Goal: Task Accomplishment & Management: Use online tool/utility

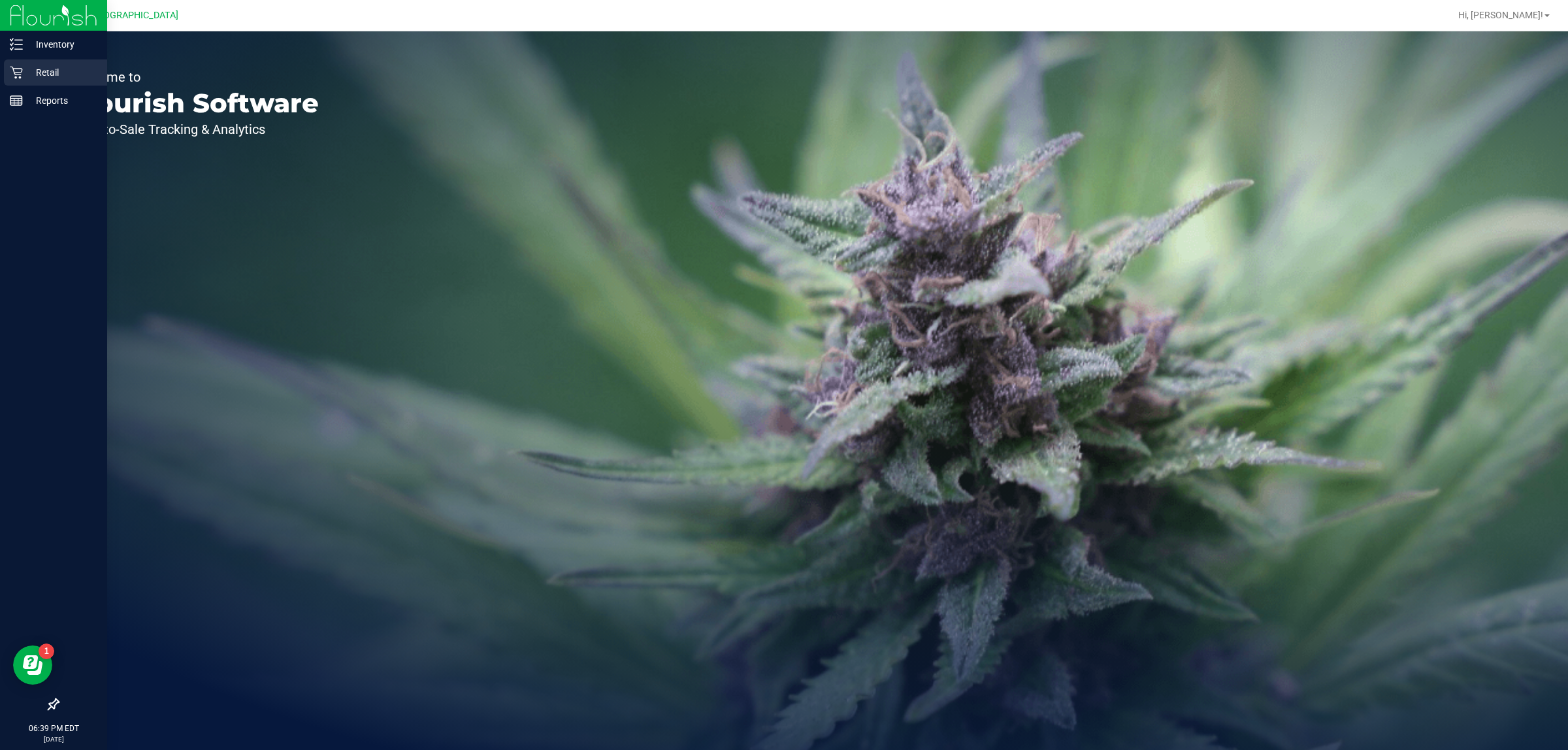
click at [42, 62] on div "Retail" at bounding box center [55, 72] width 103 height 26
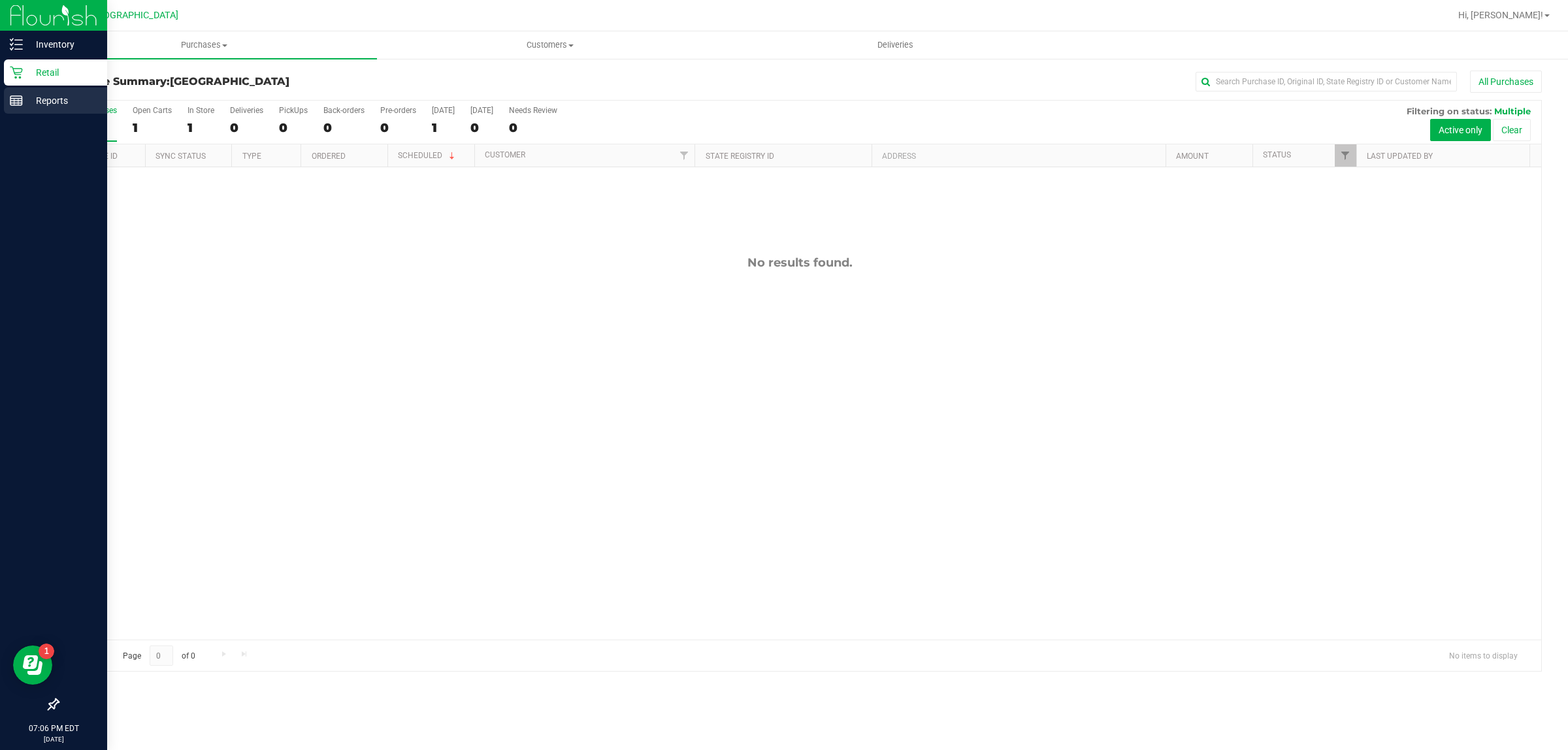
drag, startPoint x: 14, startPoint y: 108, endPoint x: 30, endPoint y: 106, distance: 16.1
click at [15, 108] on div "Reports" at bounding box center [55, 100] width 103 height 26
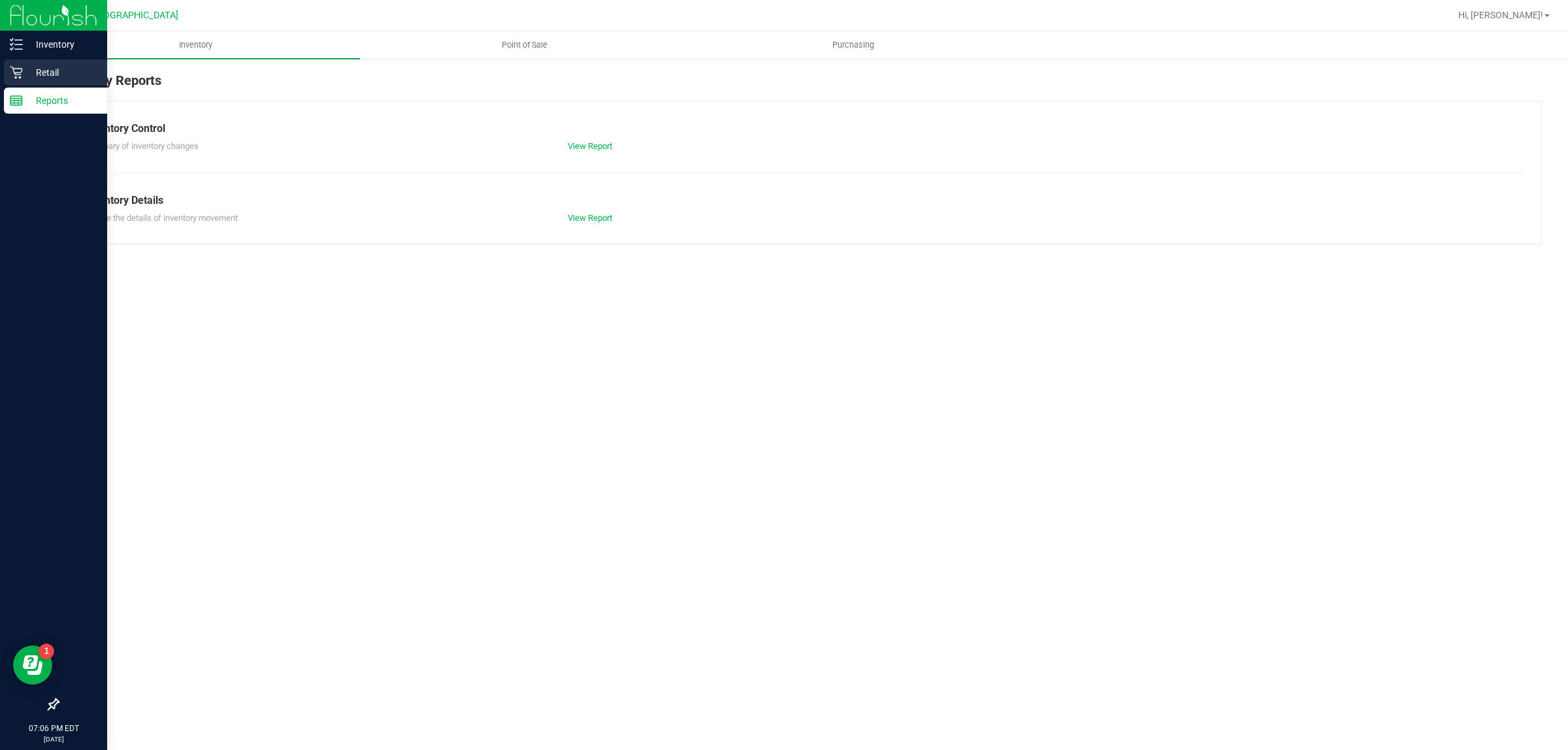
click at [52, 74] on p "Retail" at bounding box center [62, 73] width 78 height 16
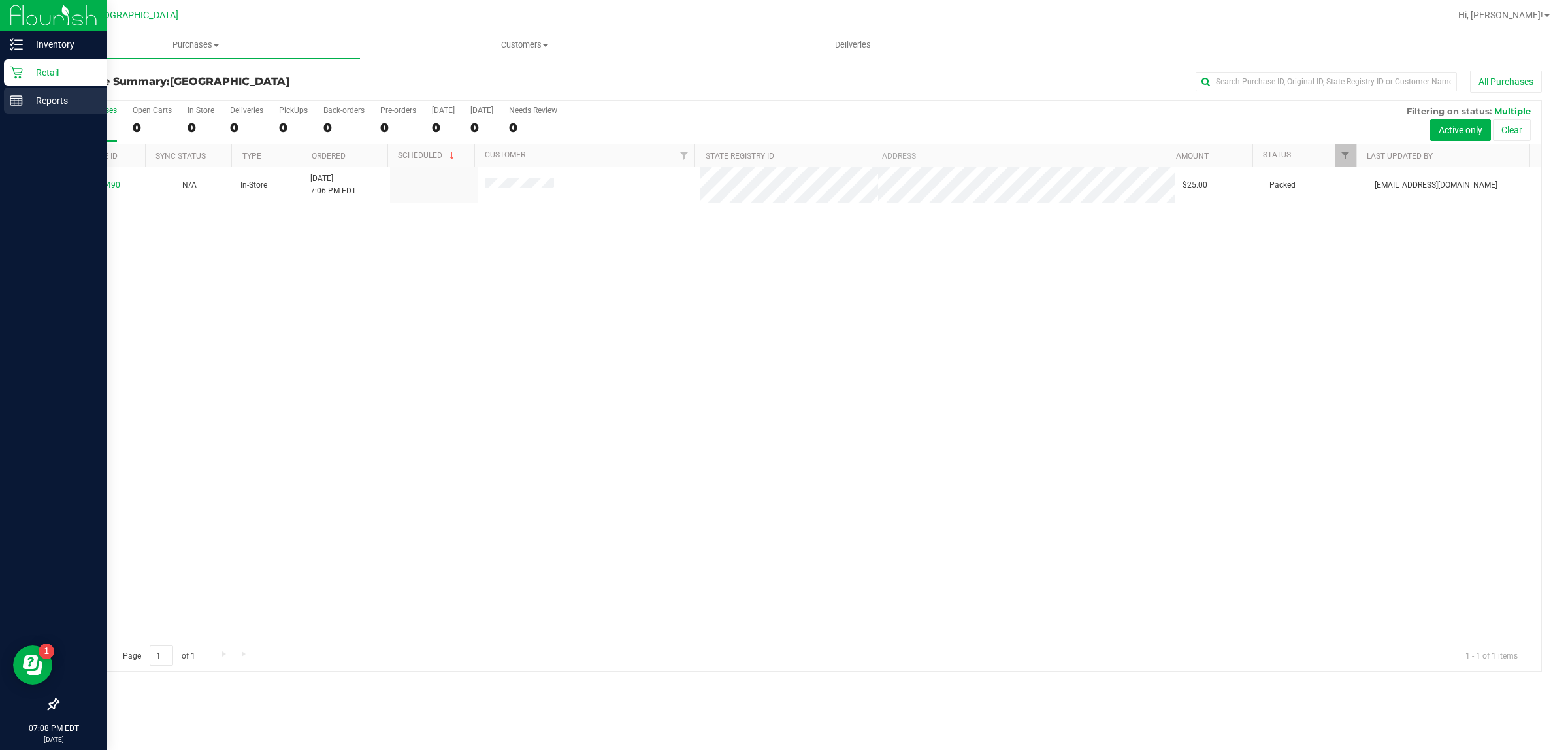
click at [34, 98] on p "Reports" at bounding box center [62, 101] width 78 height 16
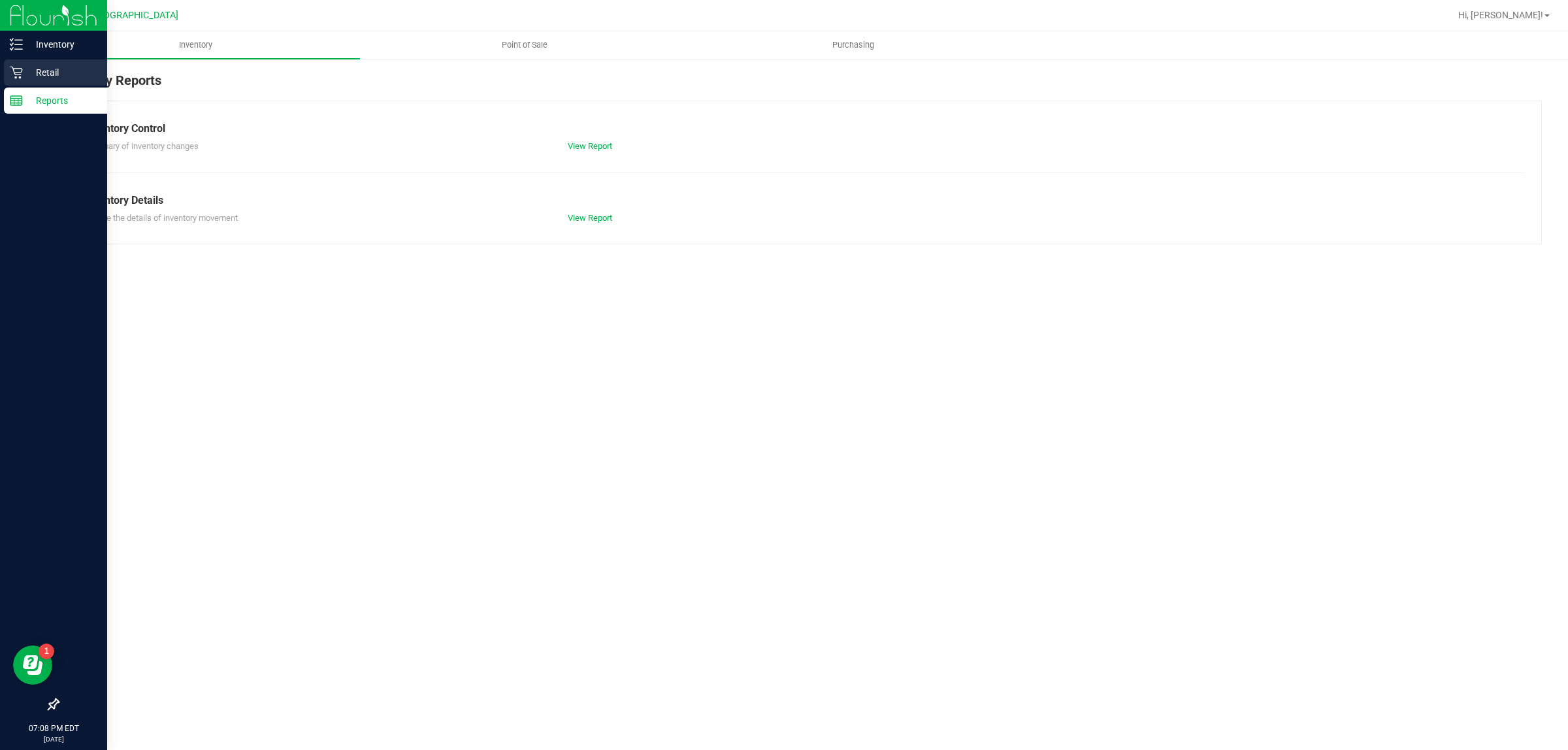
click at [54, 73] on p "Retail" at bounding box center [62, 73] width 78 height 16
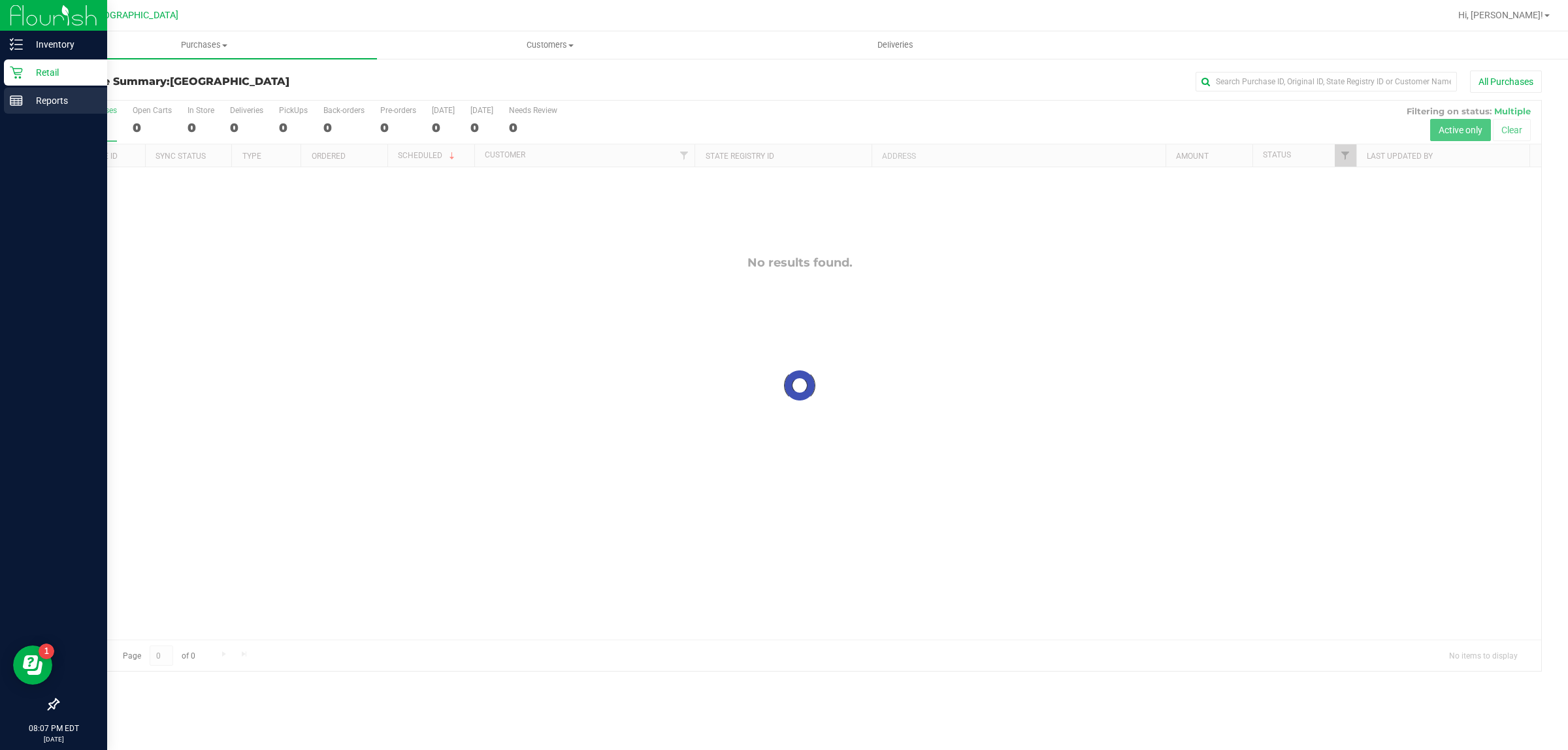
click at [15, 99] on icon at bounding box center [16, 101] width 13 height 13
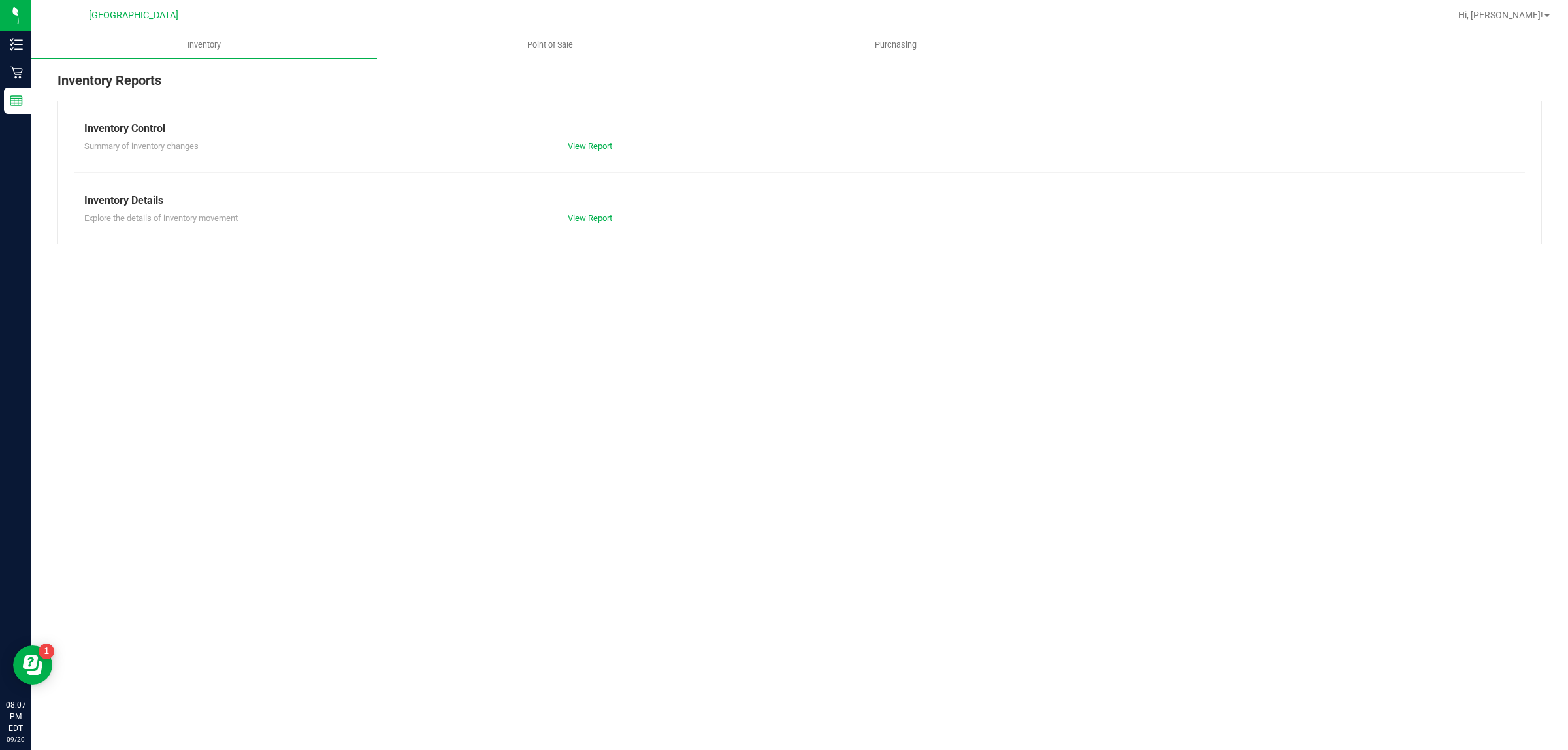
click at [527, 59] on div "Inventory Reports Inventory Control Summary of inventory changes View Report In…" at bounding box center [800, 158] width 1537 height 200
click at [537, 47] on span "Point of Sale" at bounding box center [549, 45] width 81 height 12
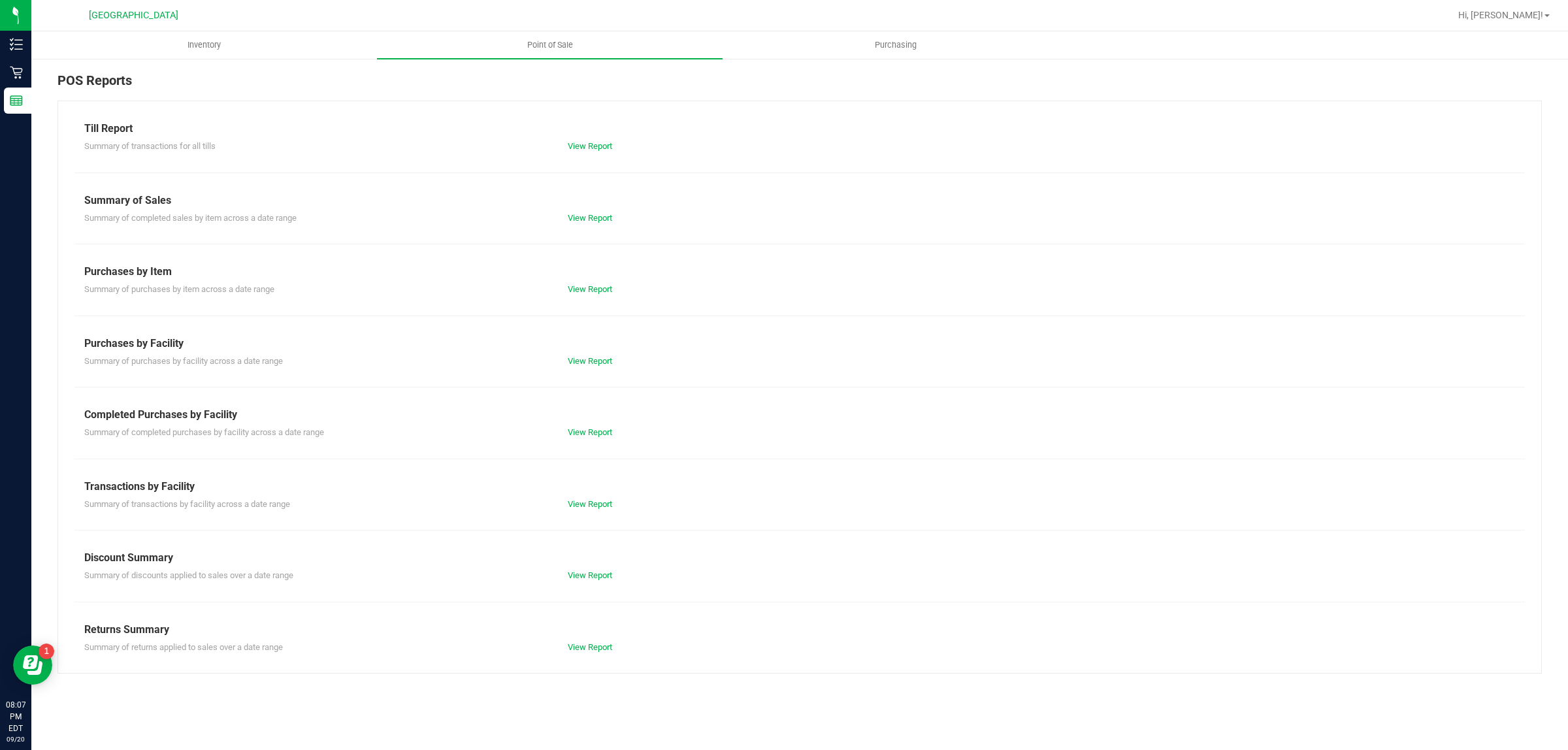
click at [577, 423] on div "Summary of completed purchases by facility across a date range View Report" at bounding box center [800, 431] width 1450 height 16
click at [577, 427] on link "View Report" at bounding box center [590, 432] width 45 height 10
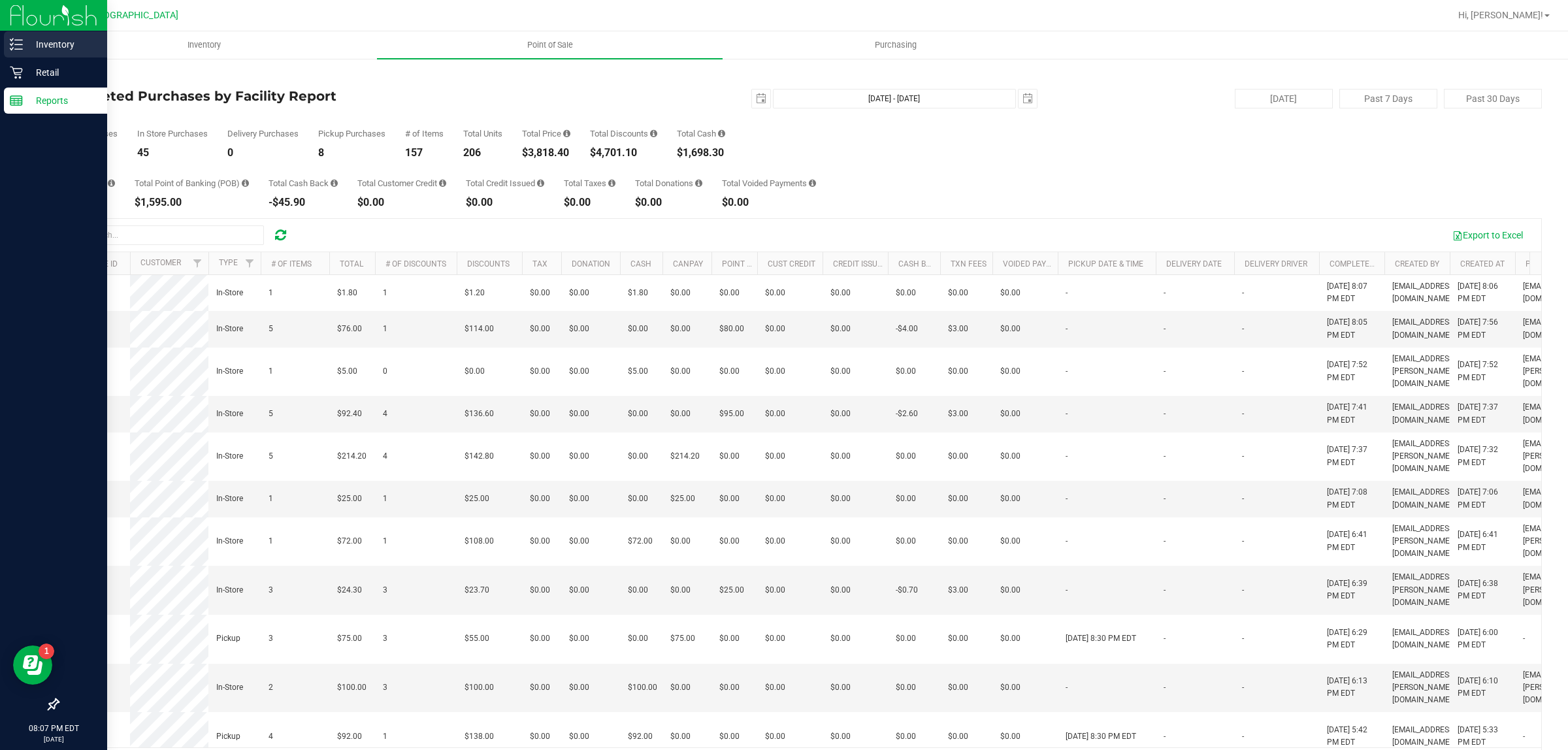
click at [14, 43] on icon at bounding box center [16, 44] width 13 height 13
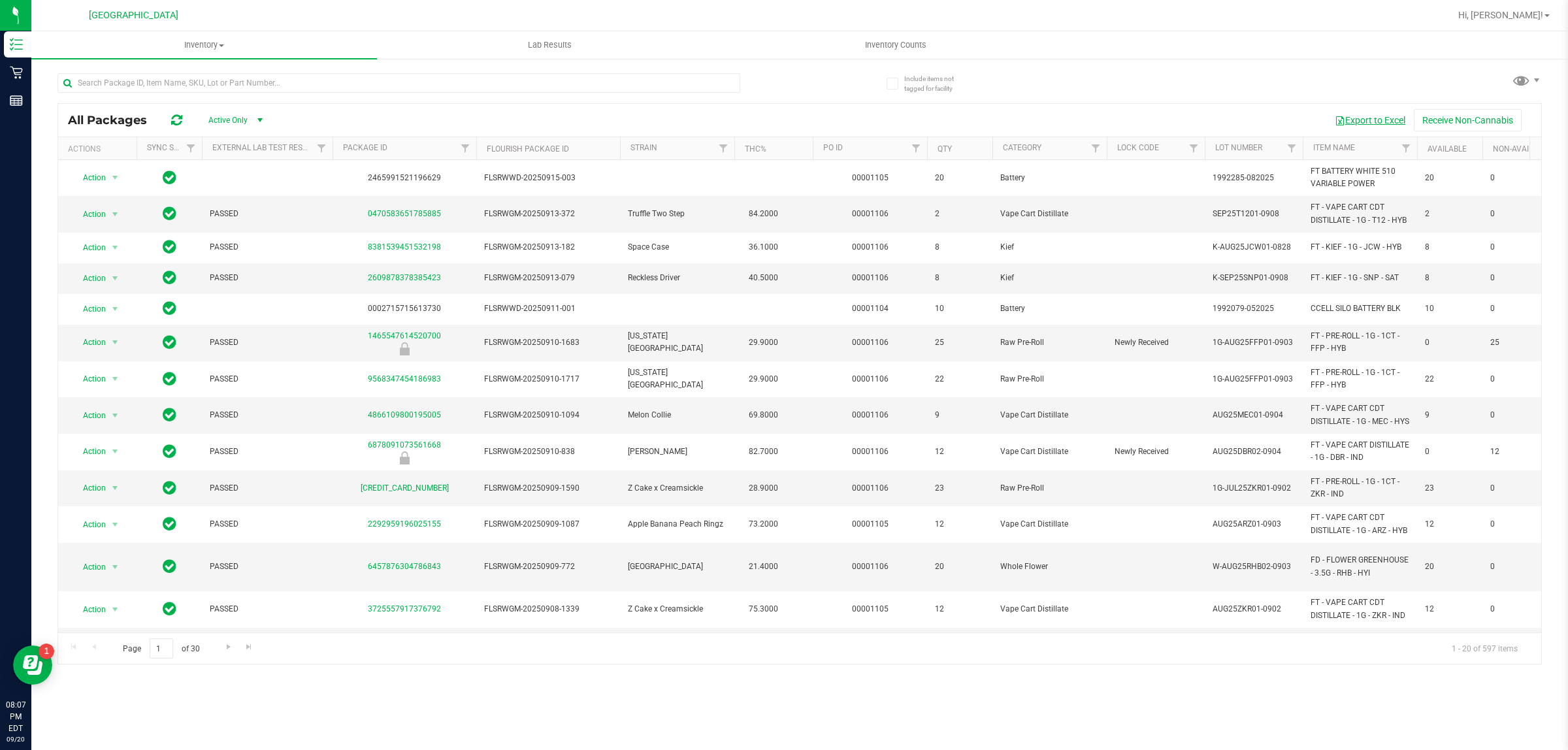
click at [1355, 121] on button "Export to Excel" at bounding box center [1370, 120] width 87 height 22
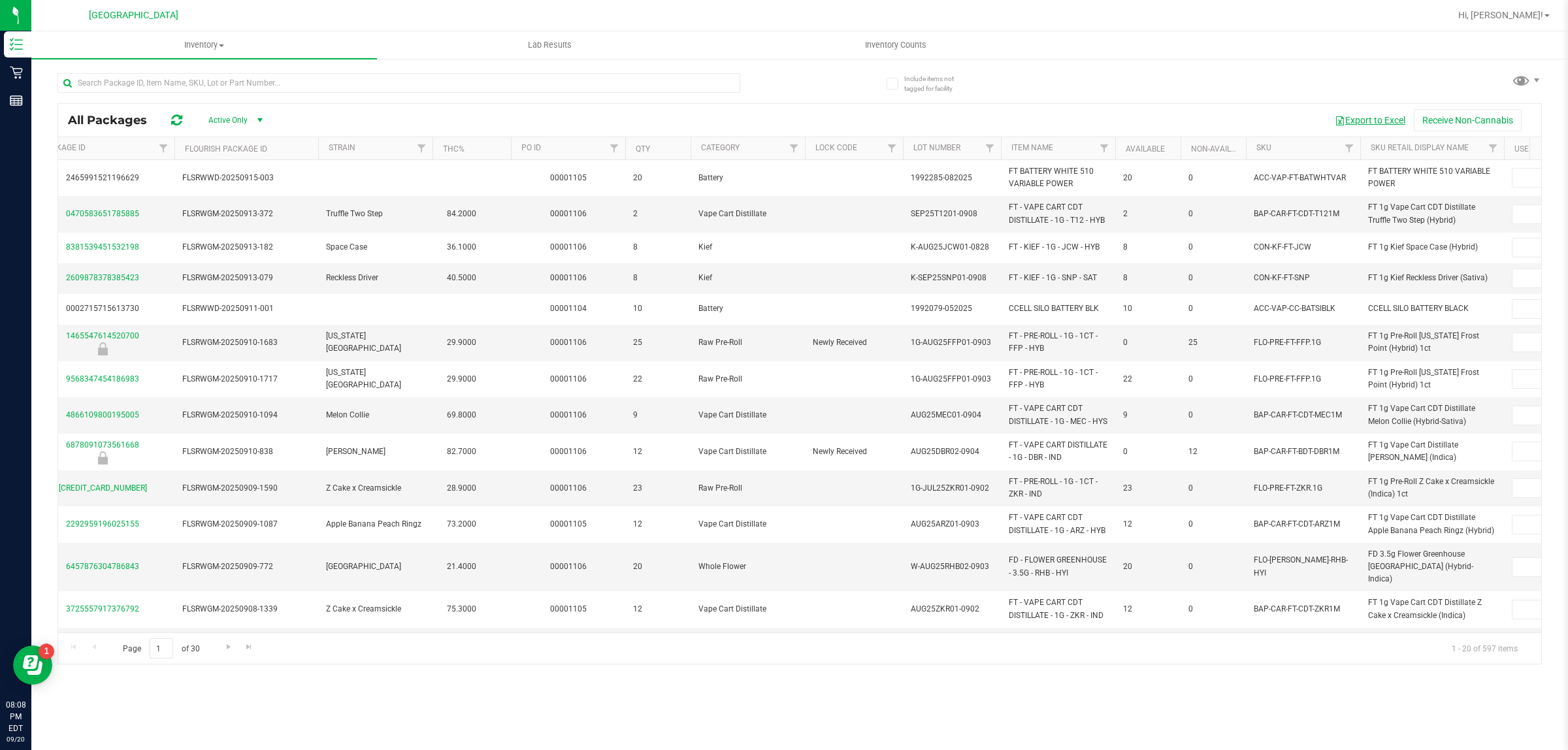
scroll to position [0, 262]
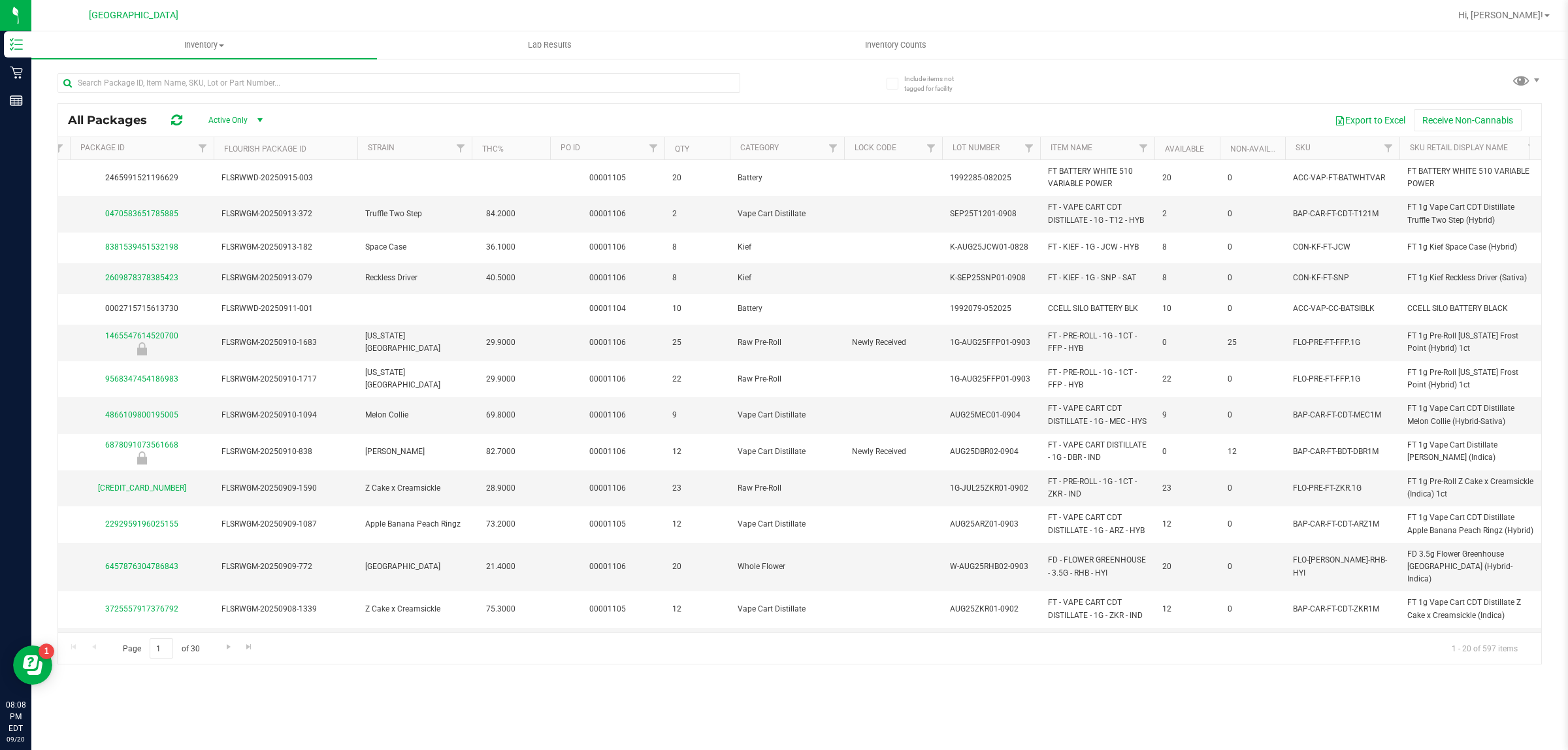
click at [1307, 152] on th "SKU" at bounding box center [1342, 149] width 114 height 23
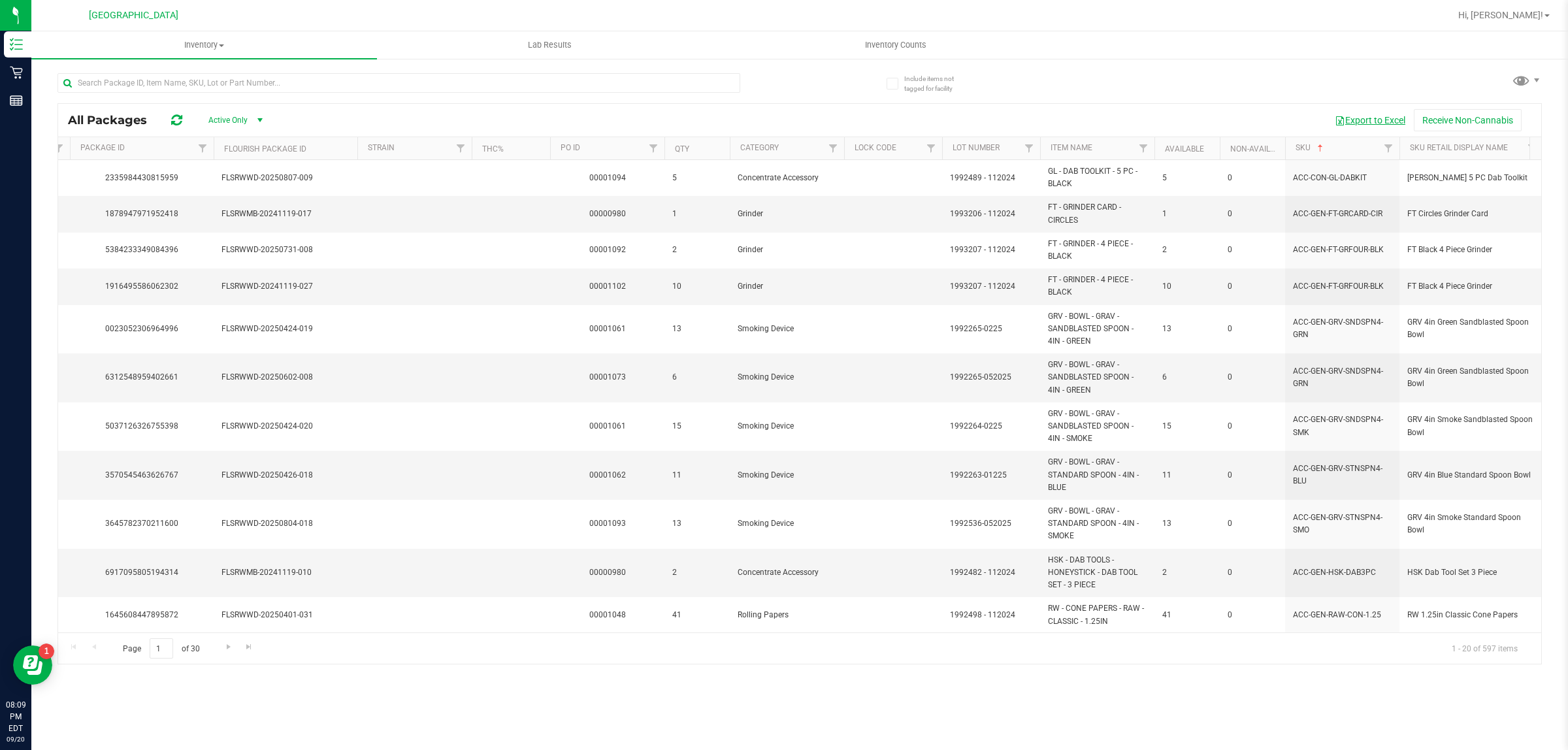
click at [1383, 120] on button "Export to Excel" at bounding box center [1370, 120] width 87 height 22
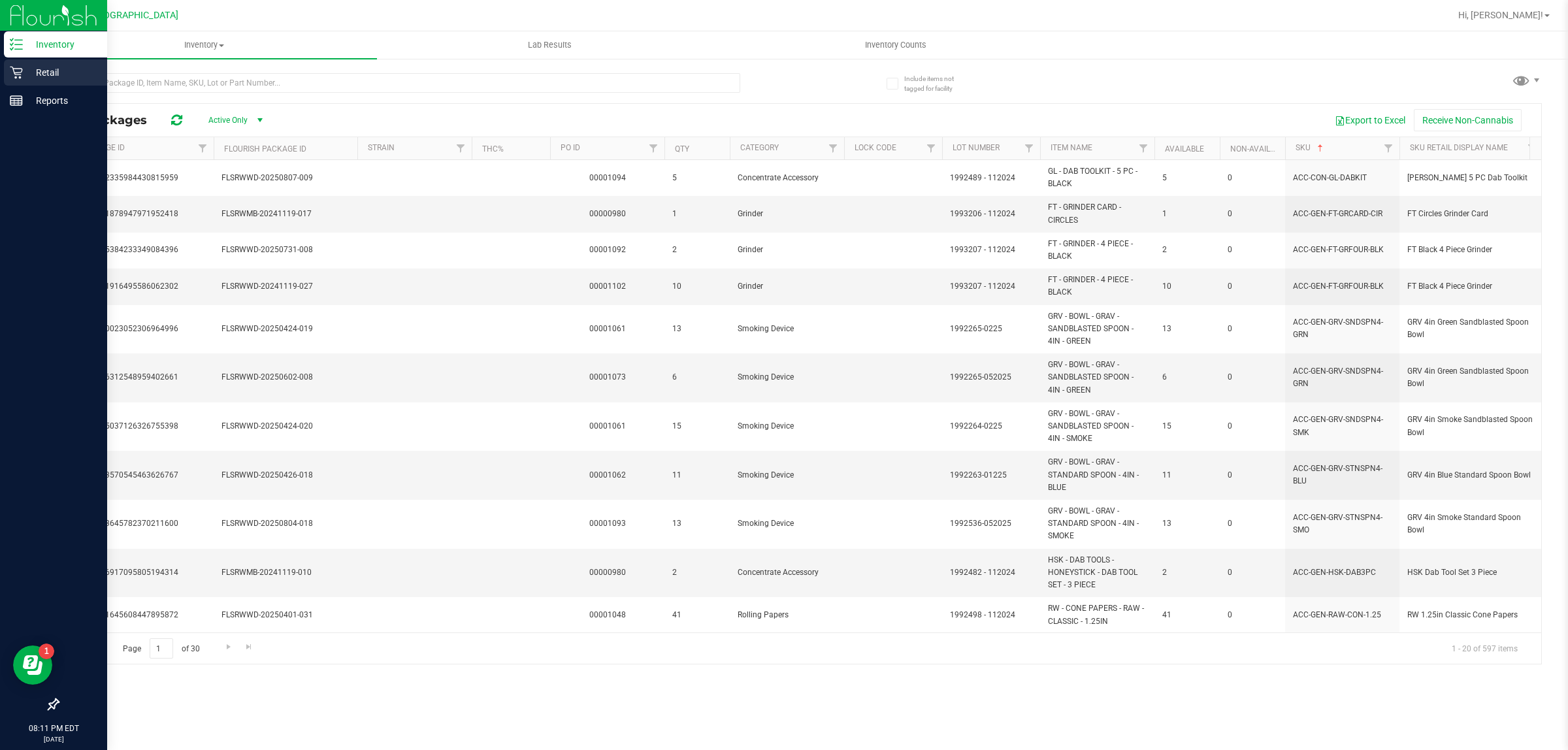
click at [33, 70] on p "Retail" at bounding box center [62, 73] width 78 height 16
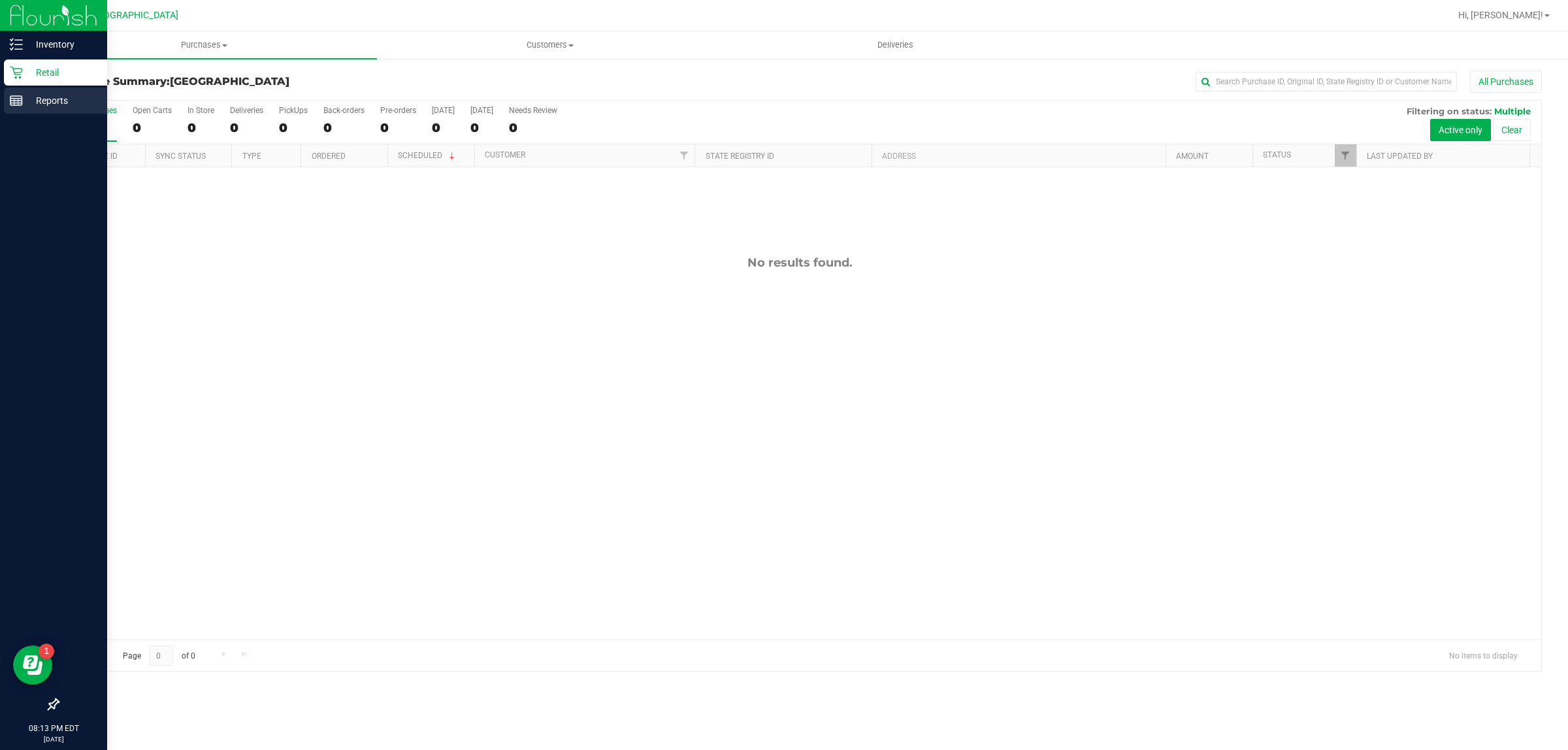
click at [11, 103] on icon at bounding box center [16, 101] width 13 height 13
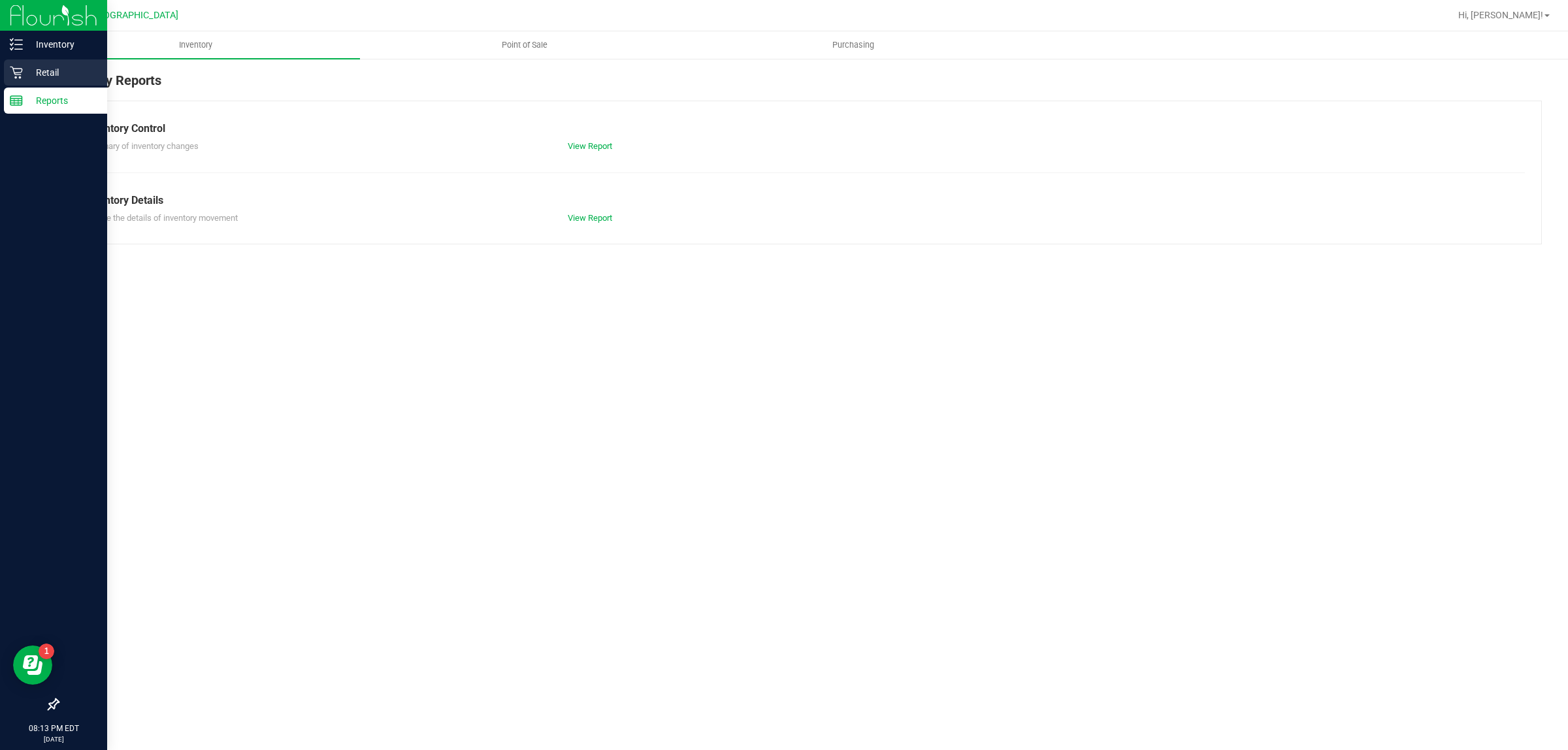
click at [23, 70] on p "Retail" at bounding box center [62, 73] width 78 height 16
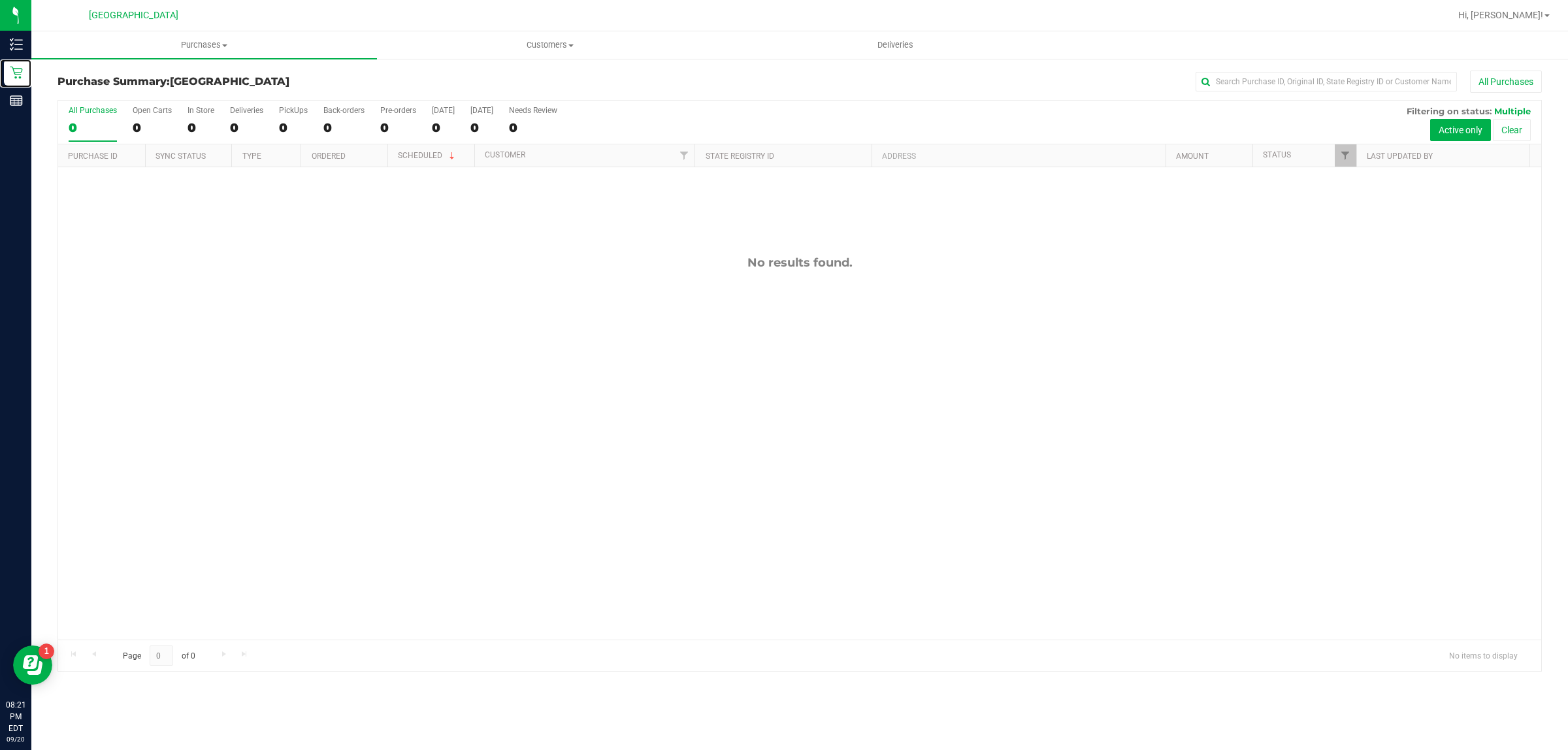
click at [25, 84] on div "Retail" at bounding box center [18, 72] width 27 height 26
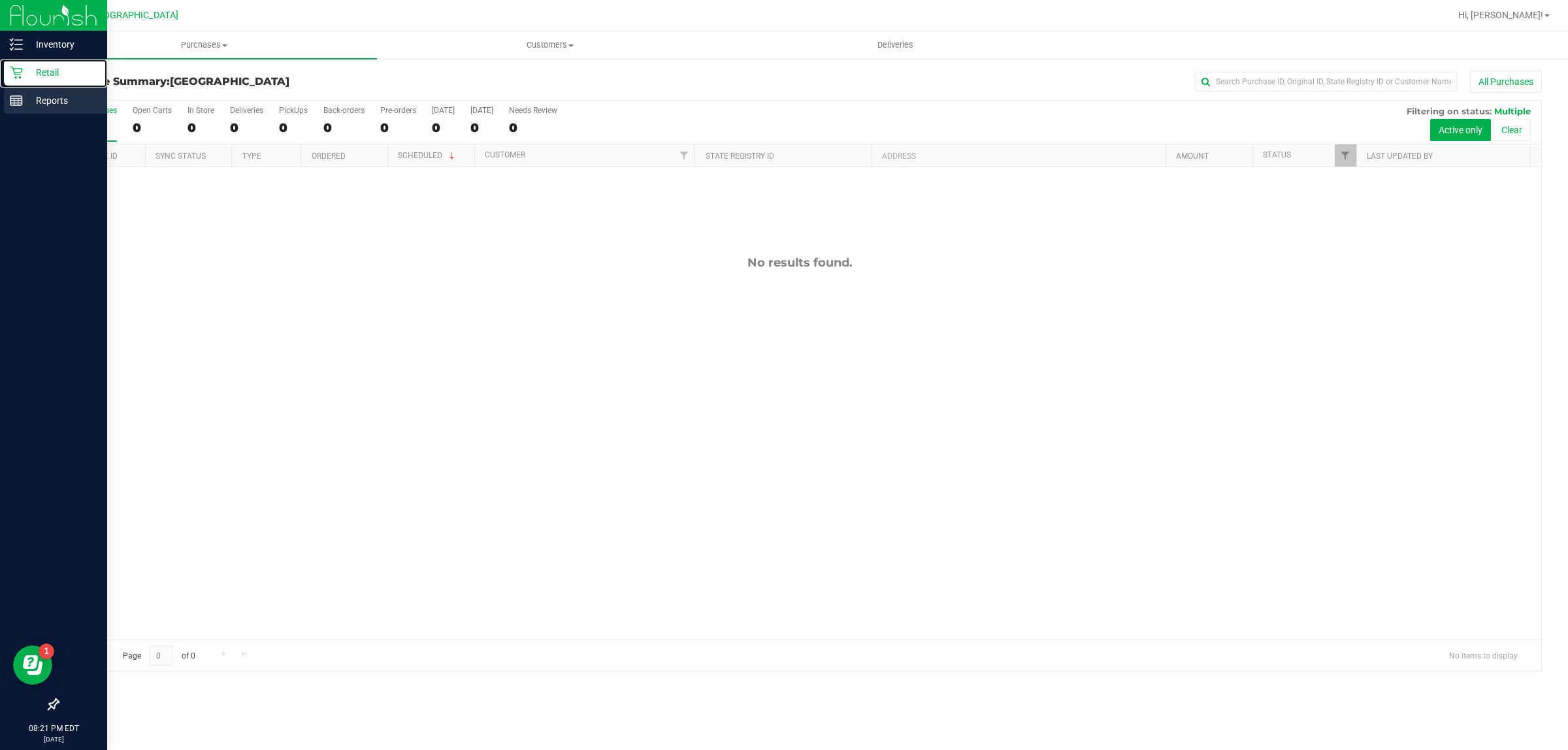
click at [18, 102] on line at bounding box center [18, 102] width 0 height 6
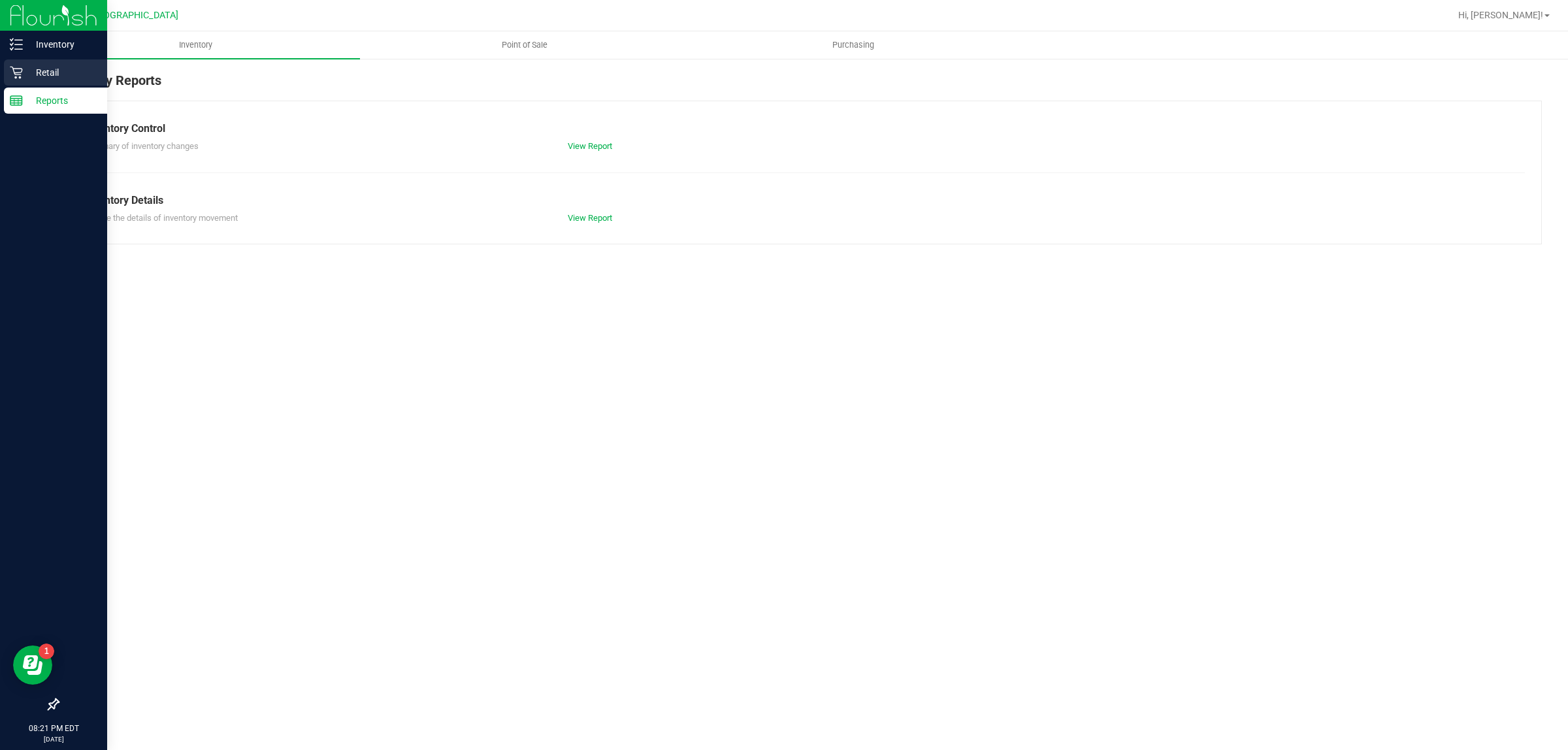
click at [54, 82] on div "Retail" at bounding box center [55, 72] width 103 height 26
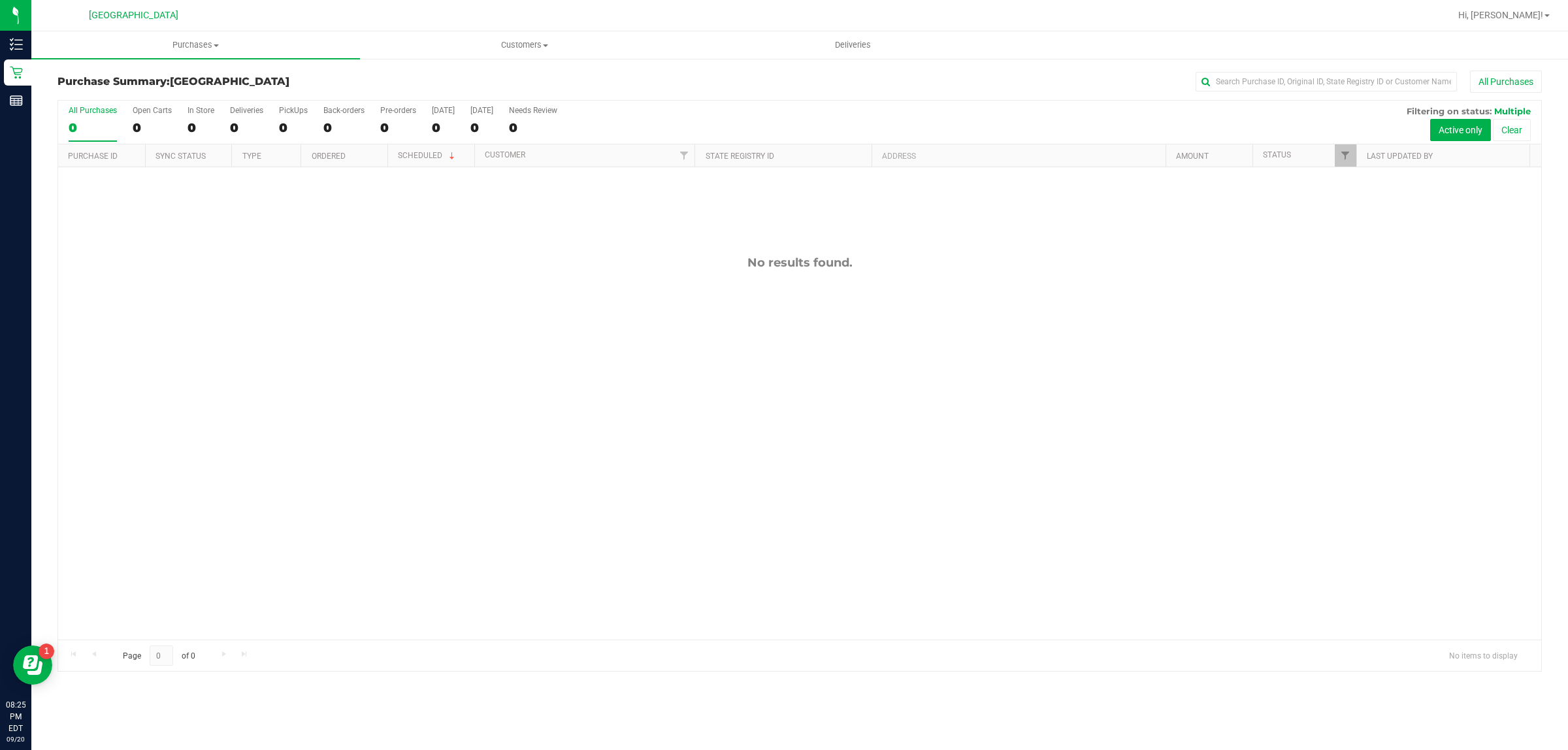
click at [265, 223] on div "No results found." at bounding box center [800, 447] width 1483 height 561
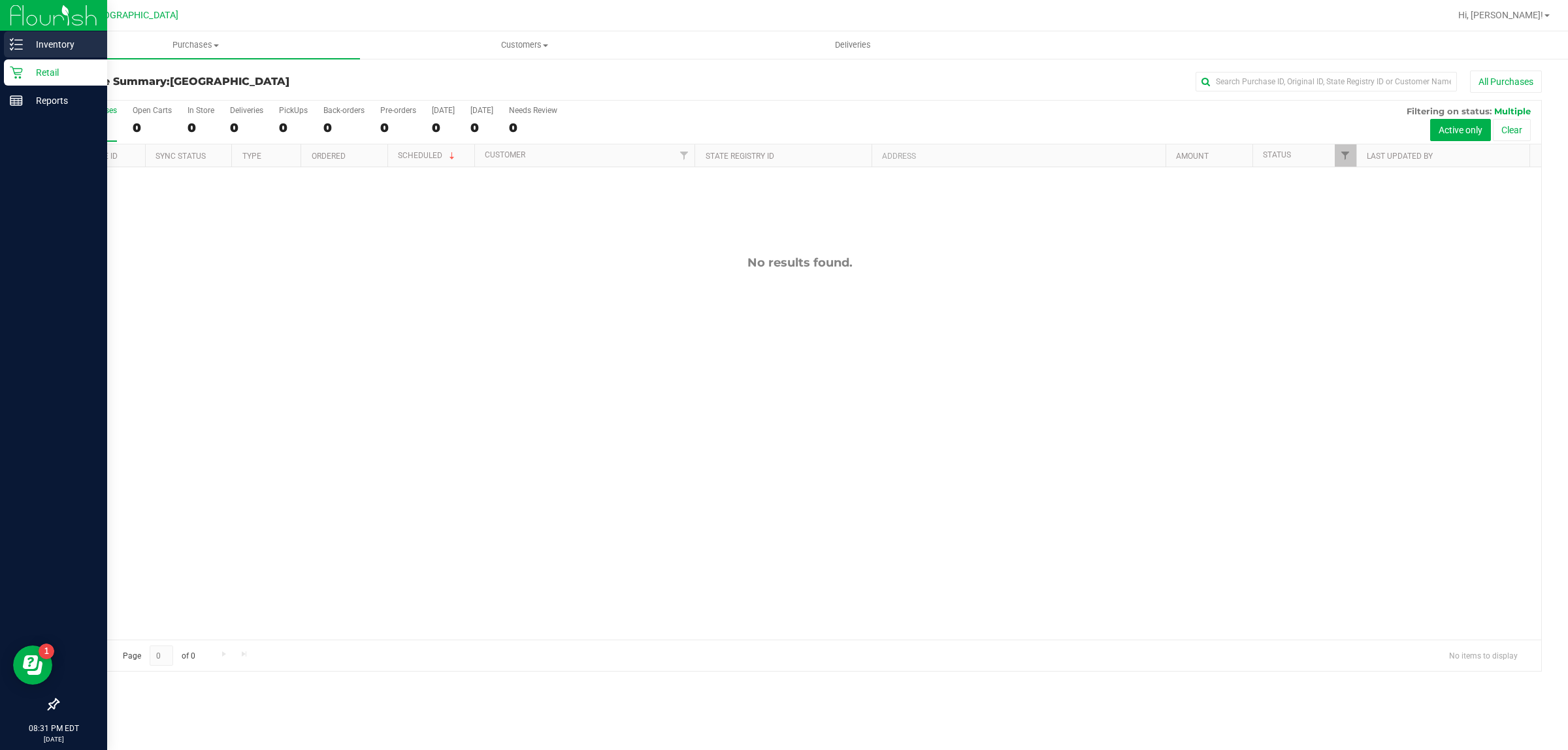
click at [12, 53] on div "Inventory" at bounding box center [55, 44] width 103 height 26
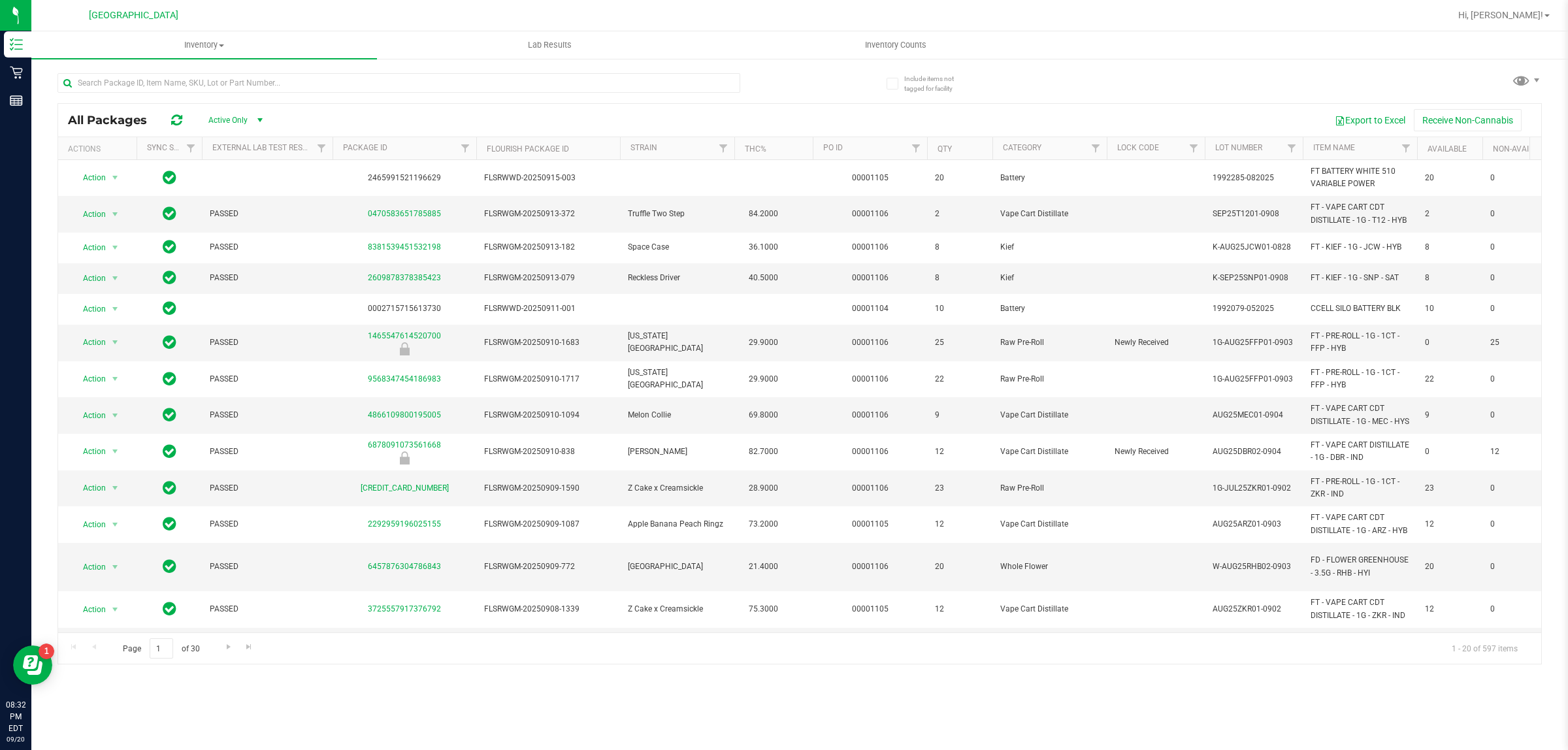
click at [869, 59] on div "Include items not tagged for facility All Packages Active Only Active Only Lab …" at bounding box center [800, 257] width 1537 height 398
click at [871, 30] on nav "[GEOGRAPHIC_DATA] WC Hi, [PERSON_NAME]!" at bounding box center [800, 15] width 1537 height 31
click at [900, 54] on uib-tab-heading "Inventory Counts" at bounding box center [895, 45] width 345 height 26
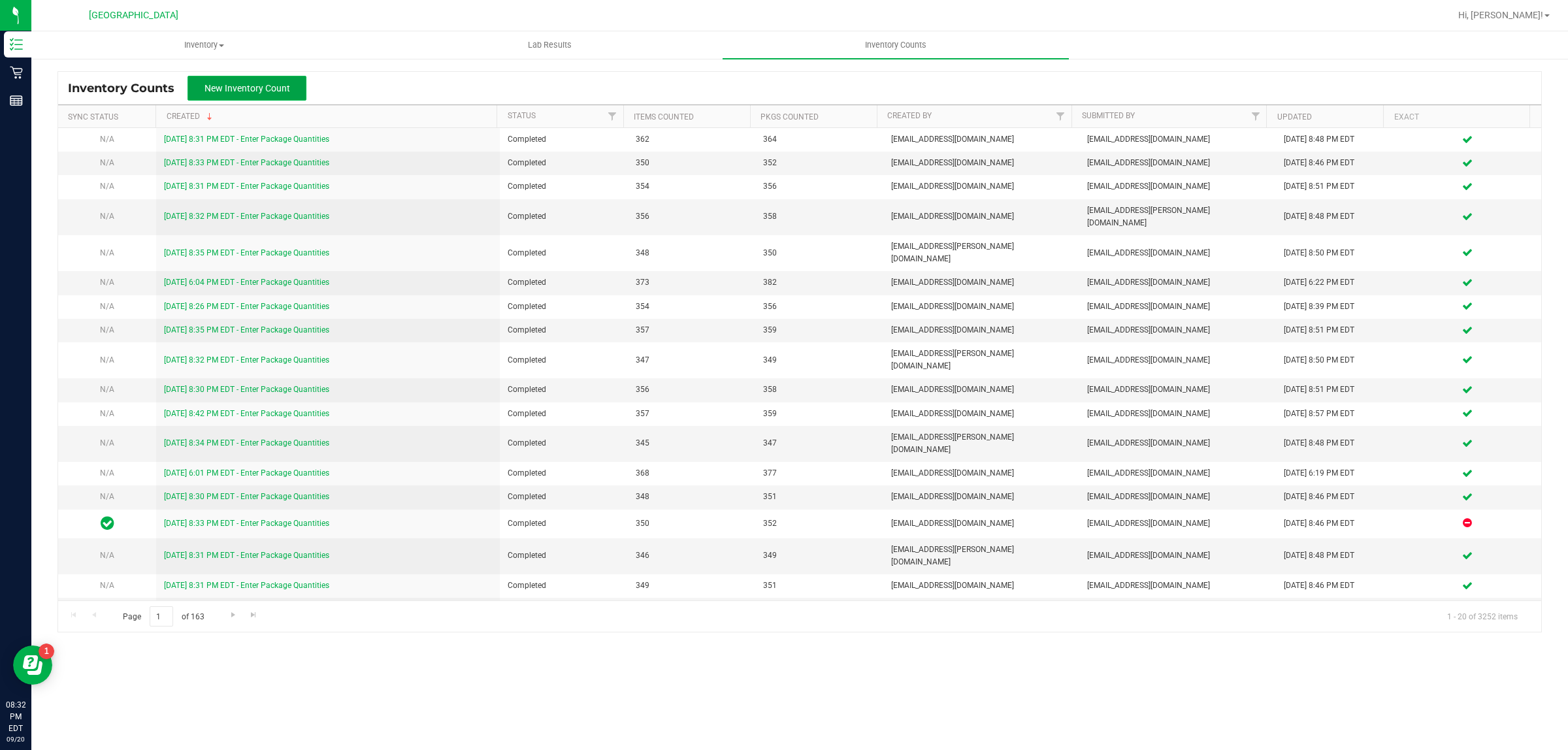
click at [233, 88] on span "New Inventory Count" at bounding box center [247, 88] width 86 height 10
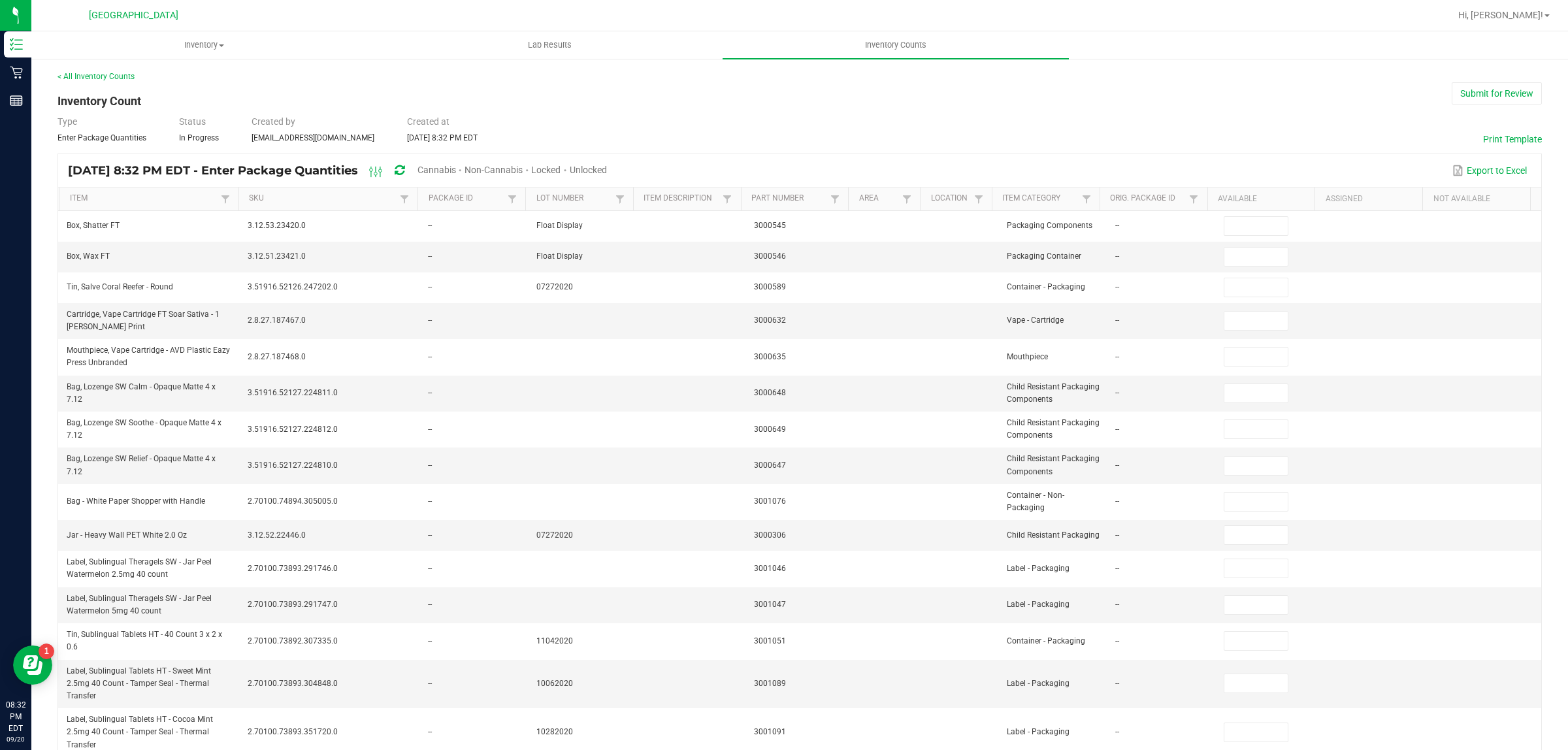
click at [607, 171] on span "Unlocked" at bounding box center [588, 170] width 38 height 10
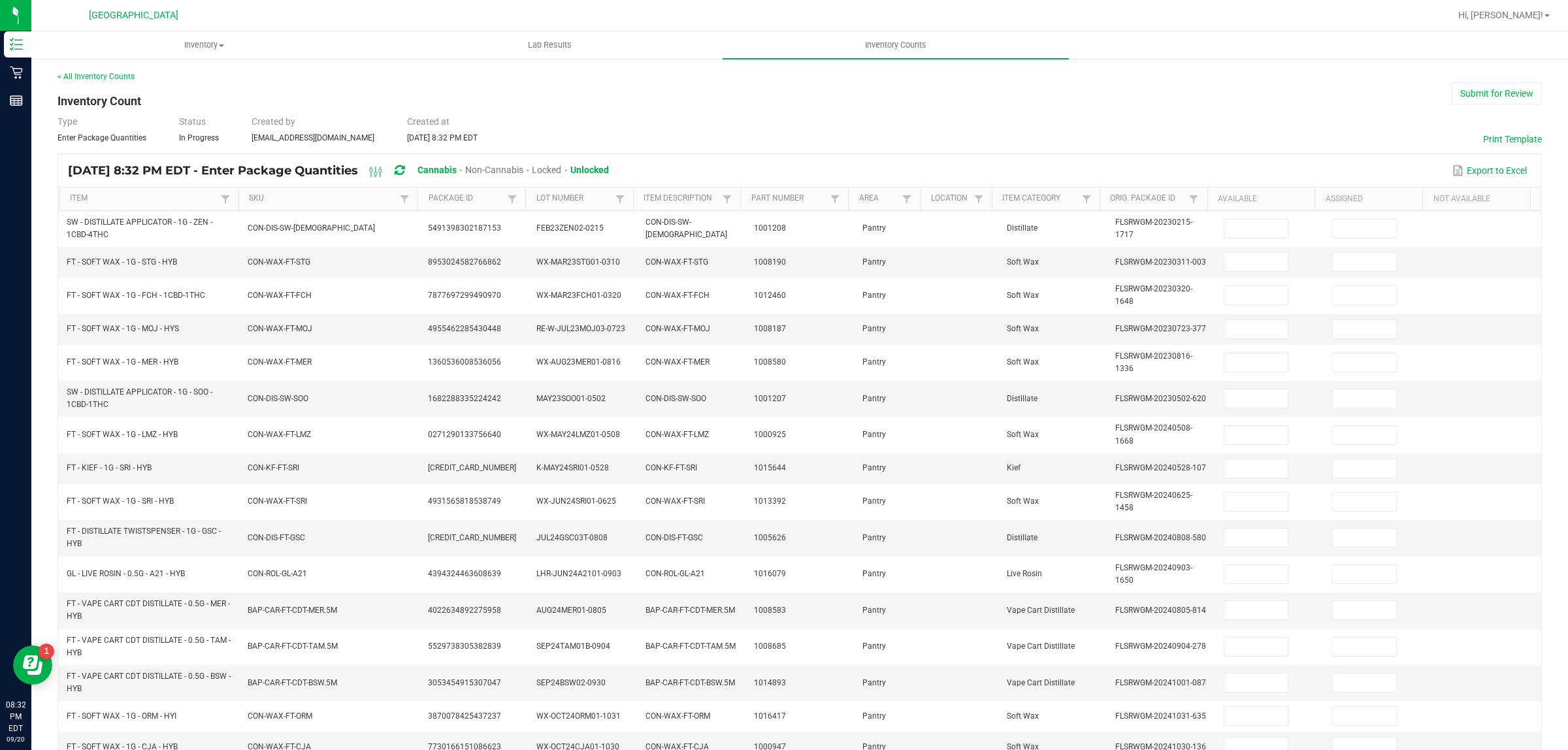
click at [347, 206] on th "SKU" at bounding box center [328, 198] width 180 height 23
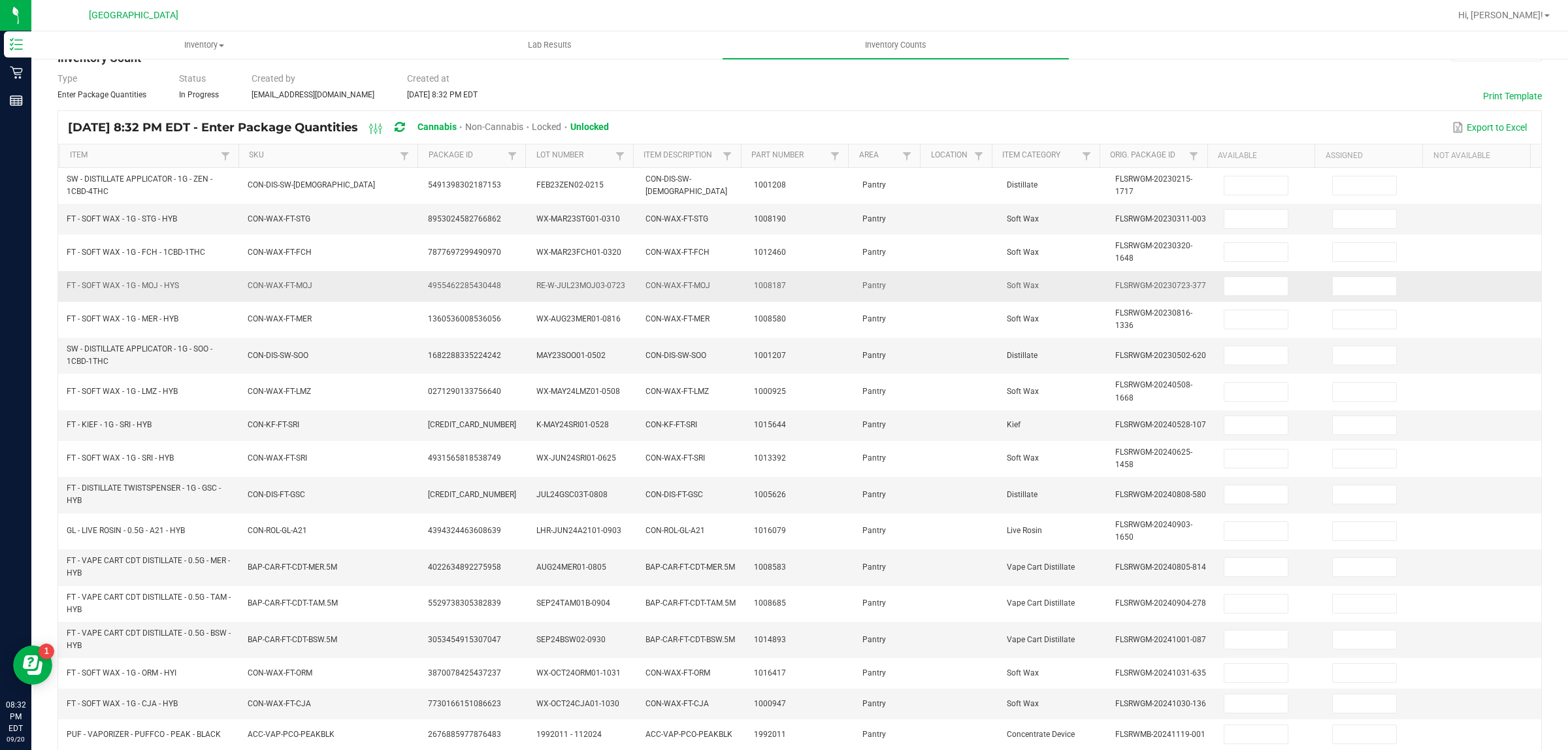
scroll to position [82, 0]
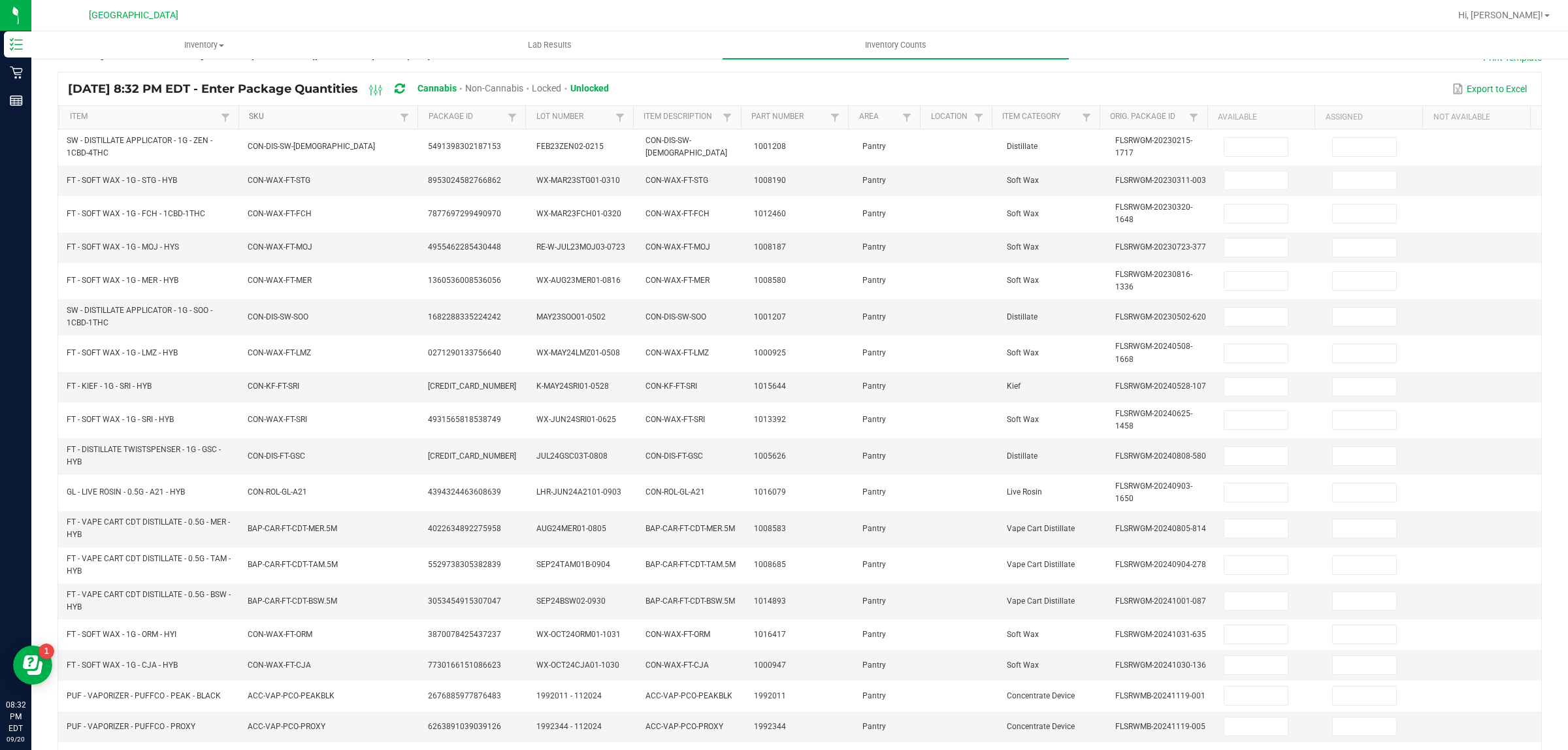
click at [286, 116] on link "SKU" at bounding box center [322, 117] width 148 height 10
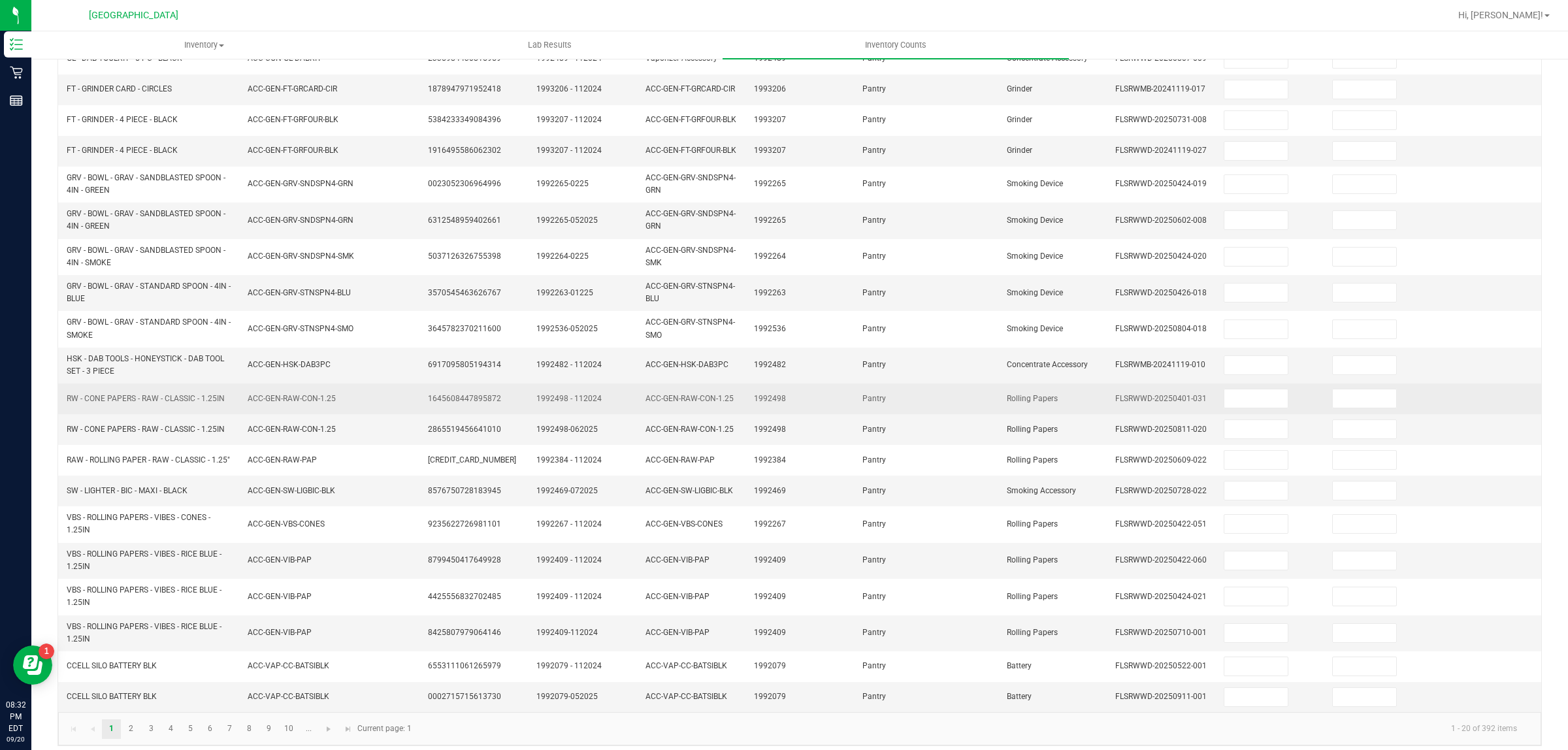
scroll to position [198, 0]
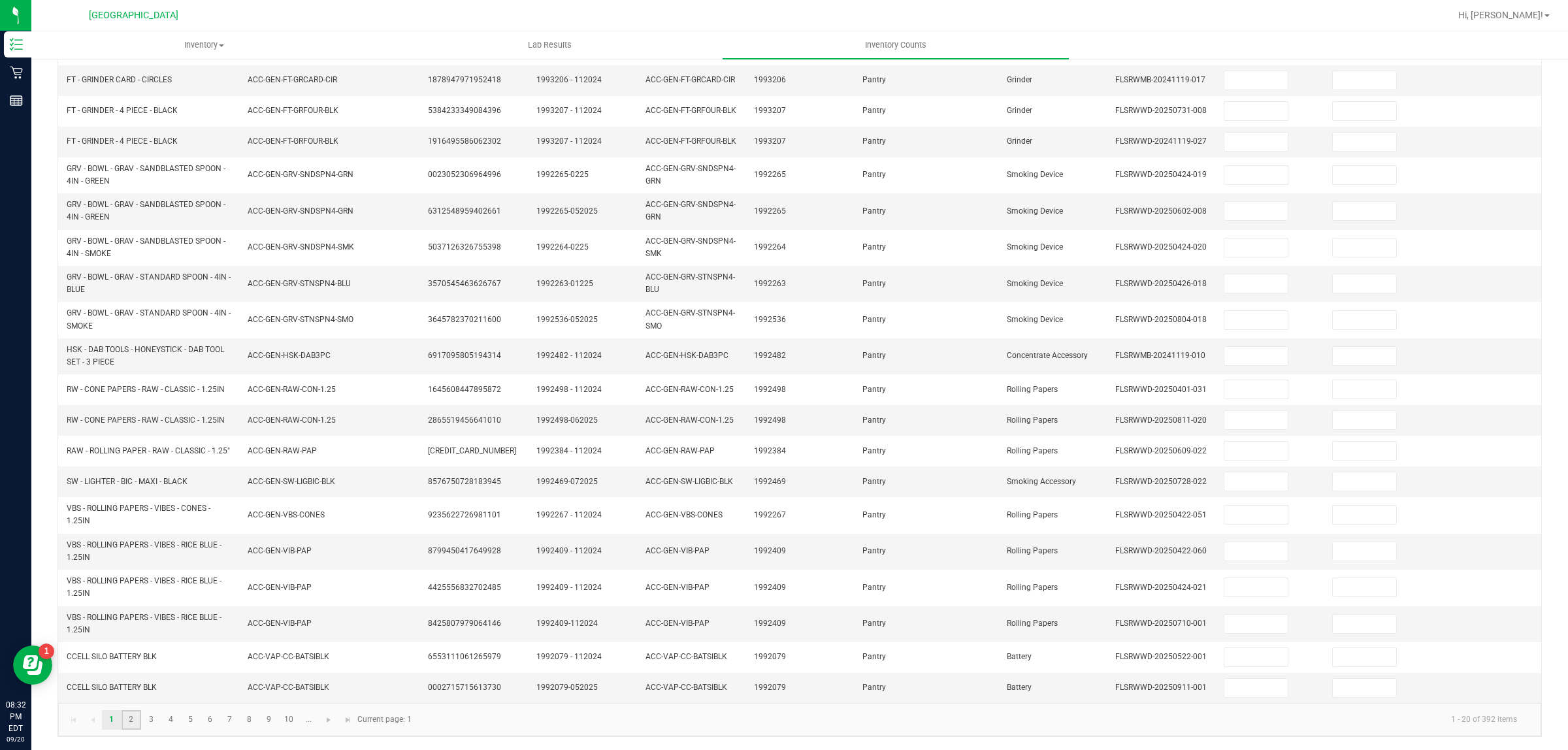
click at [136, 727] on link "2" at bounding box center [131, 720] width 19 height 20
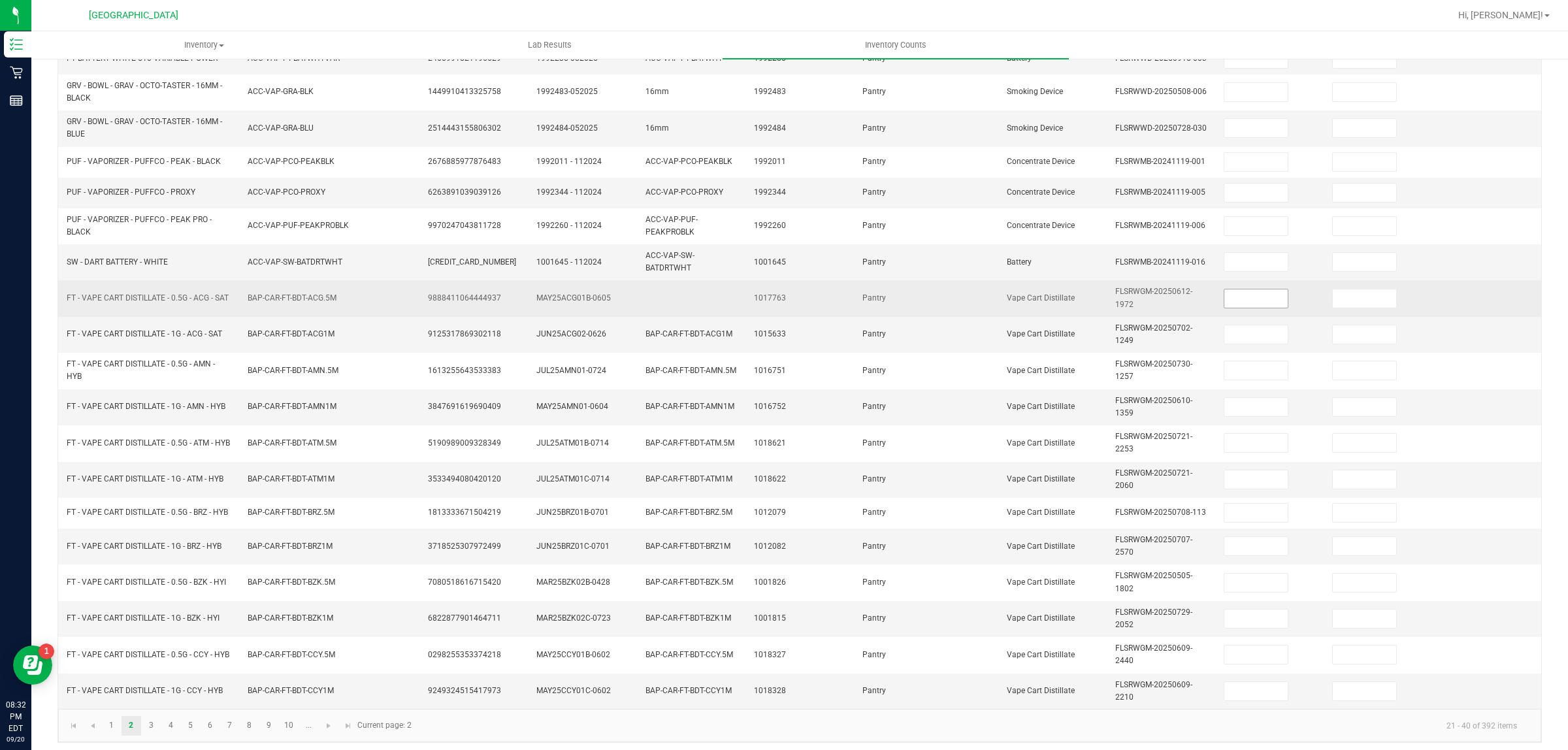
click at [1245, 301] on input at bounding box center [1255, 298] width 63 height 18
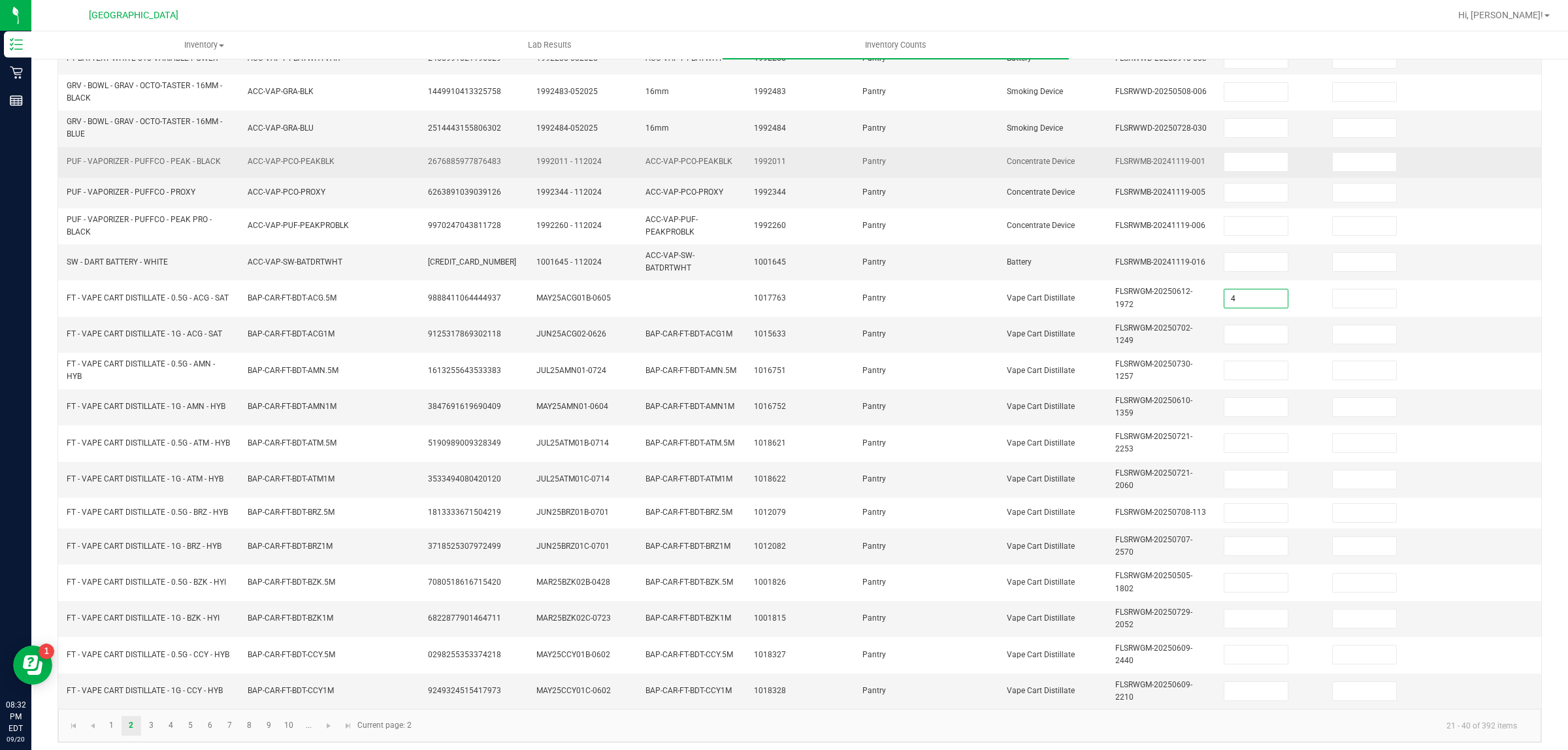
type input "4"
type input "6"
type input "12"
type input "1"
type input "10"
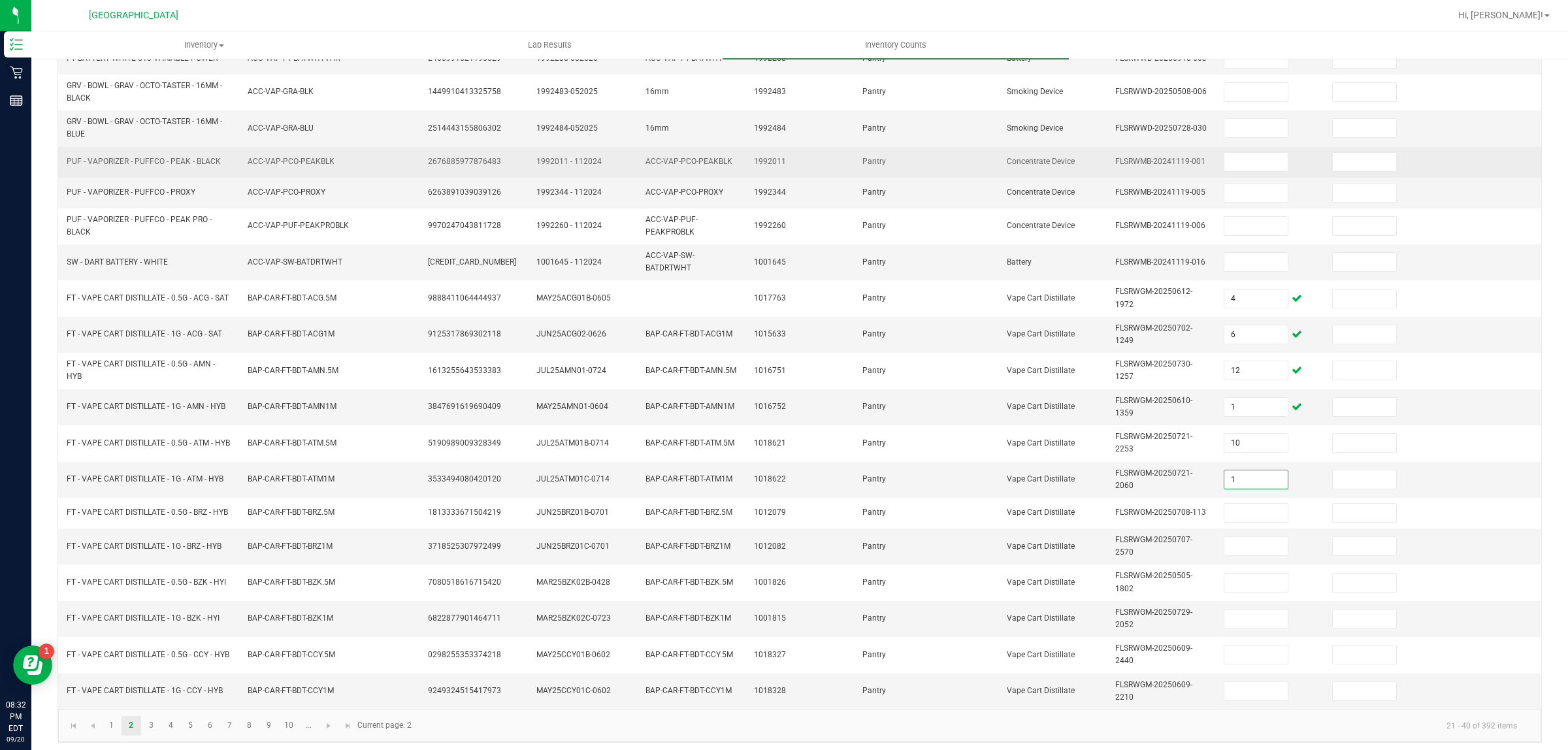
type input "1"
type input "12"
type input "10"
type input "6"
type input "7"
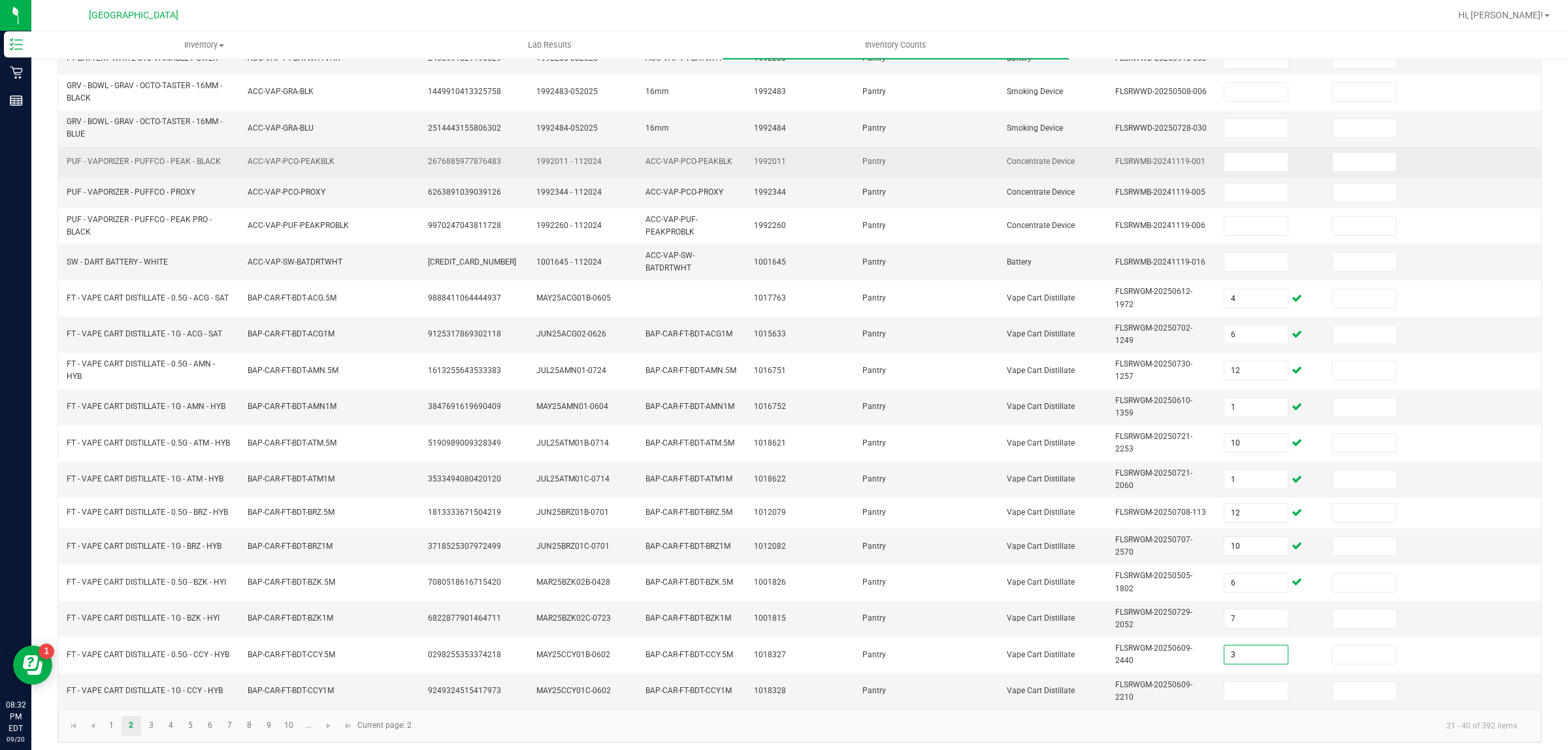
type input "3"
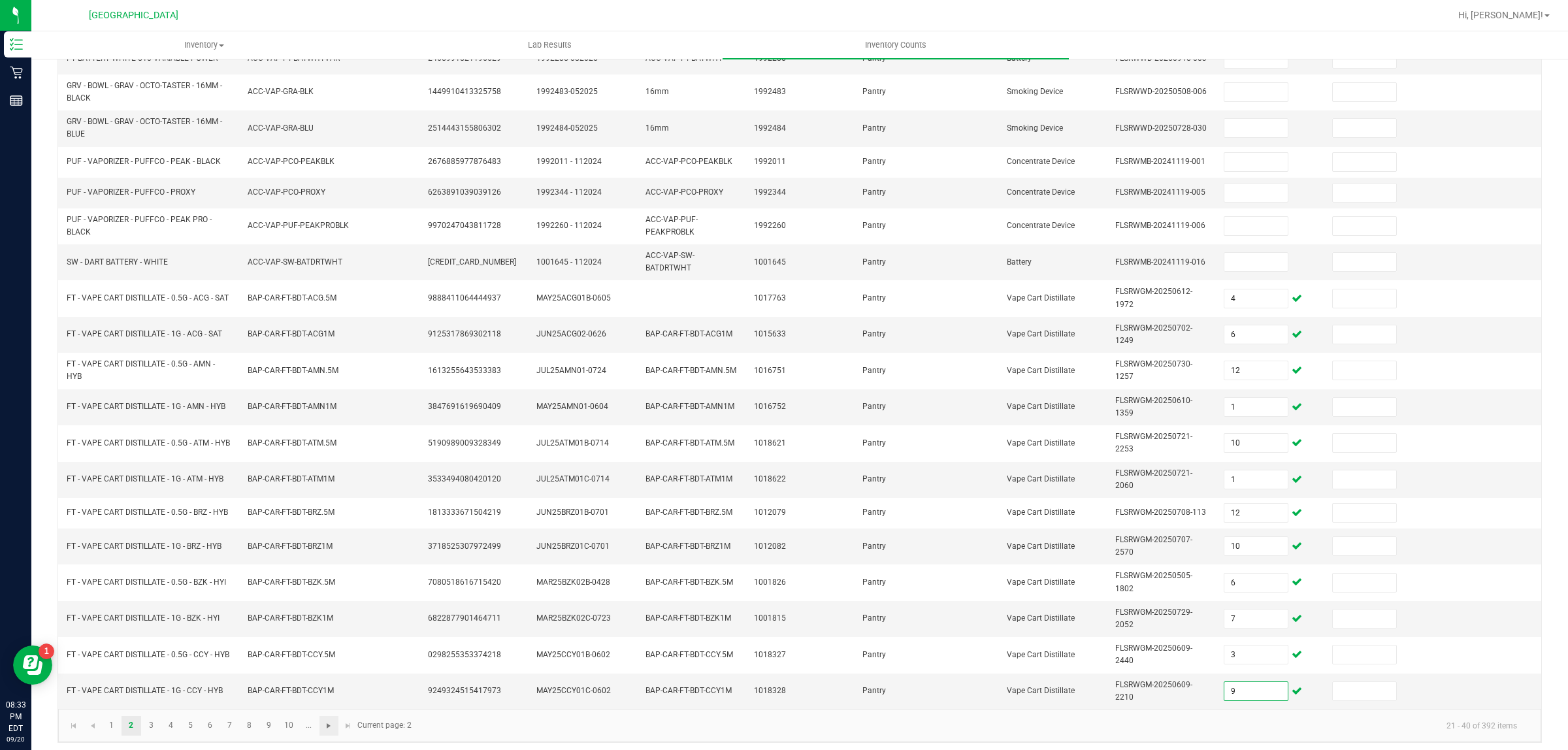
type input "9"
click at [327, 731] on span "Go to the next page" at bounding box center [328, 725] width 10 height 10
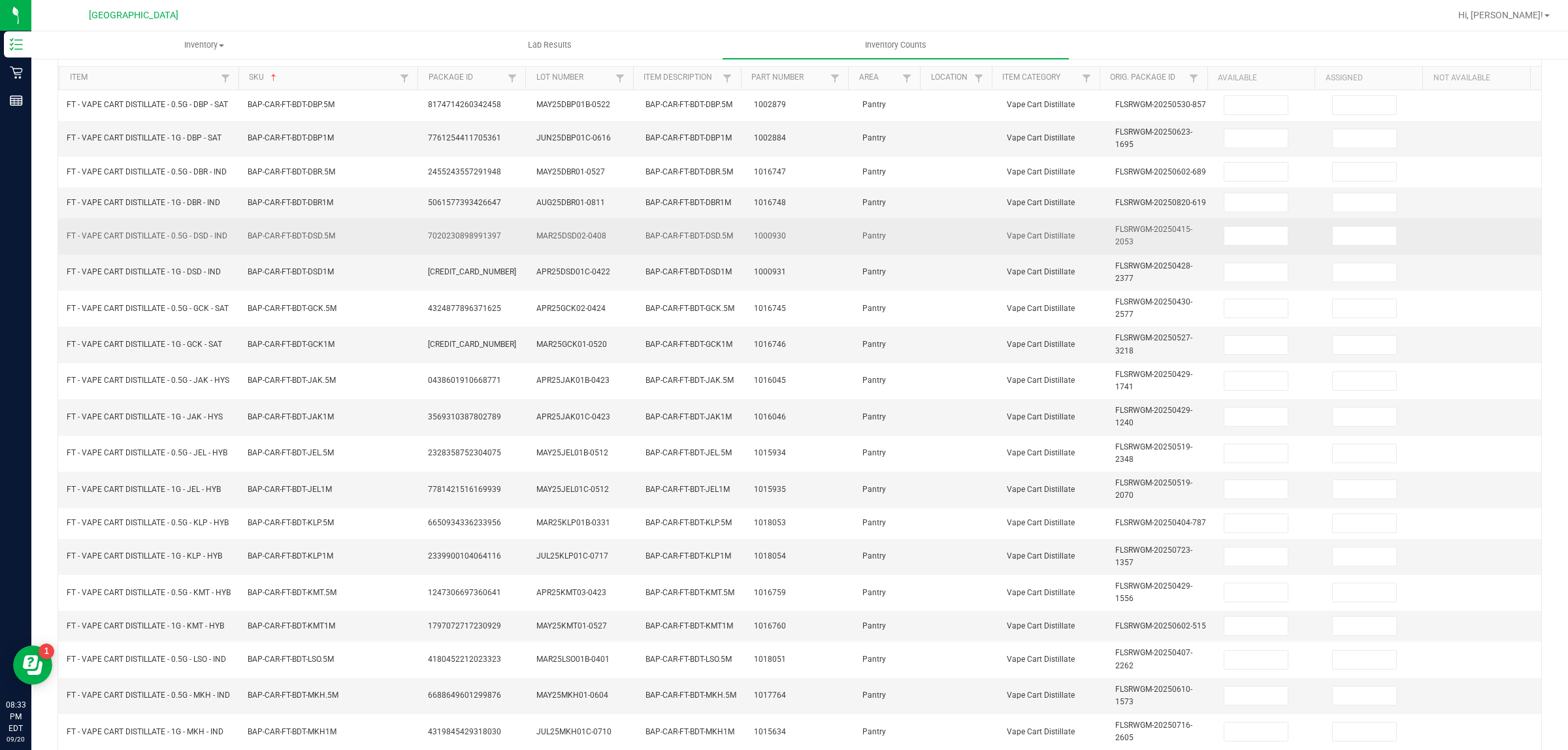
scroll to position [0, 0]
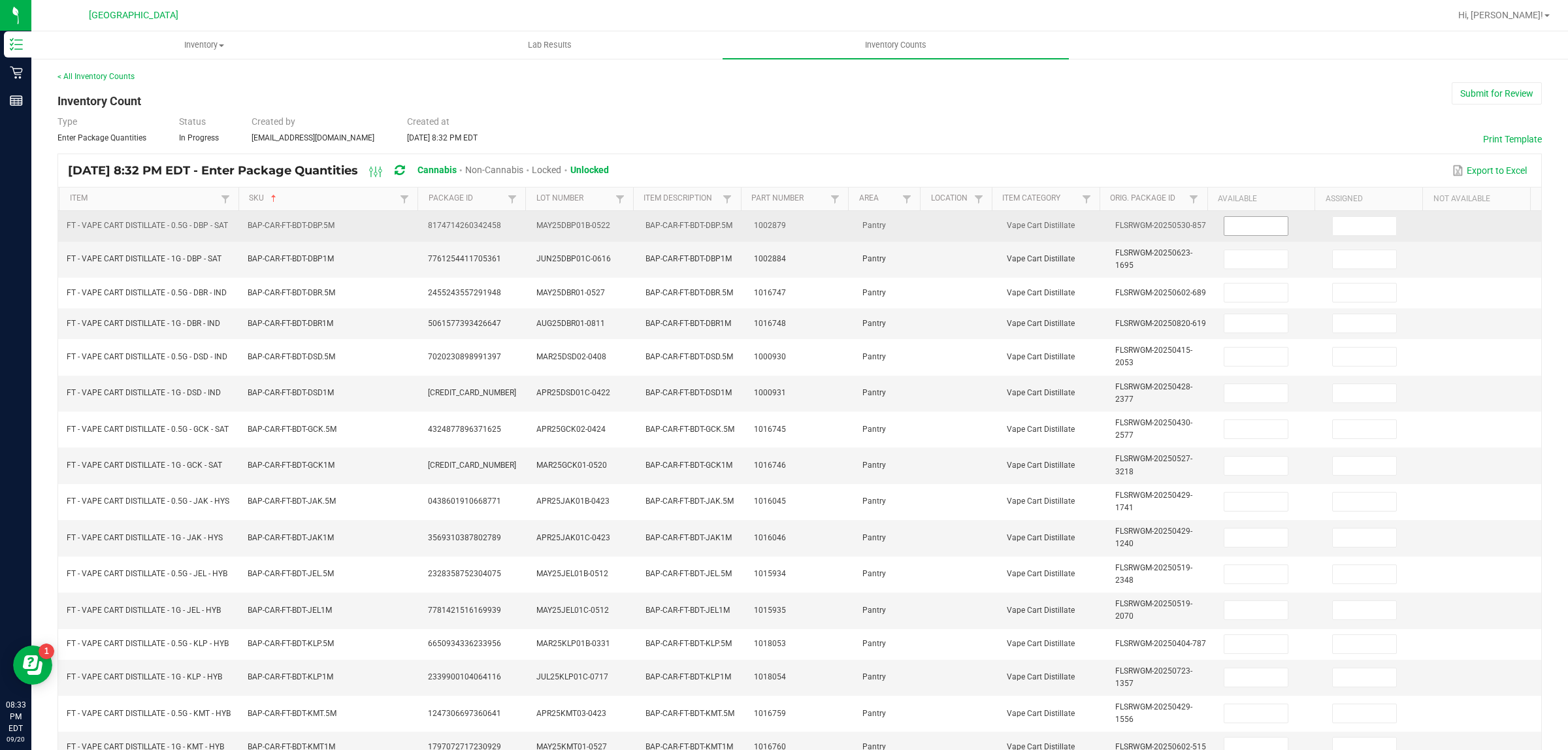
click at [1225, 235] on input at bounding box center [1255, 225] width 63 height 18
type input "3"
type input "2"
type input "10"
type input "6"
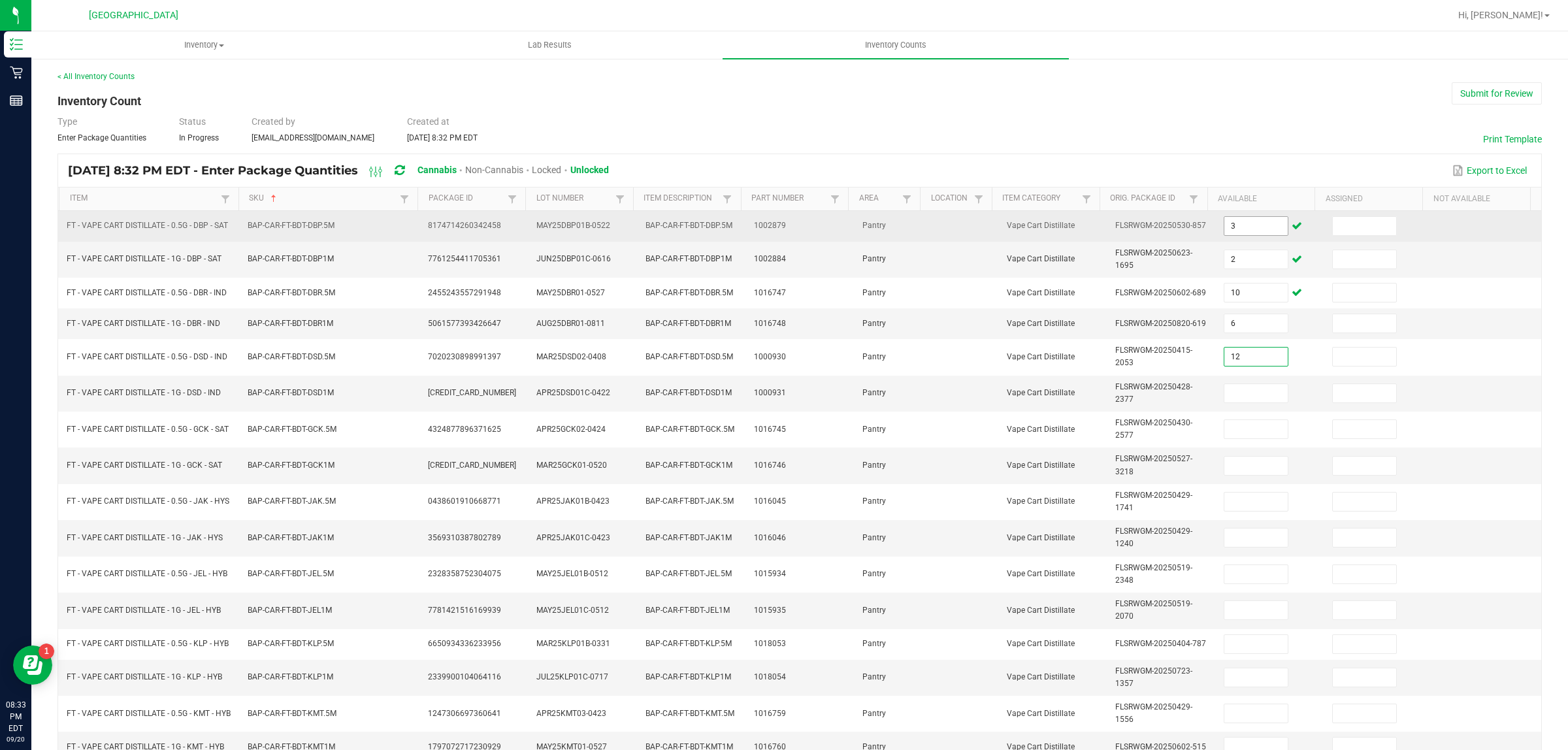
type input "12"
type input "6"
type input "10"
type input "12"
type input "7"
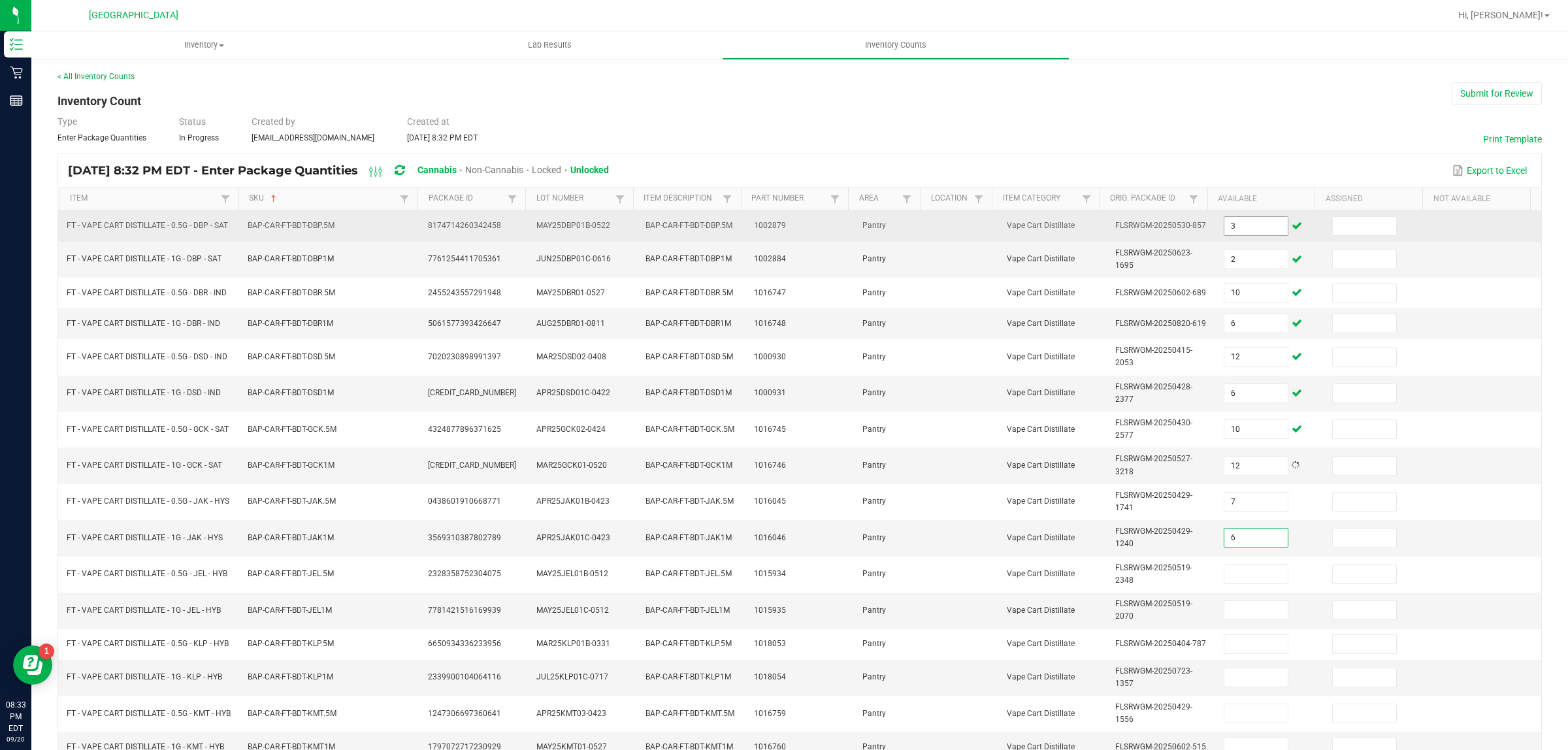
type input "6"
type input "8"
type input "10"
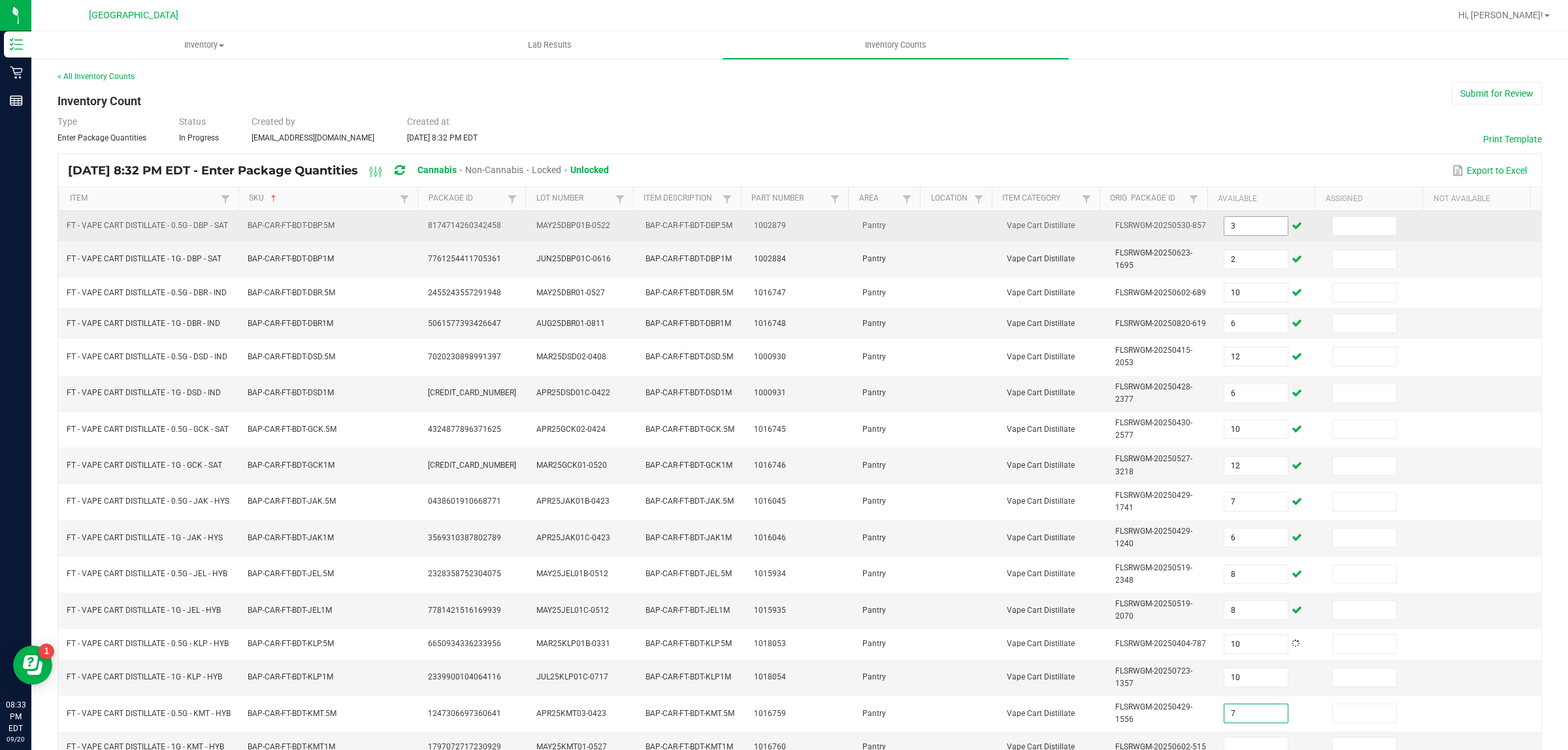
type input "7"
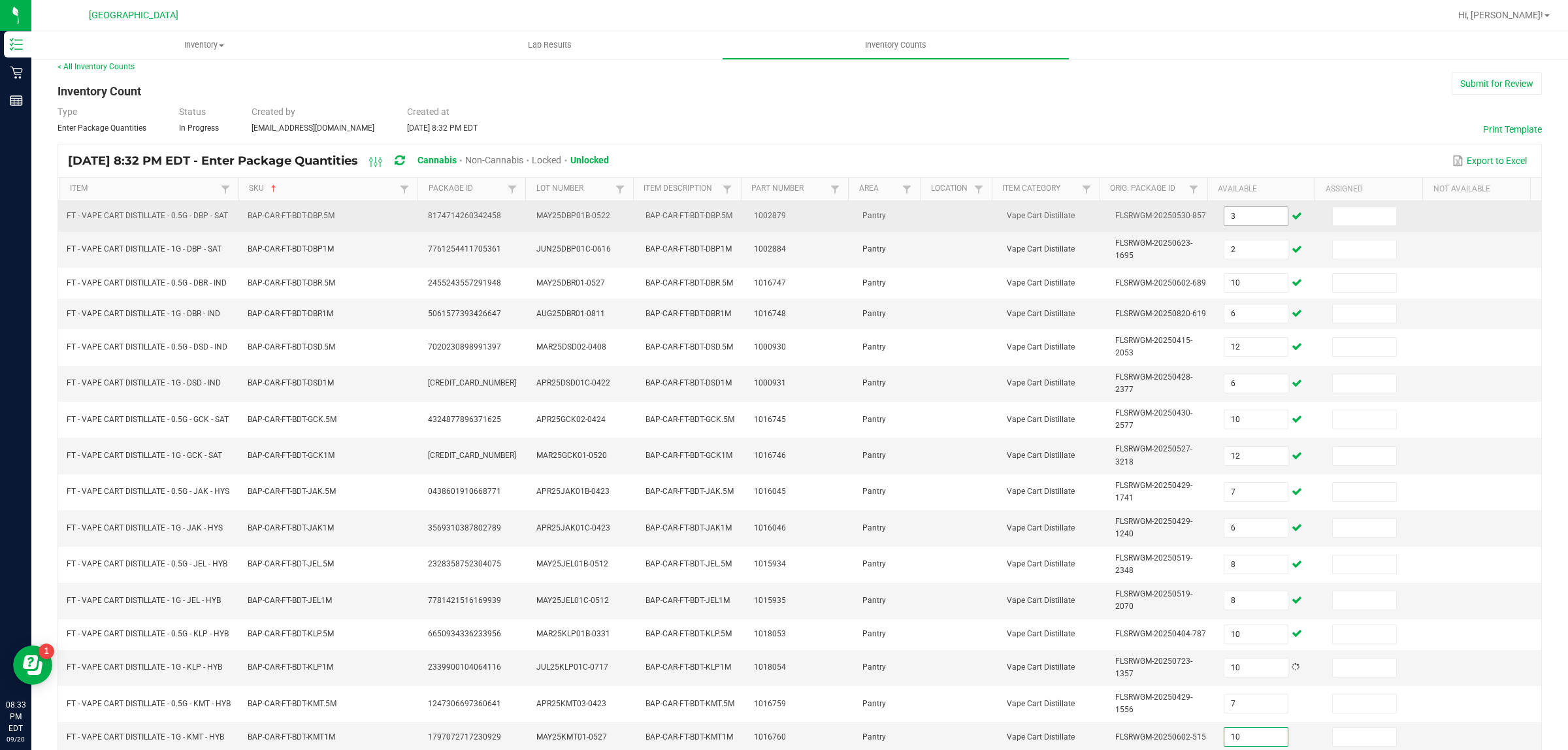
type input "10"
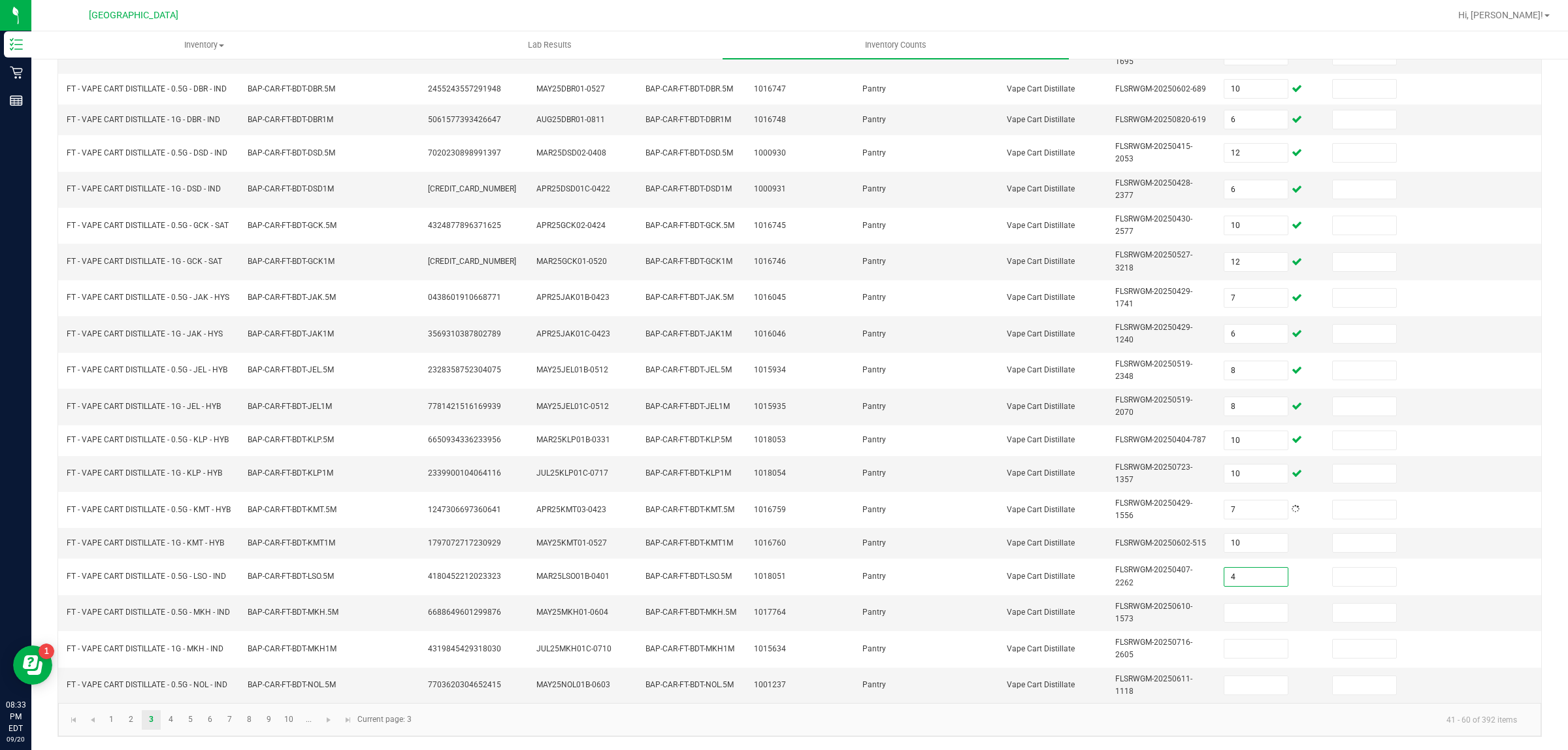
type input "4"
click at [1238, 605] on input "21" at bounding box center [1255, 612] width 63 height 18
type input "2"
type input "10"
type input "6"
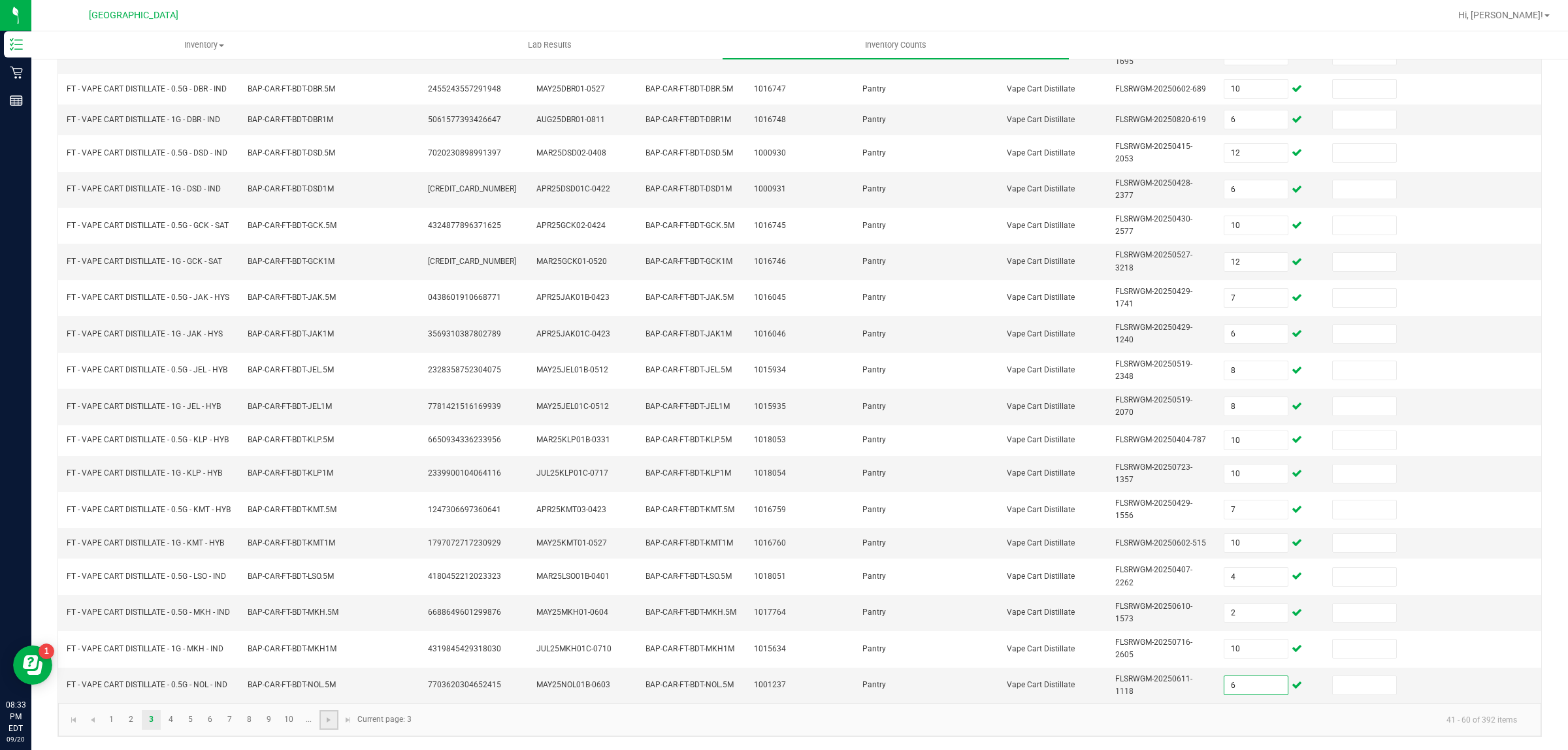
click at [337, 725] on link at bounding box center [329, 720] width 19 height 20
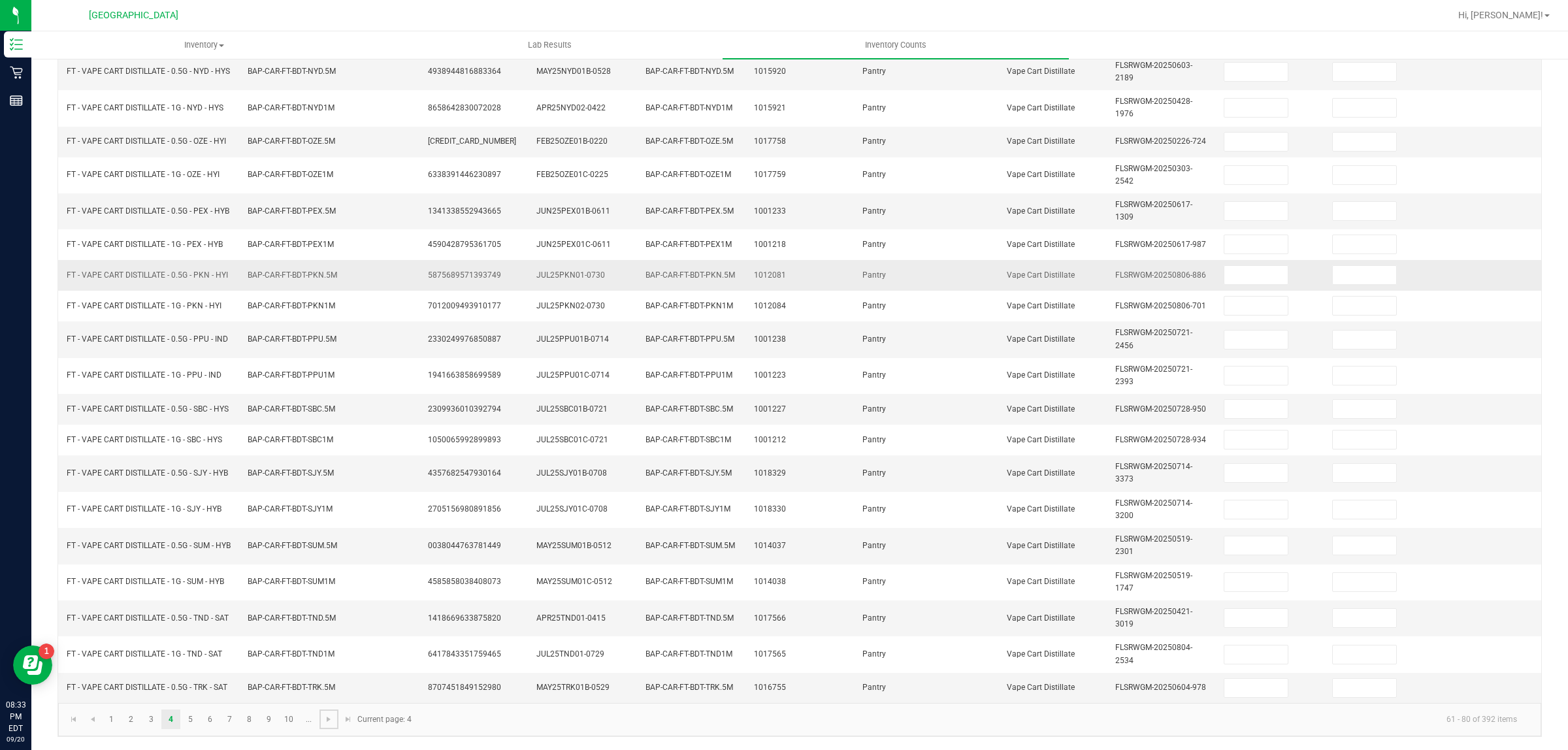
scroll to position [0, 0]
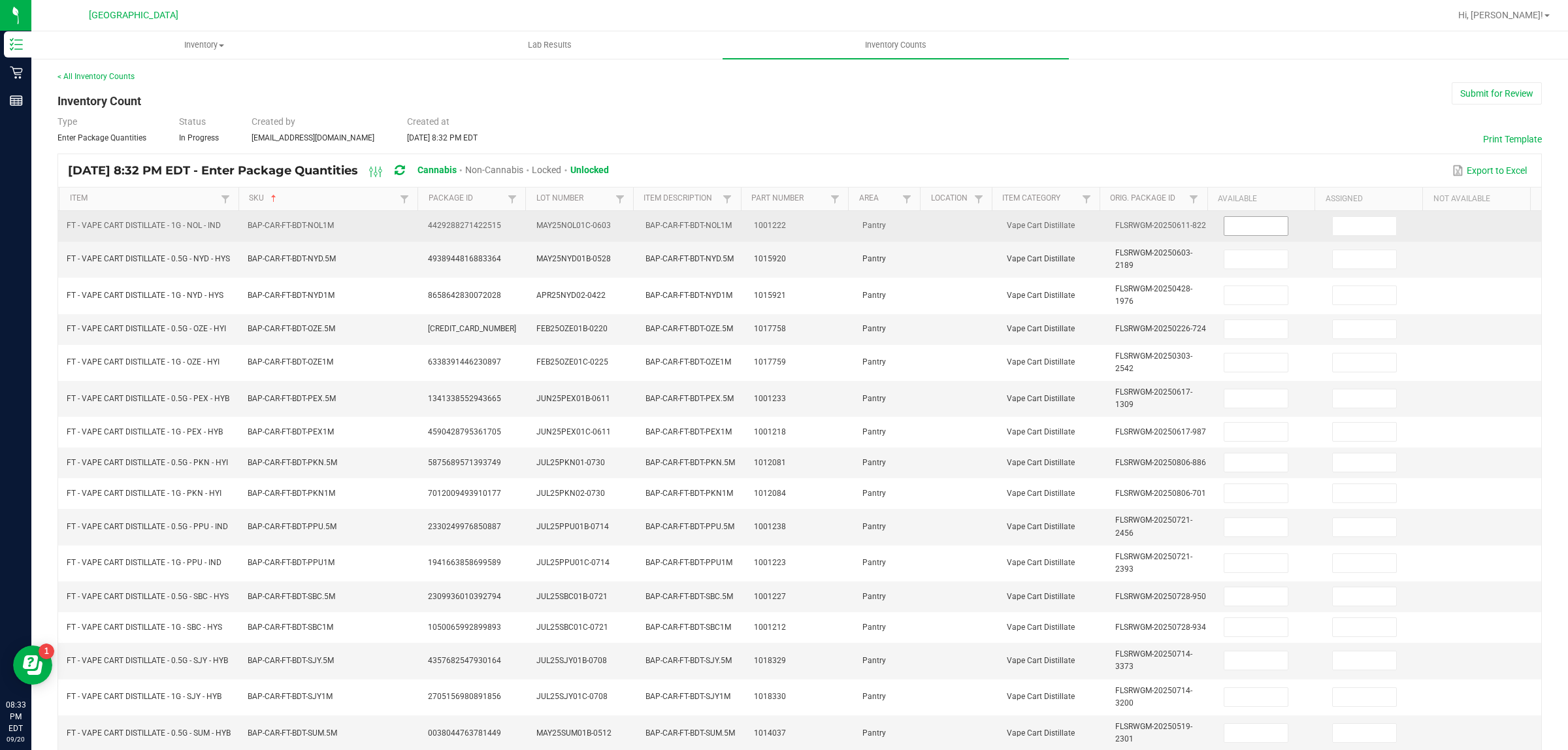
click at [1240, 221] on input at bounding box center [1255, 225] width 63 height 18
type input "2"
type input "3"
type input "1"
type input "6"
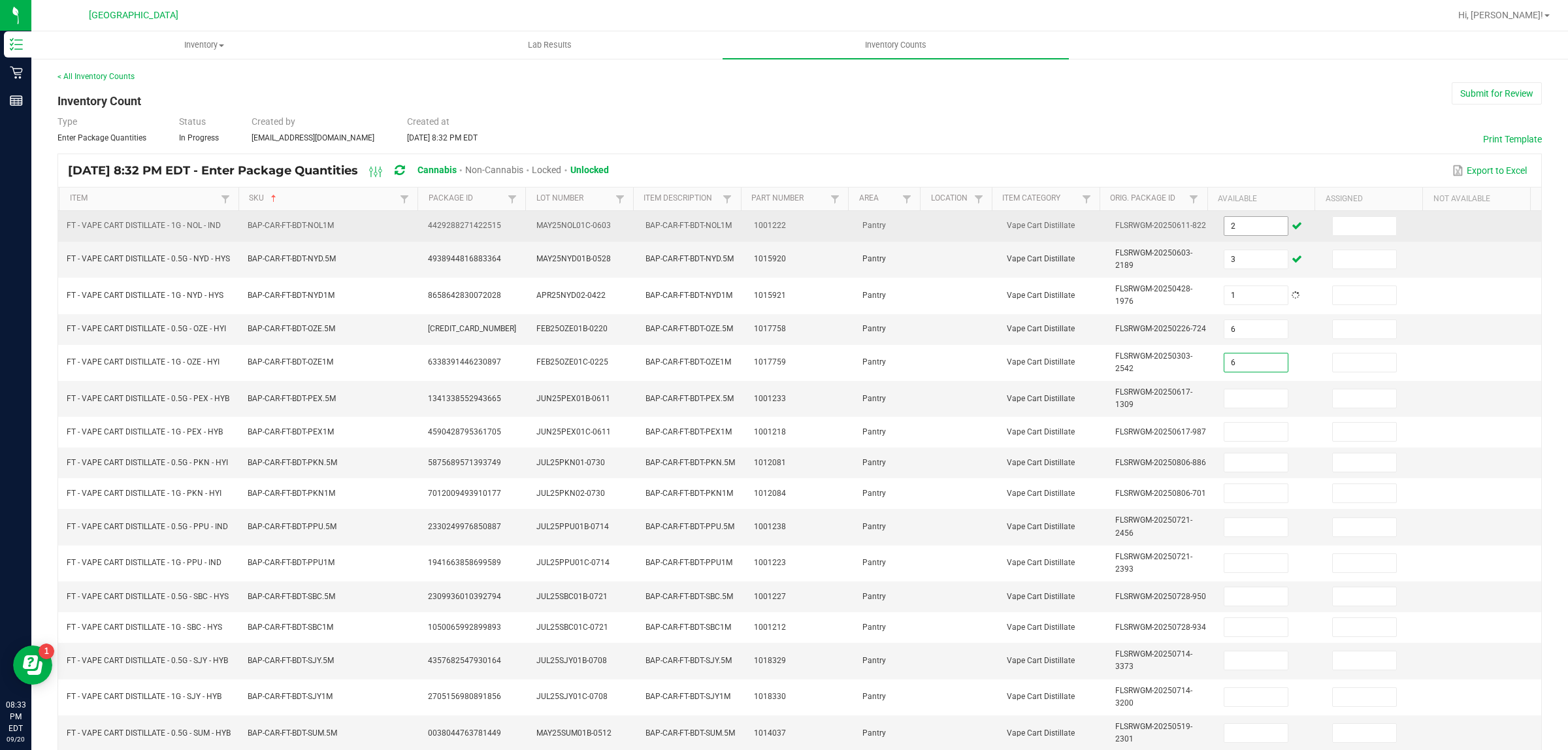
type input "6"
type input "11"
type input "8"
type input "11"
type input "8"
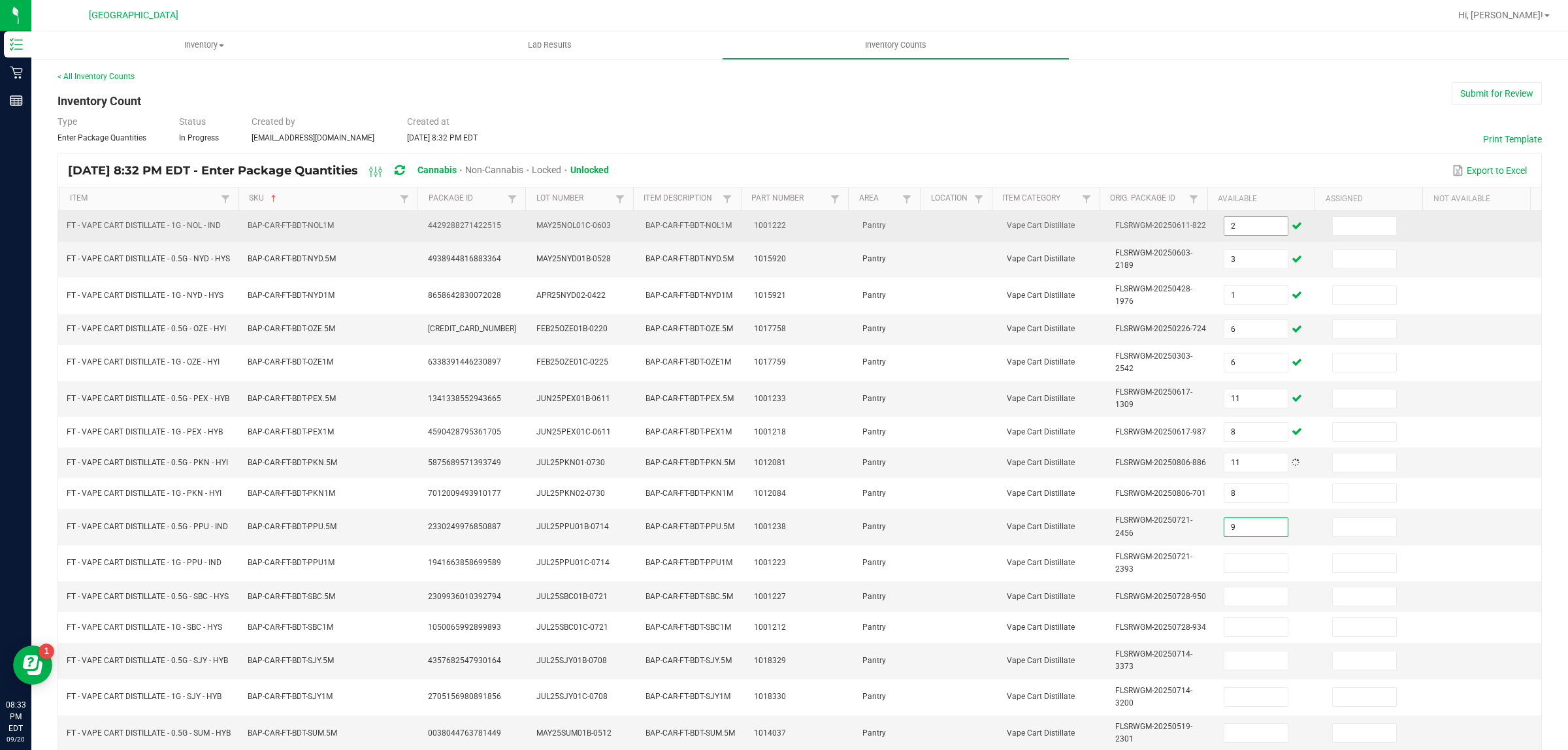
type input "9"
type input "7"
type input "1"
type input "10"
type input "6"
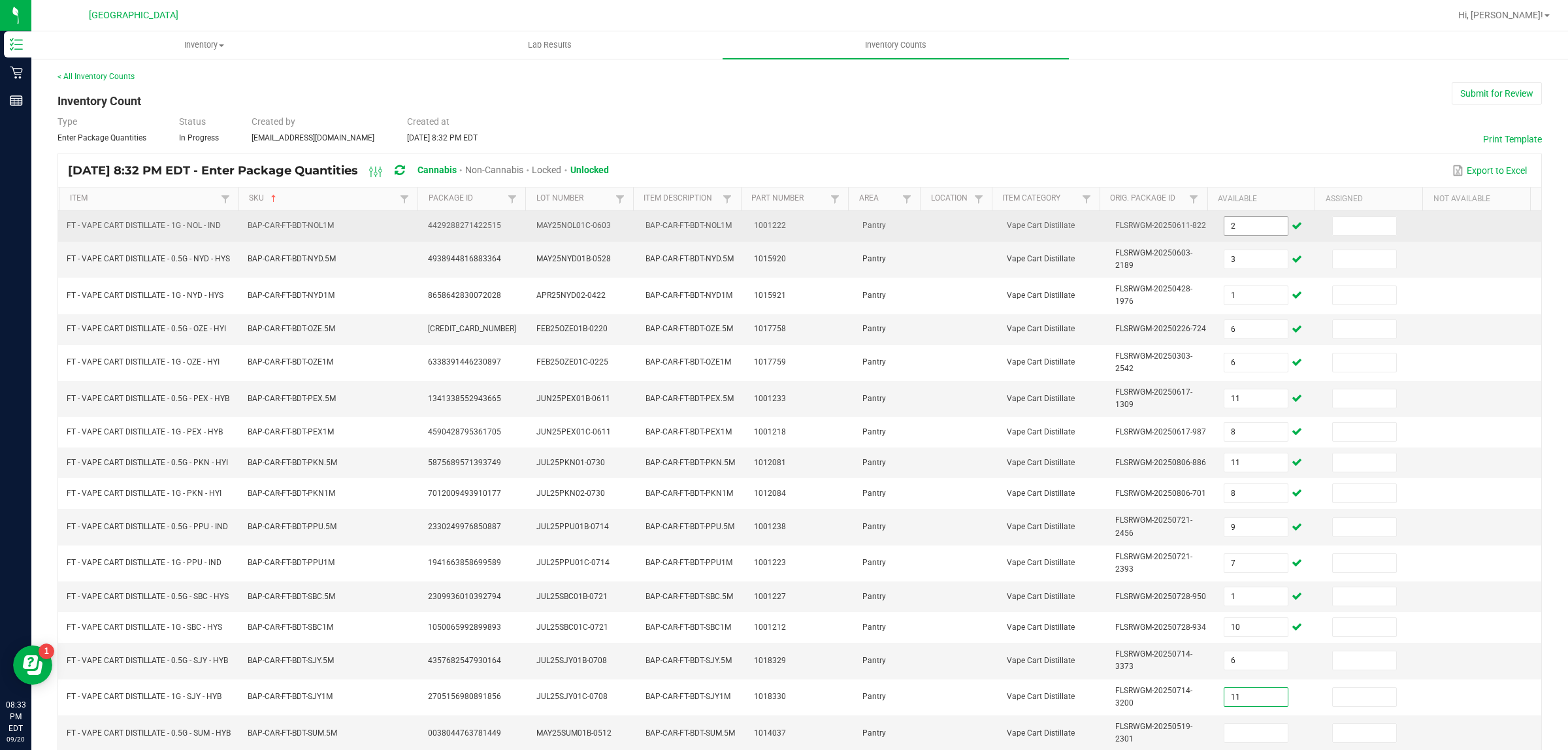
type input "11"
type input "10"
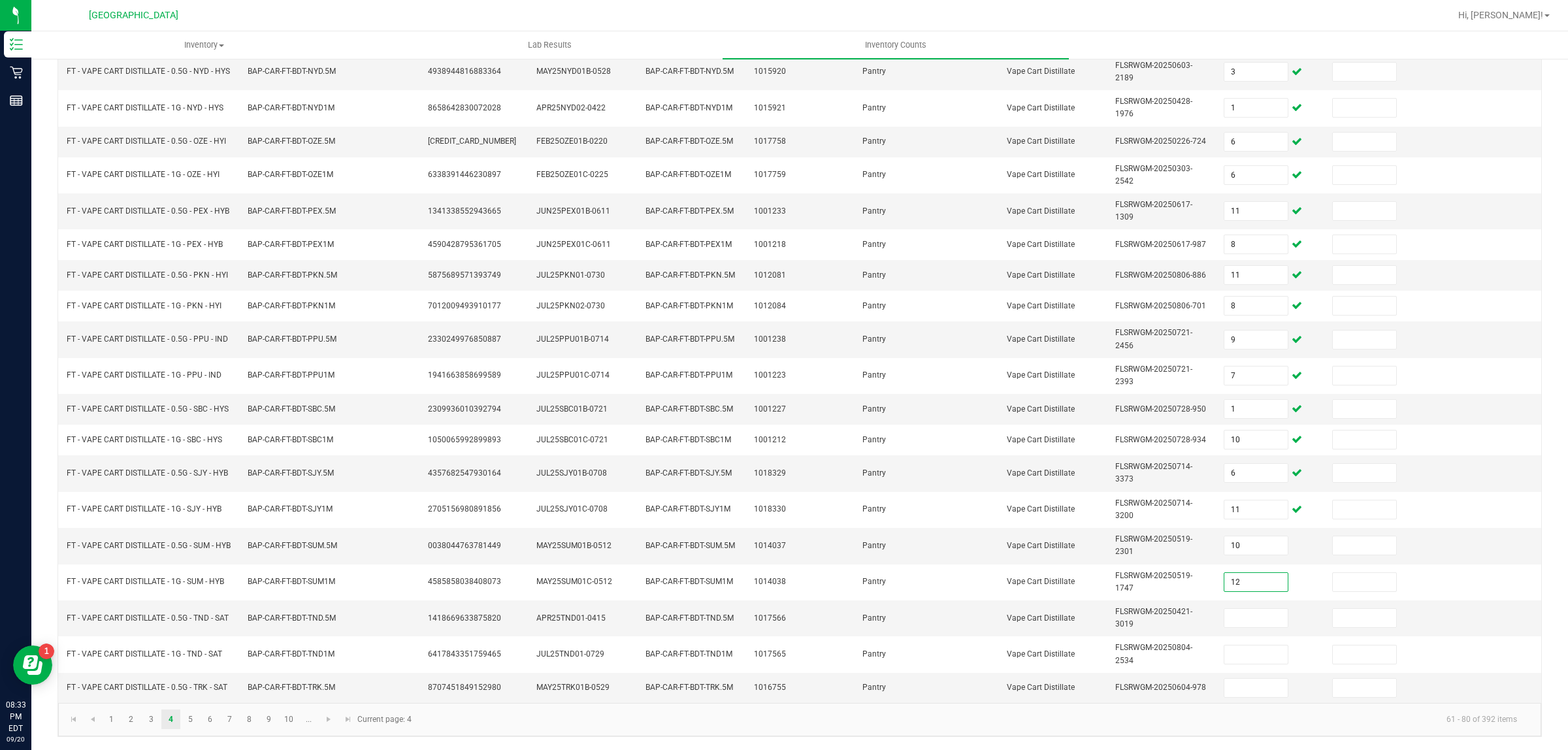
type input "12"
type input "3"
type input "12"
type input "8"
click at [331, 714] on span "Go to the next page" at bounding box center [328, 719] width 10 height 10
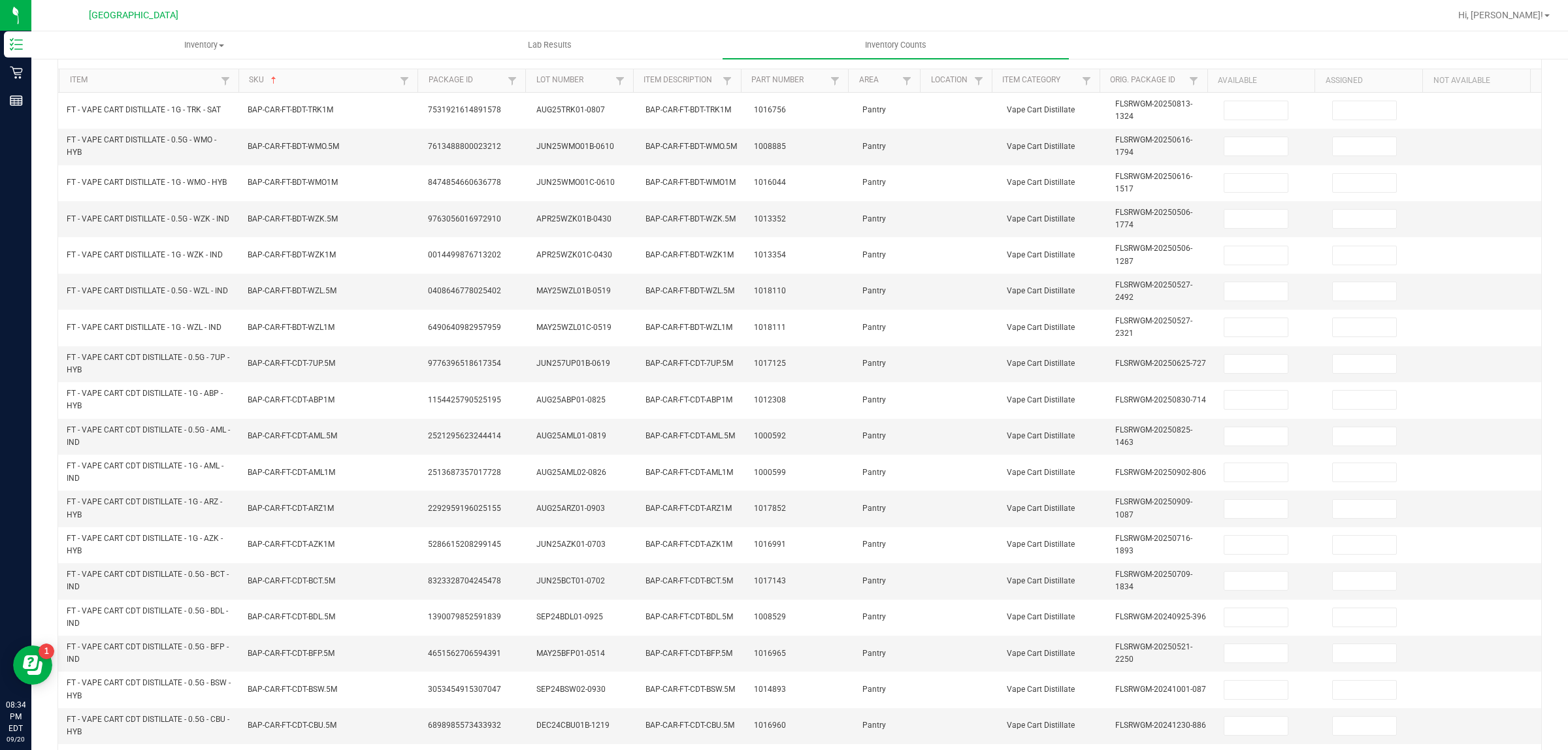
scroll to position [0, 0]
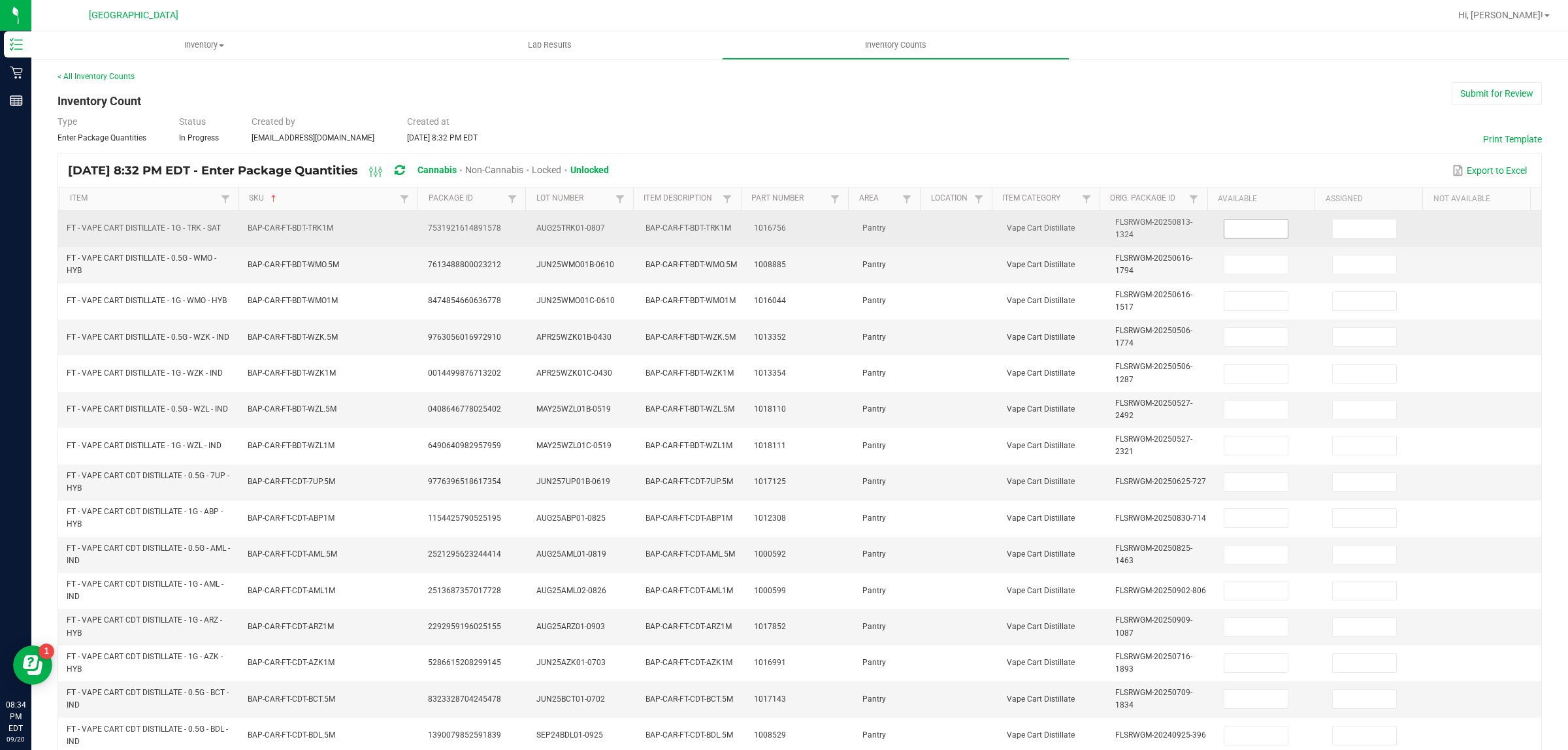
click at [1224, 235] on input at bounding box center [1255, 229] width 63 height 18
type input "9"
type input "7"
type input "3"
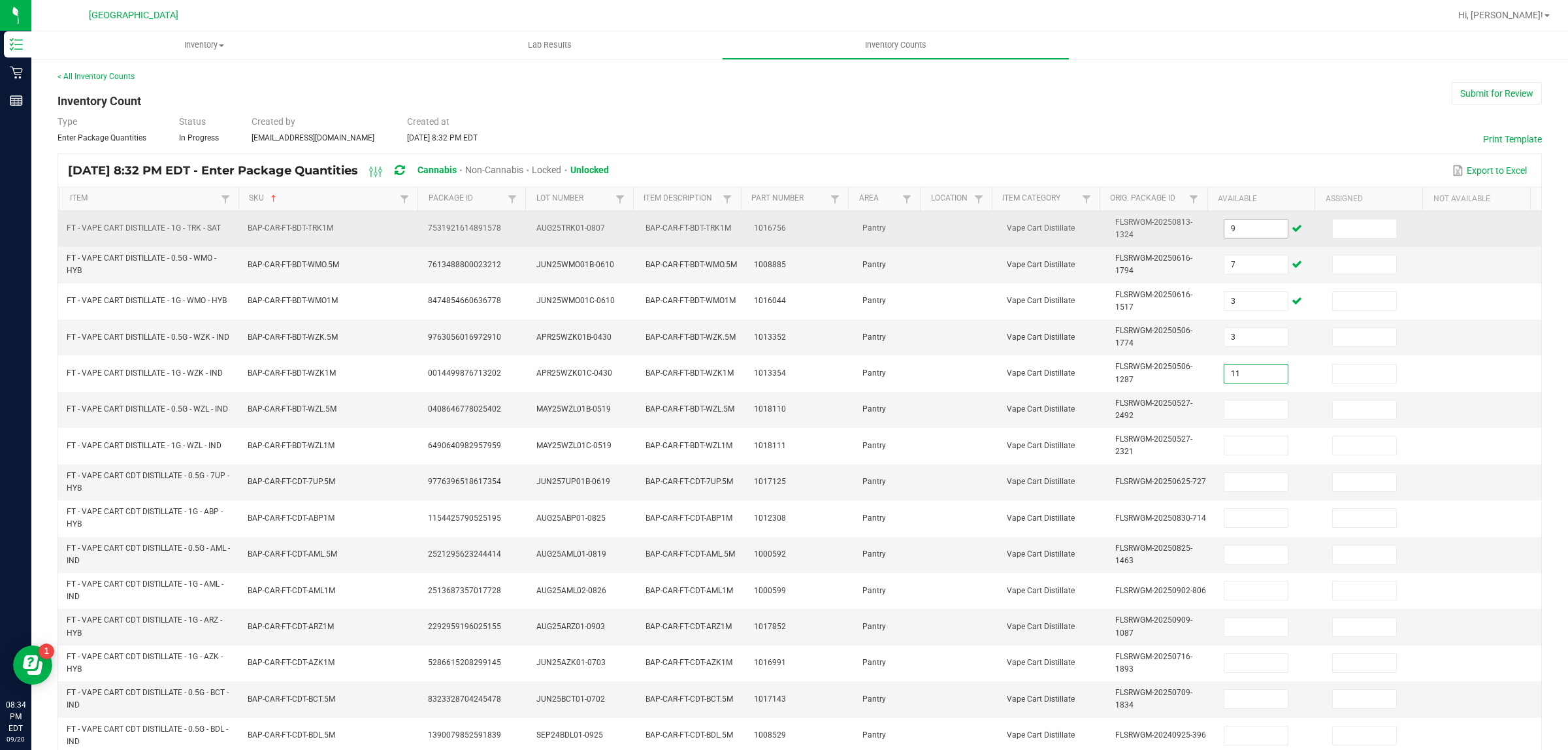
type input "11"
type input "4"
type input "5"
type input "8"
type input "9"
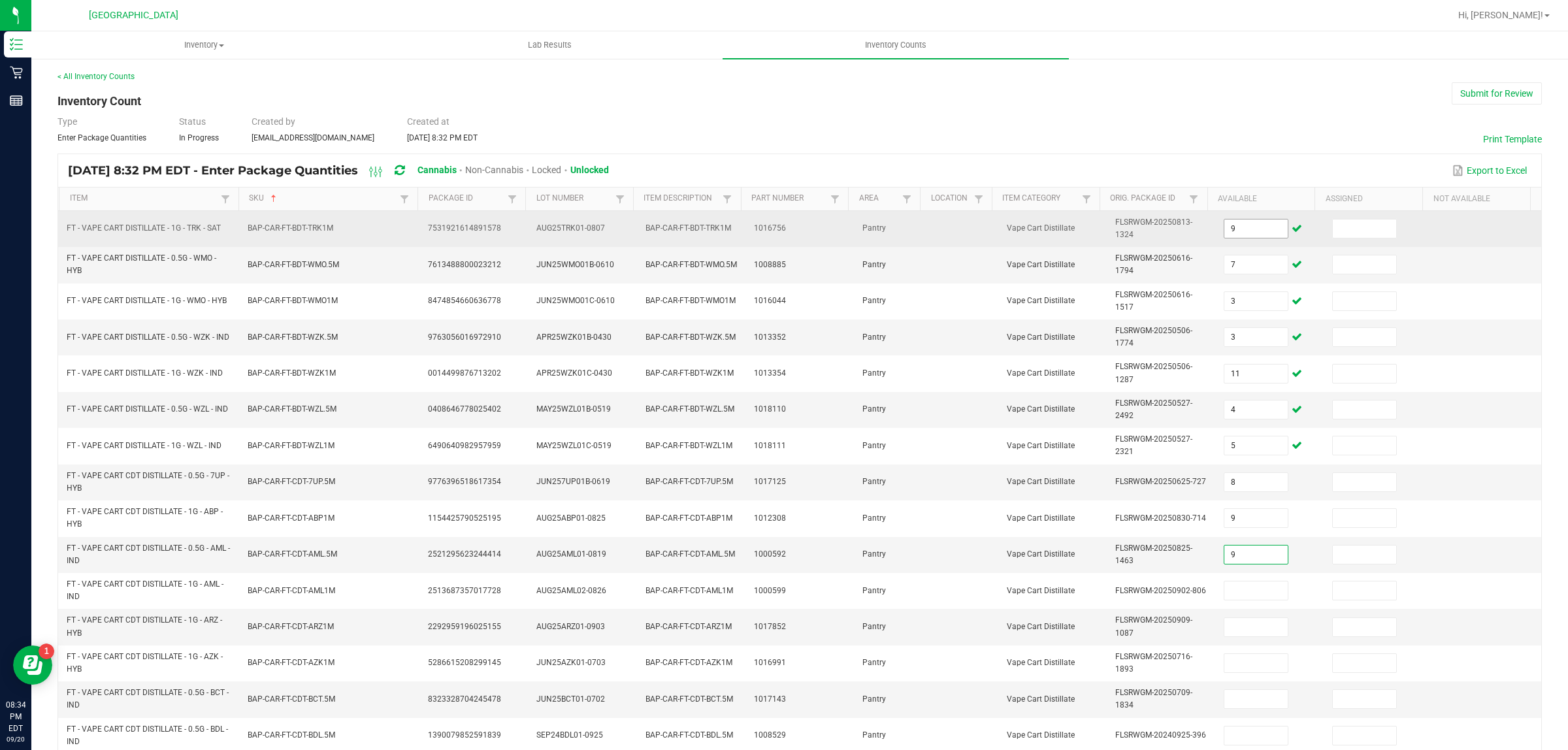
type input "9"
type input "11"
type input "12"
type input "8"
type input "1"
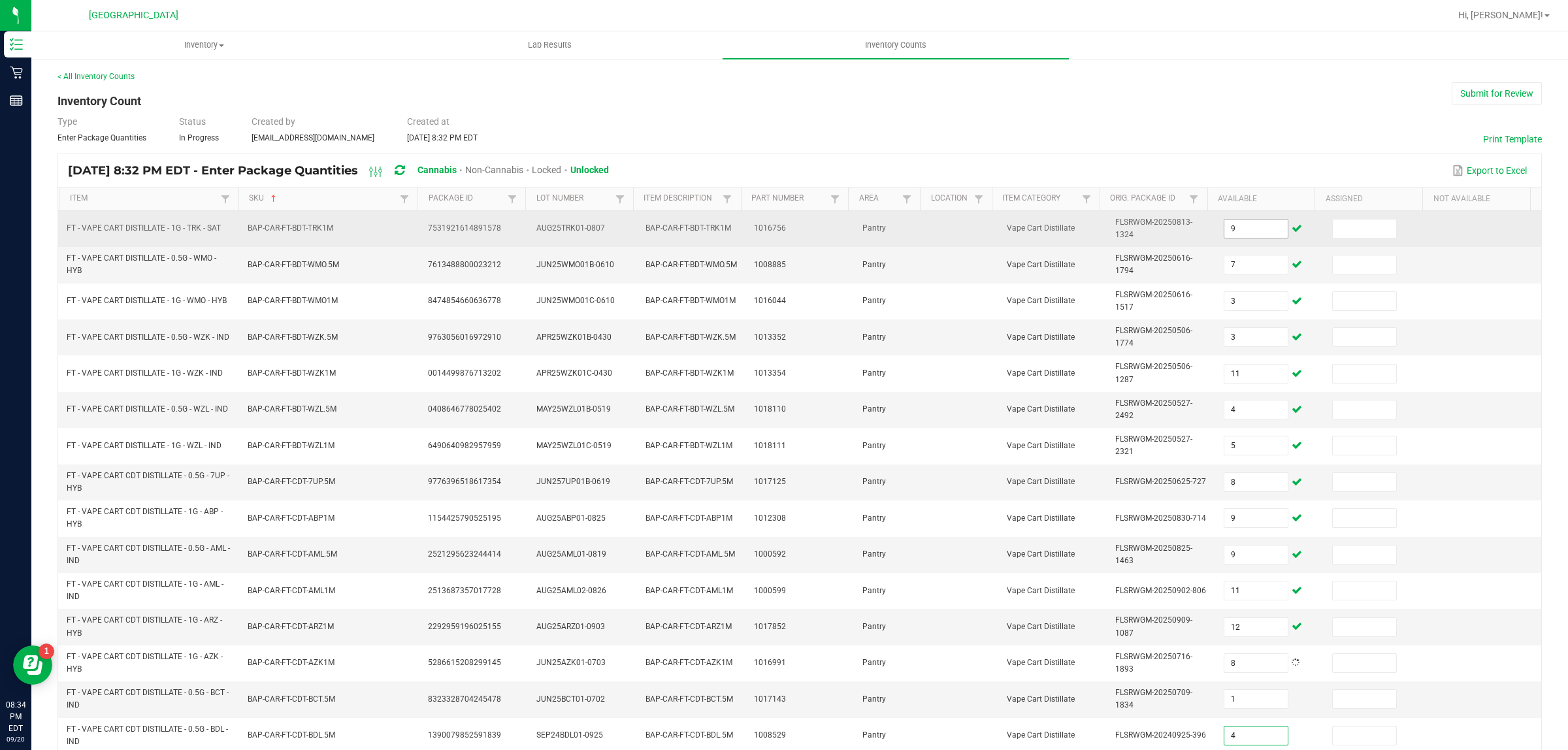
type input "4"
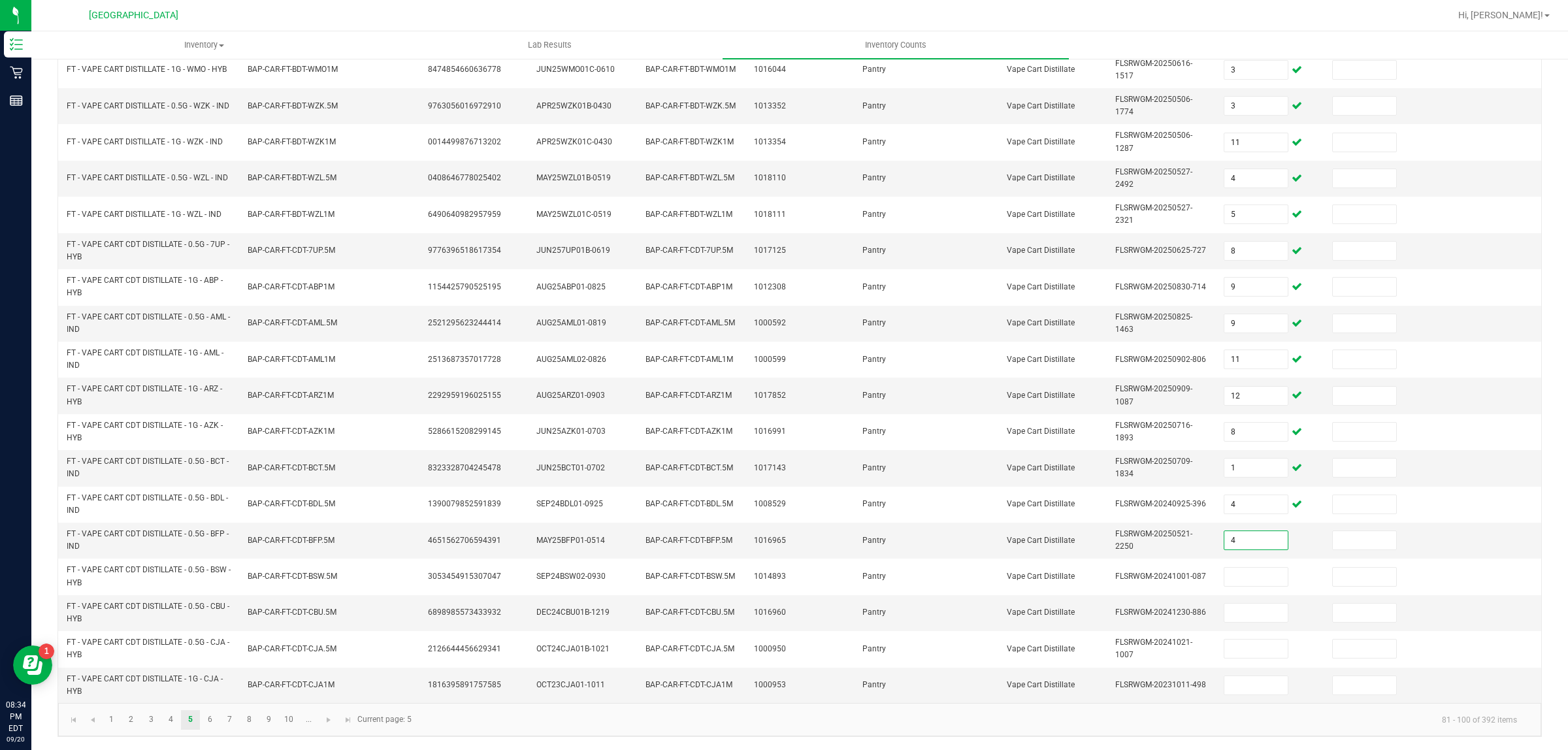
type input "4"
type input "3"
type input "5"
type input "12"
type input "4"
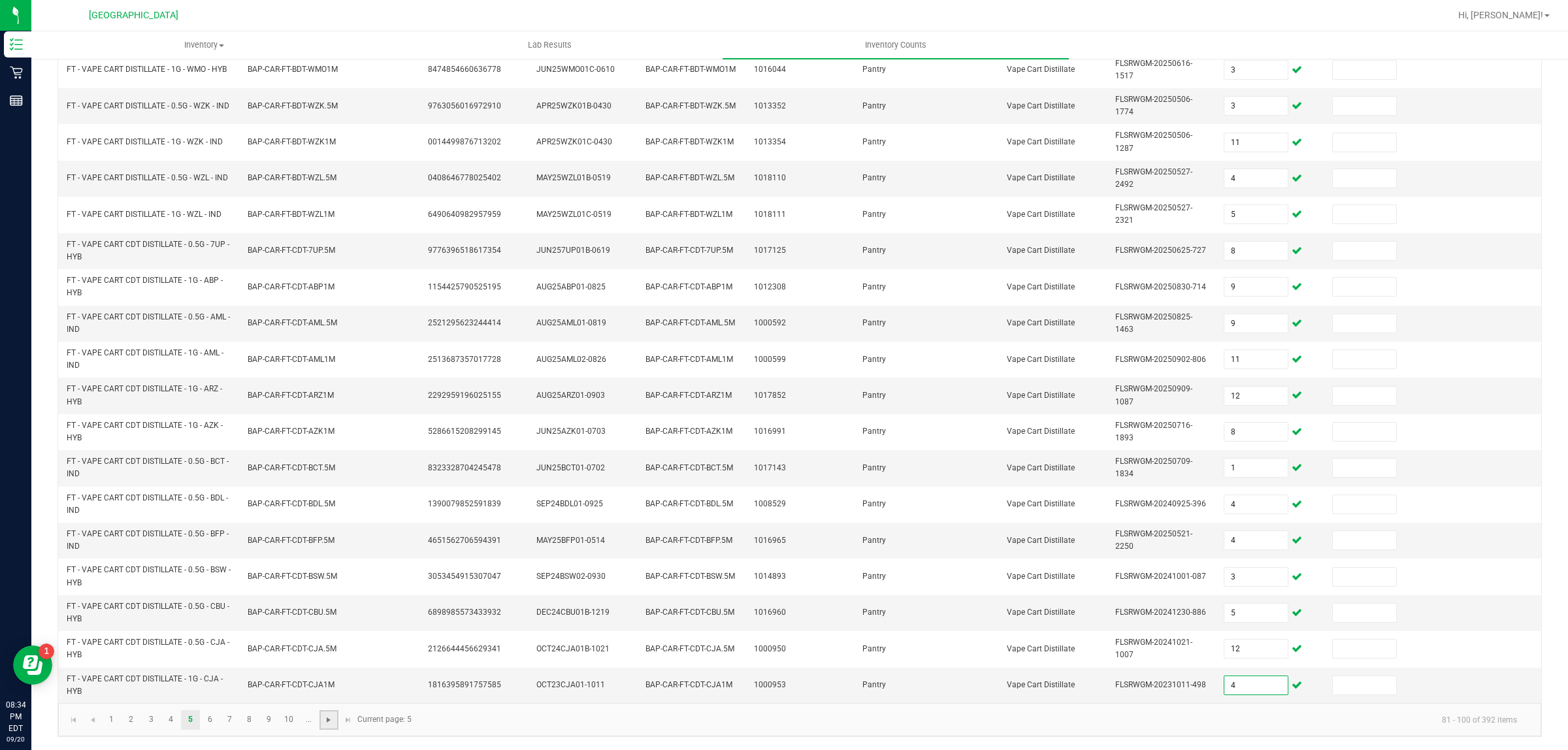
click at [333, 715] on span "Go to the next page" at bounding box center [328, 720] width 10 height 10
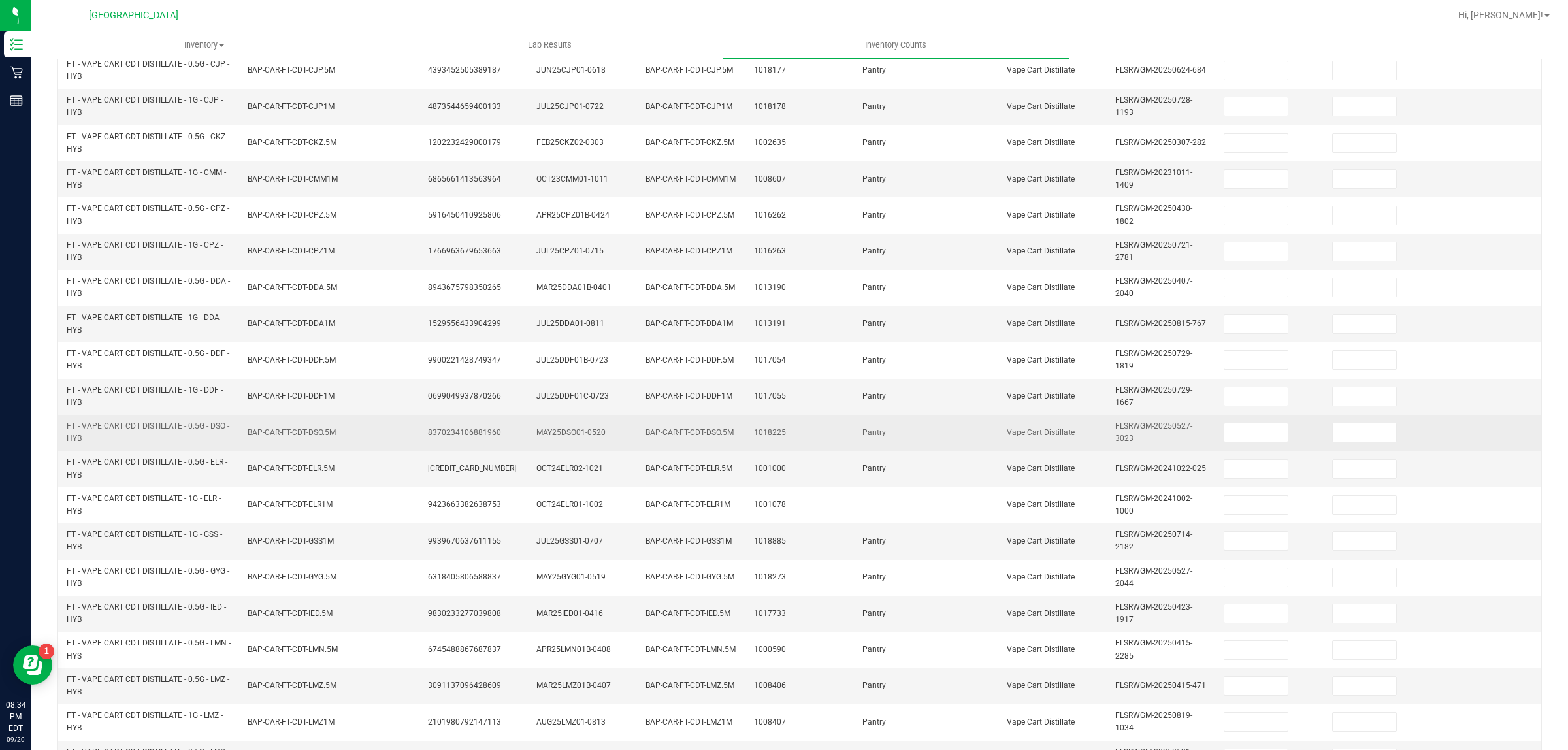
scroll to position [0, 0]
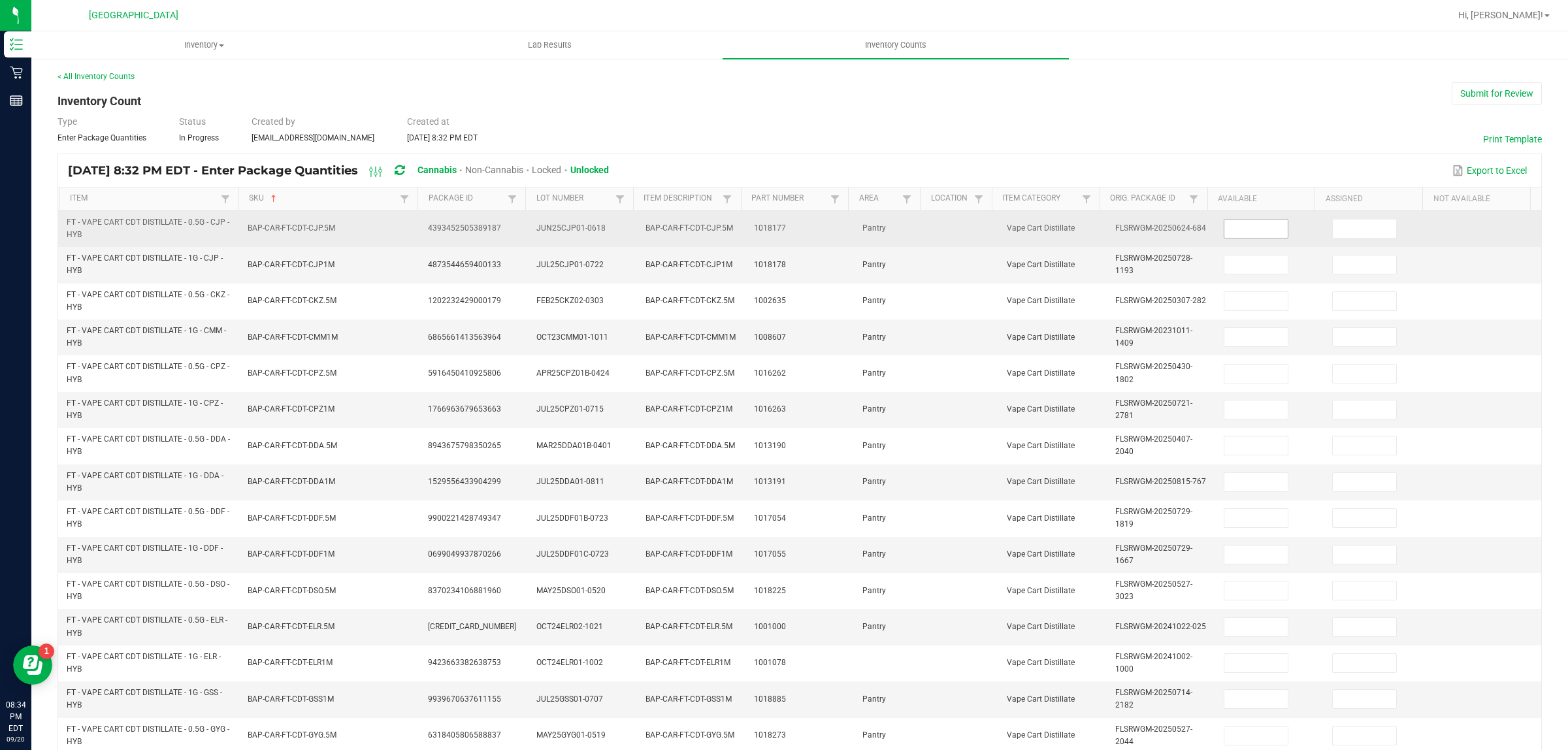
click at [1248, 223] on input at bounding box center [1255, 229] width 63 height 18
type input "9"
type input "6"
type input "4"
type input "1"
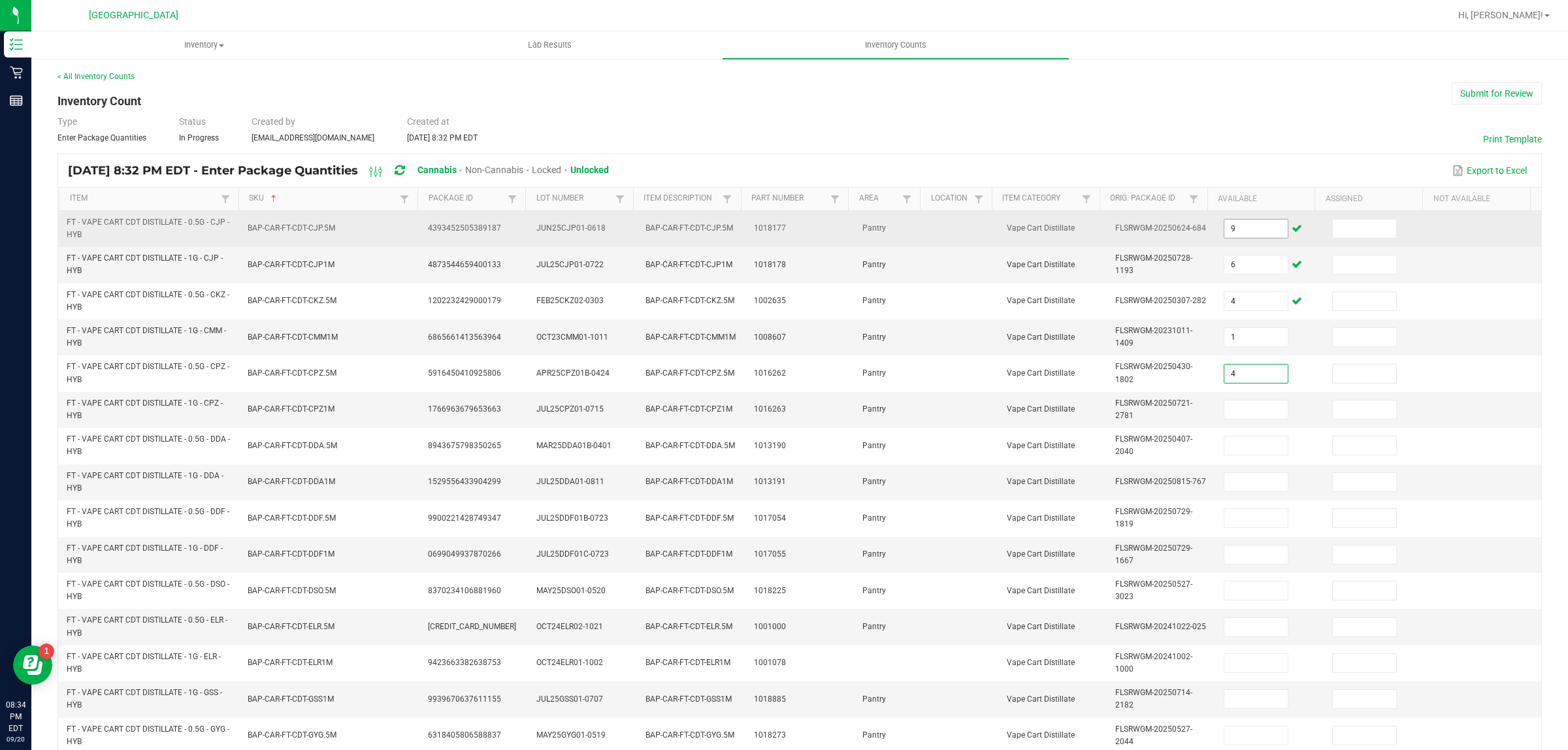
type input "4"
type input "3"
type input "1"
type input "8"
type input "10"
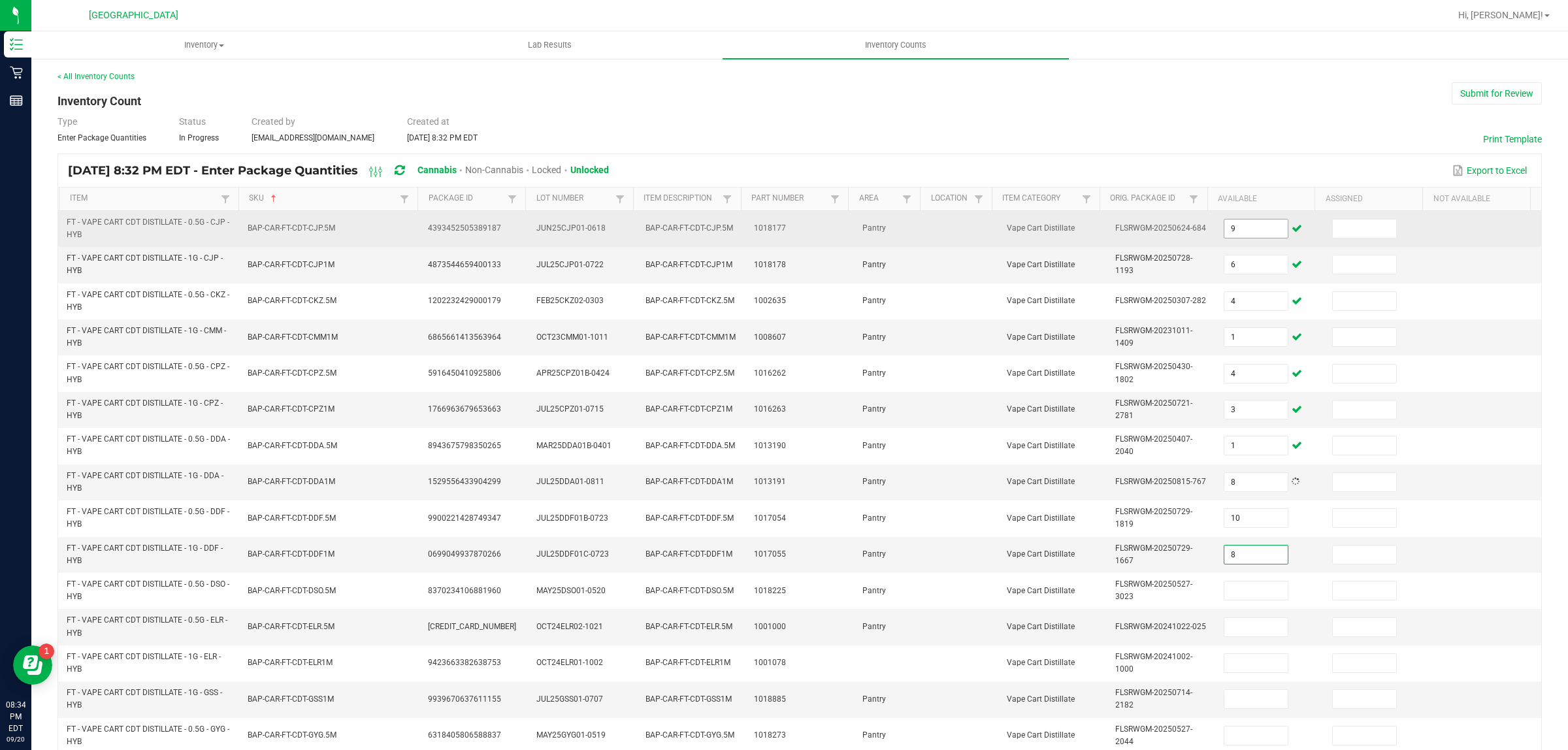
type input "8"
type input "9"
type input "12"
type input "4"
type input "10"
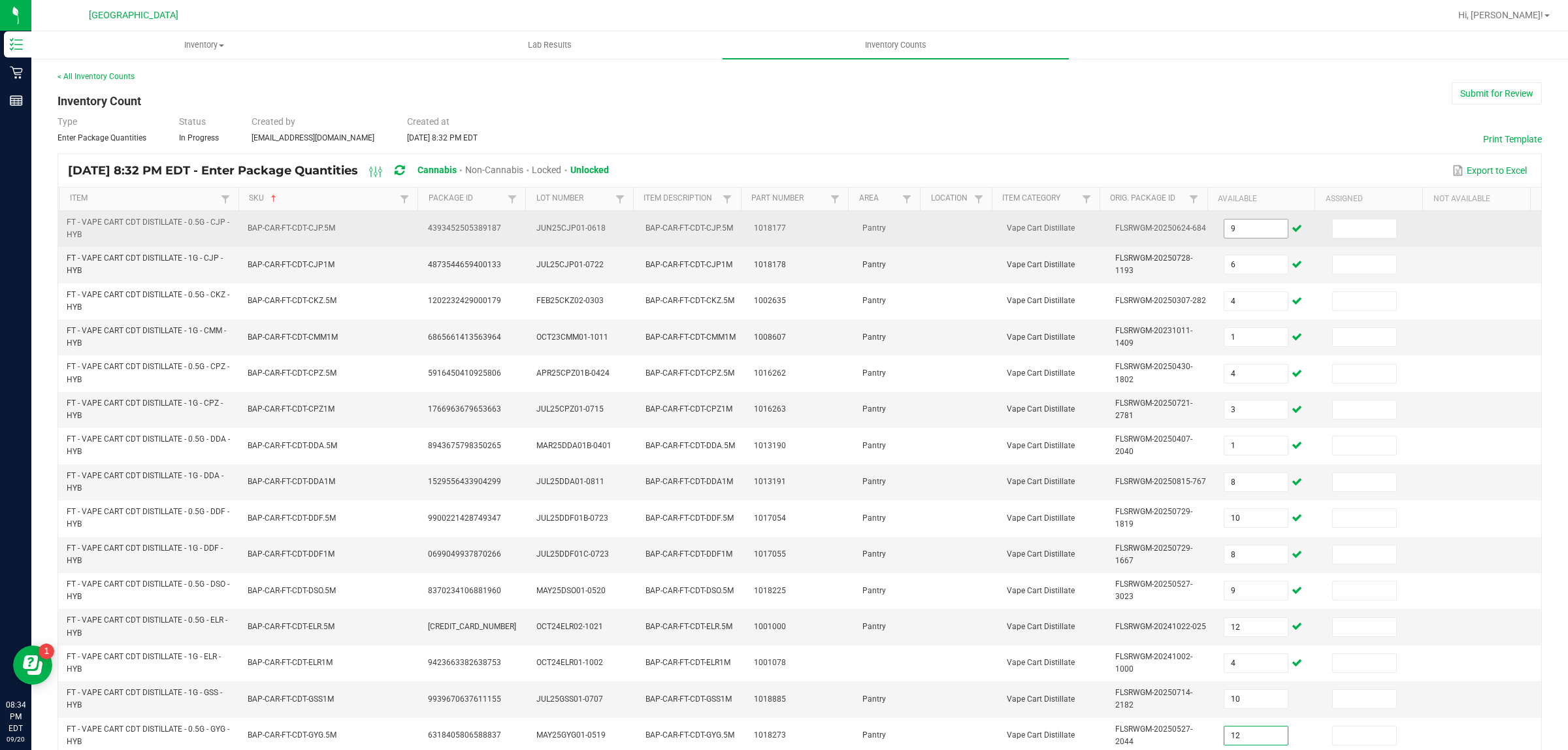
type input "12"
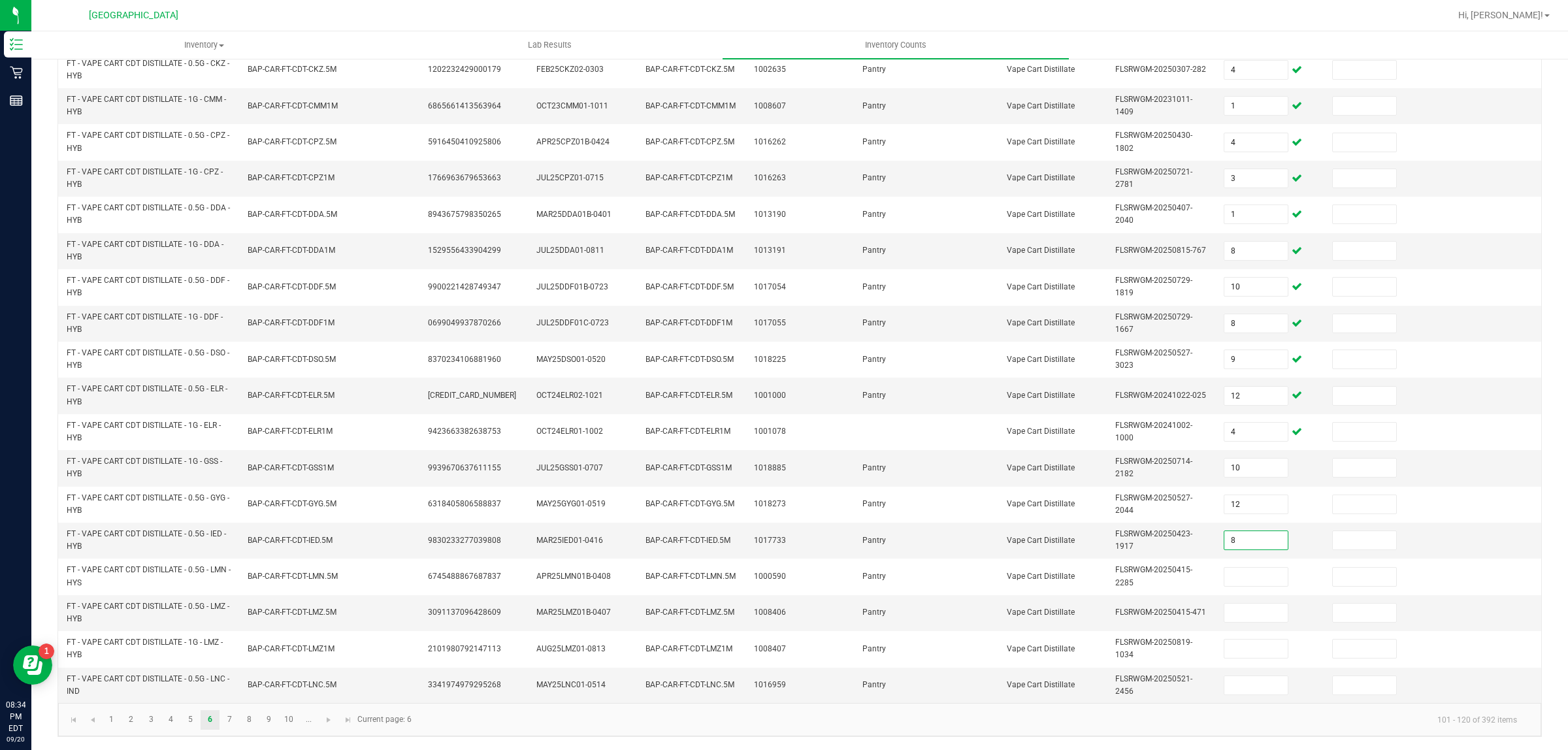
type input "8"
type input "6"
type input "10"
type input "11"
type input "9"
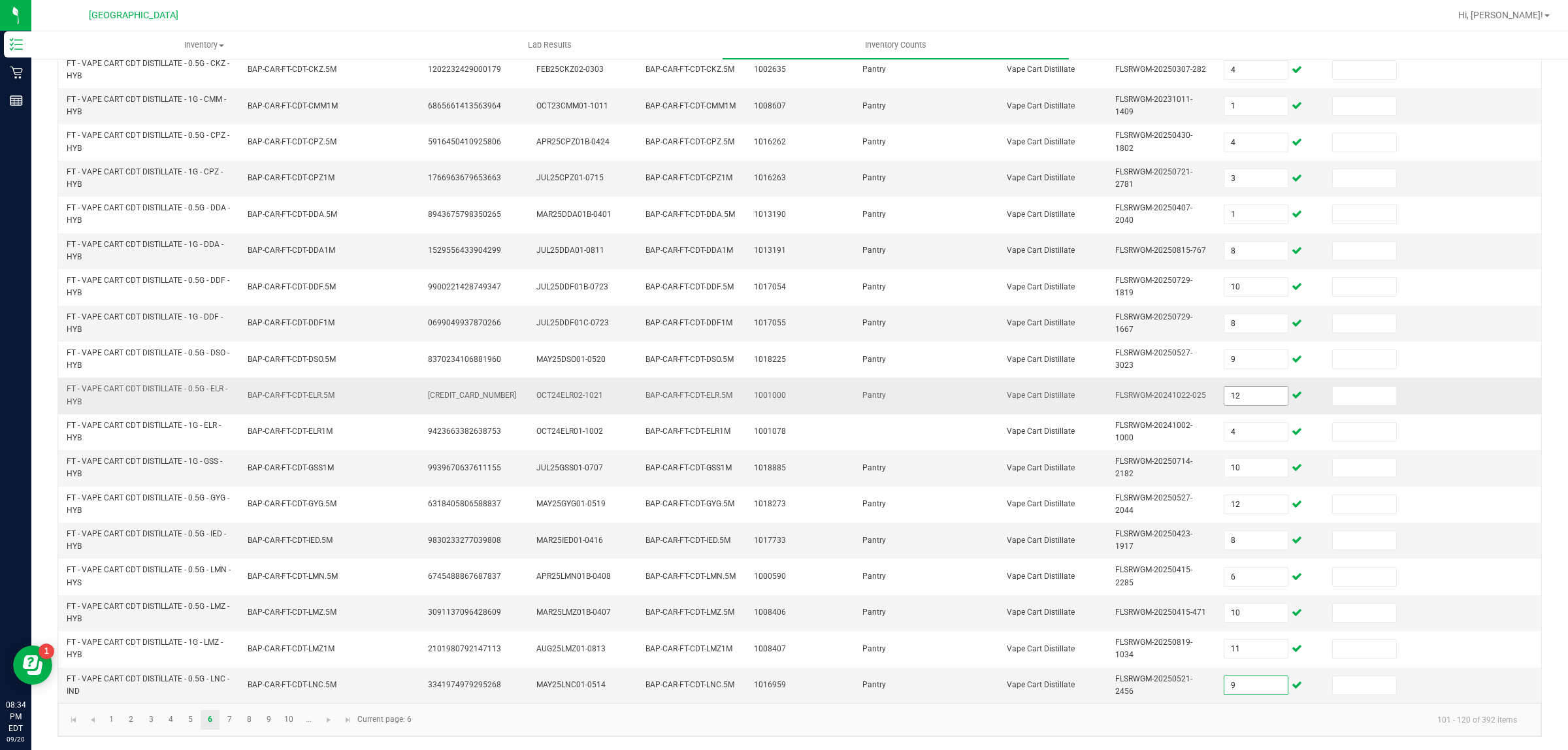
click at [1234, 389] on input "12" at bounding box center [1255, 396] width 63 height 18
click at [1243, 616] on input "10" at bounding box center [1255, 612] width 63 height 18
type input "8"
type input "10"
type input "11"
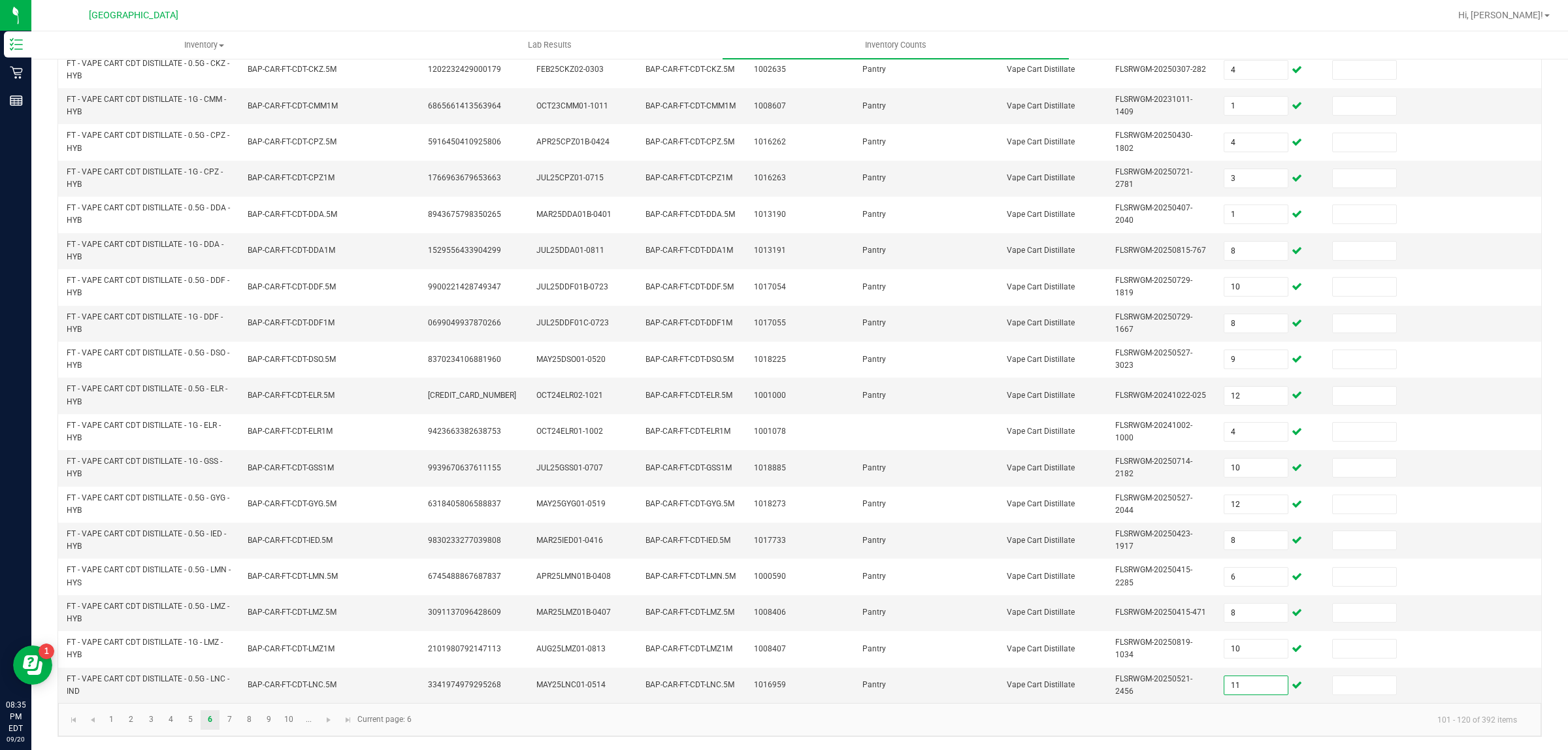
click at [1130, 723] on kendo-pager-info "101 - 120 of 392 items" at bounding box center [974, 719] width 1108 height 22
click at [323, 716] on span "Go to the next page" at bounding box center [328, 720] width 10 height 10
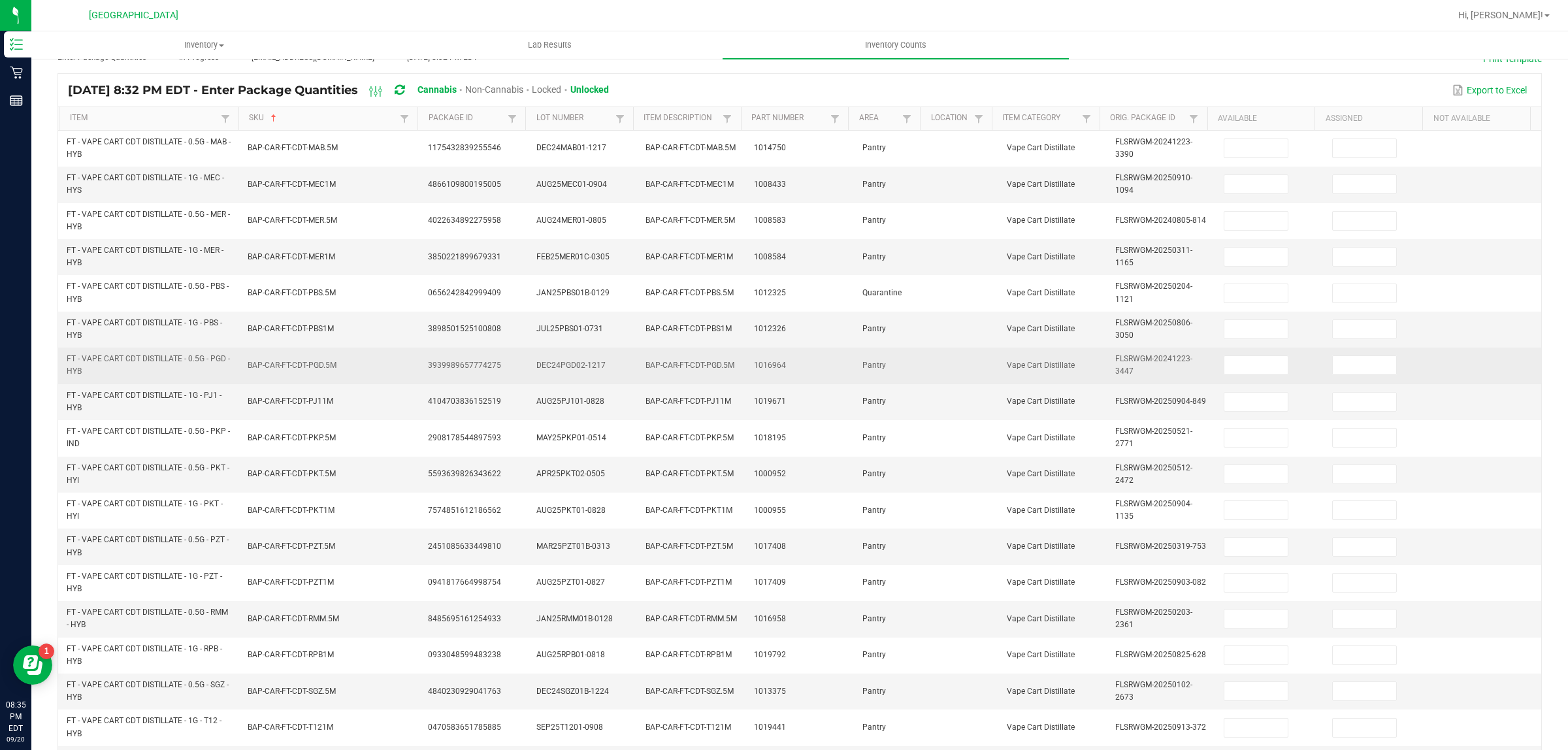
scroll to position [0, 0]
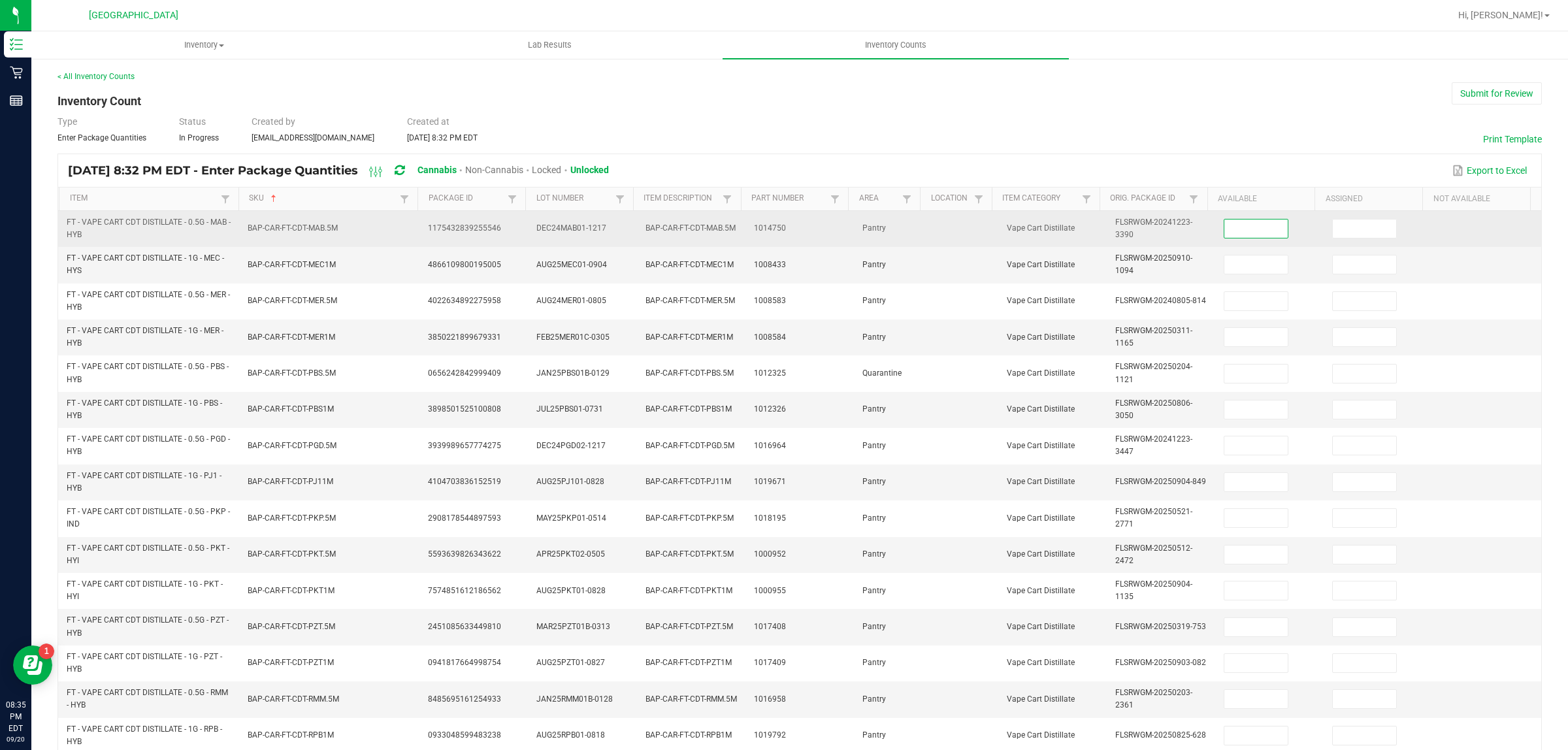
click at [1233, 237] on input at bounding box center [1255, 229] width 63 height 18
type input "9"
type input "5"
type input "11"
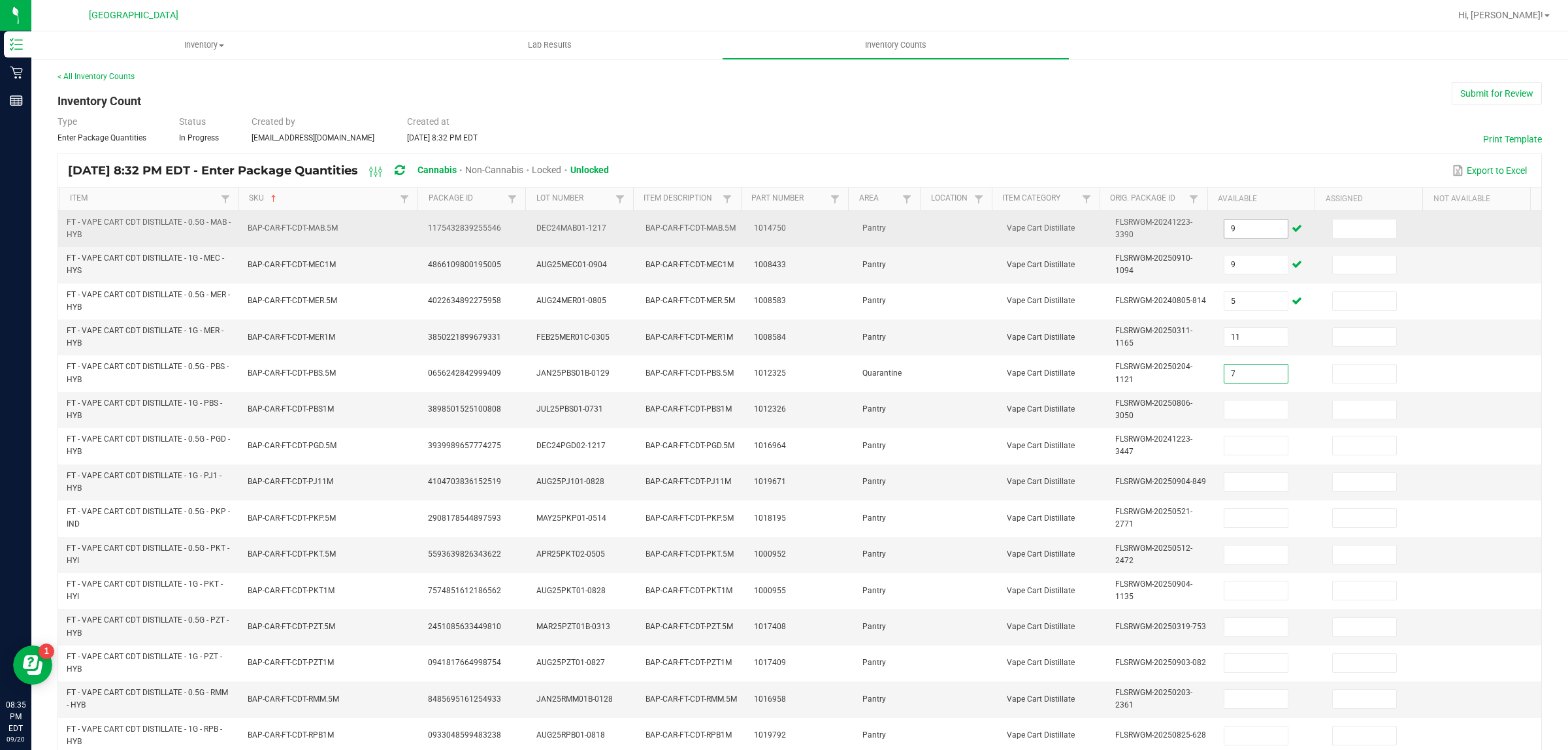
type input "7"
type input "1"
type input "10"
type input "9"
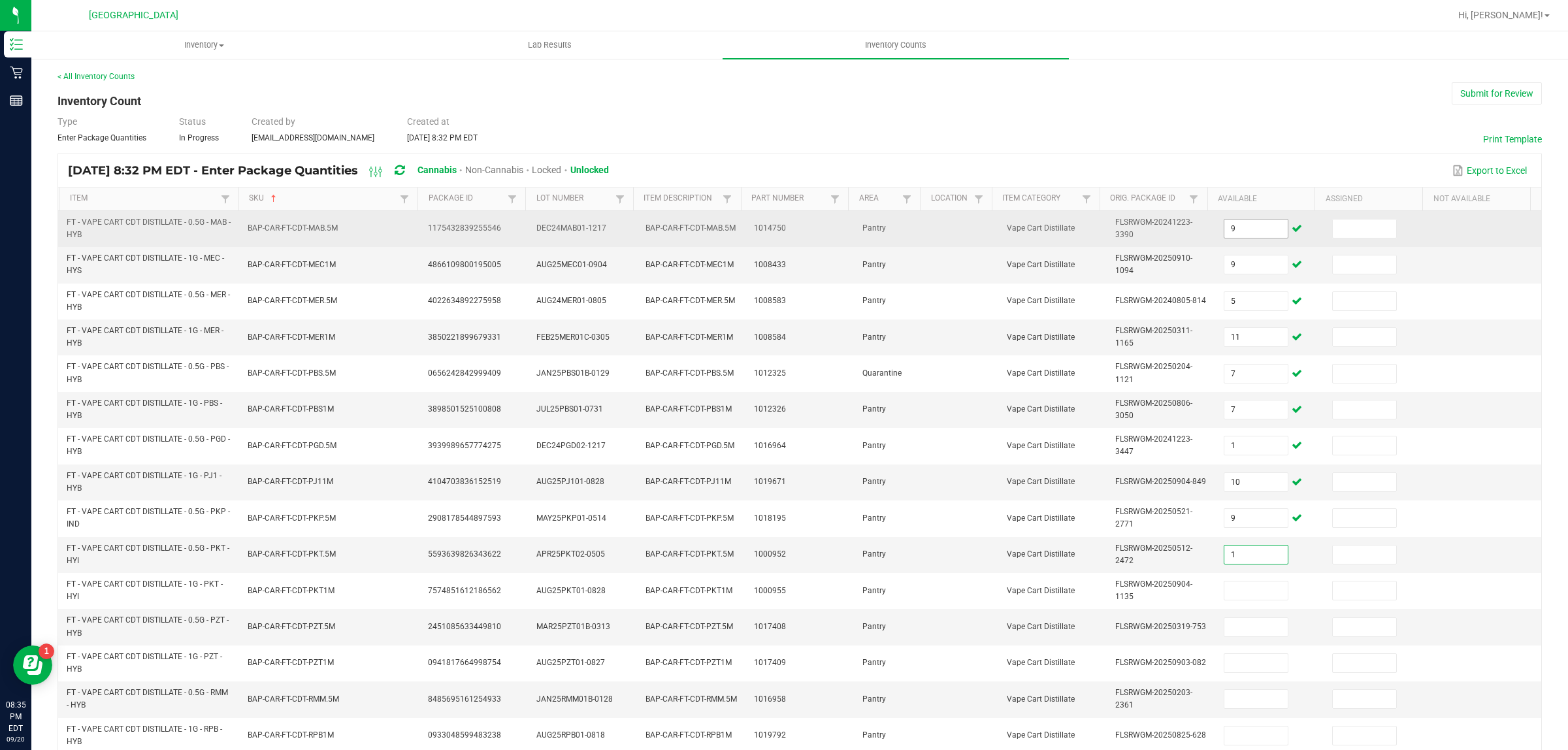
type input "1"
type input "7"
type input "3"
type input "10"
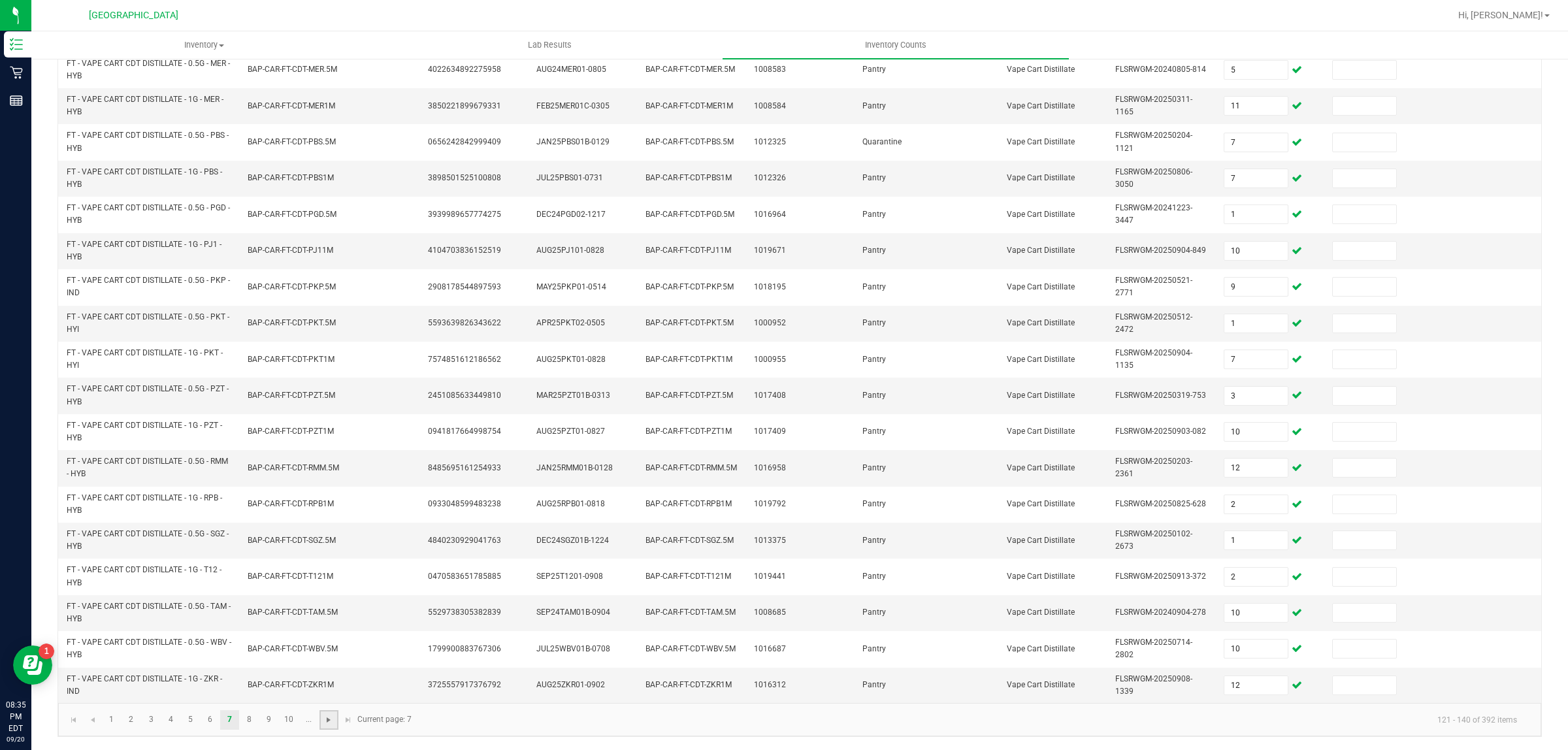
click at [330, 717] on span "Go to the next page" at bounding box center [328, 720] width 10 height 10
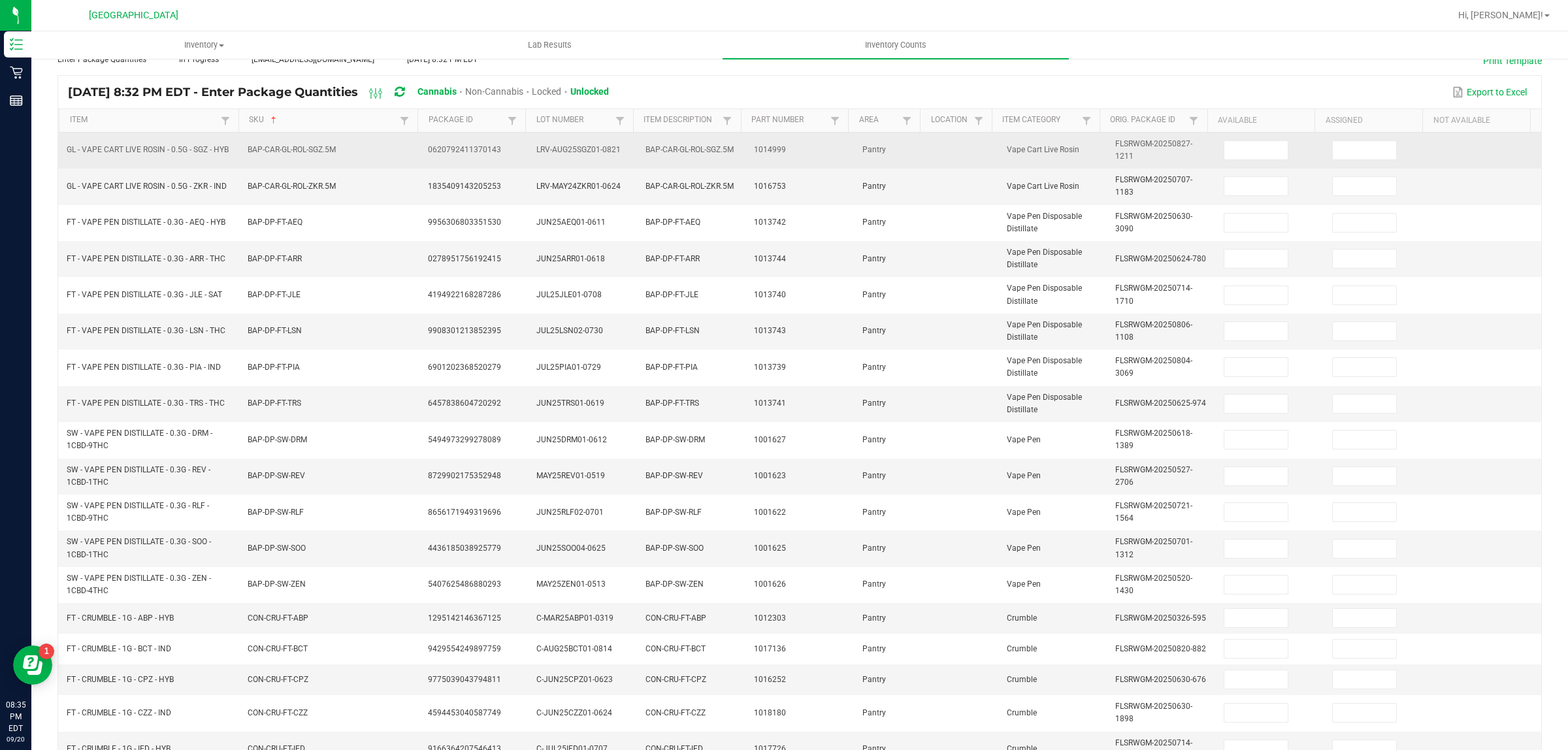
scroll to position [0, 0]
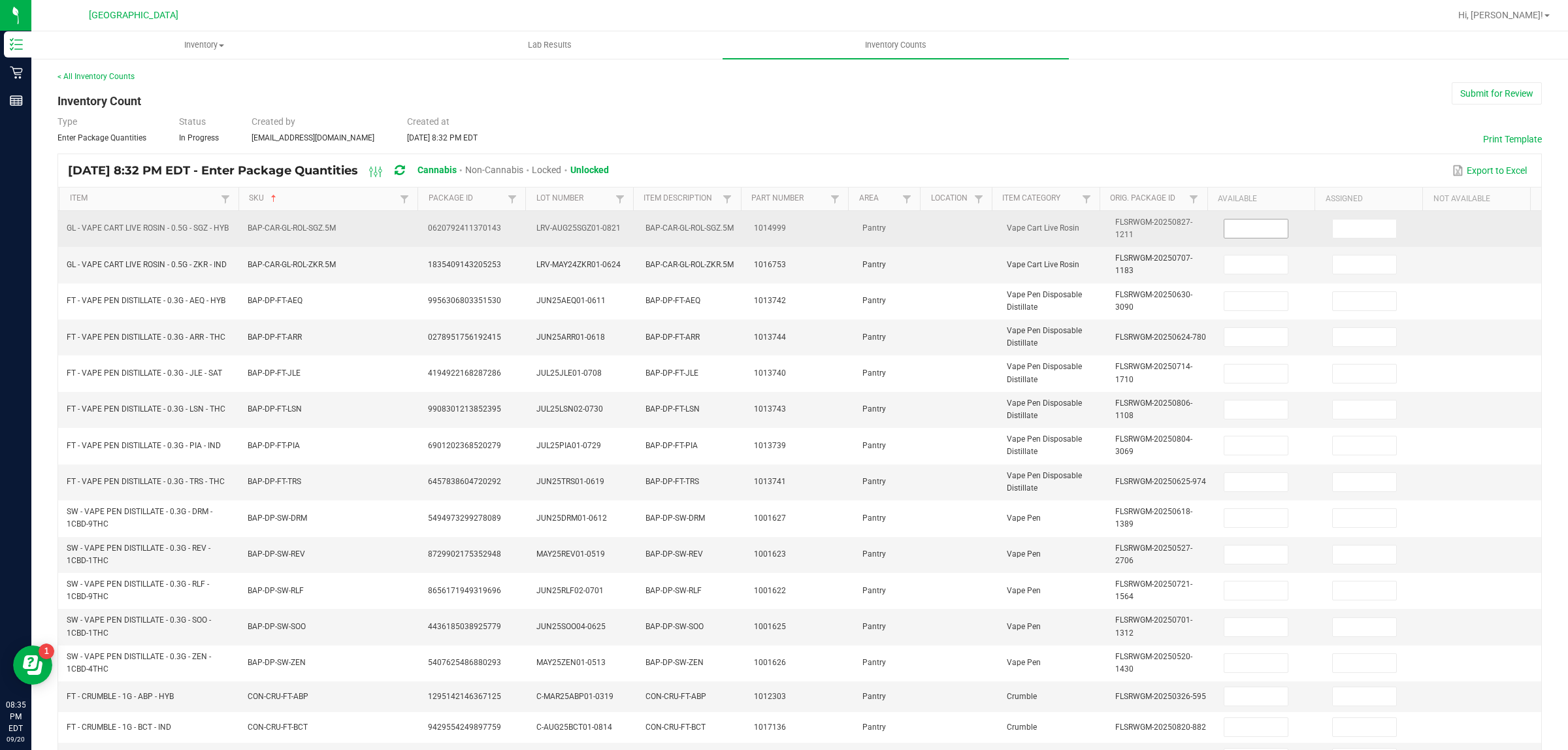
click at [1259, 233] on input at bounding box center [1255, 229] width 63 height 18
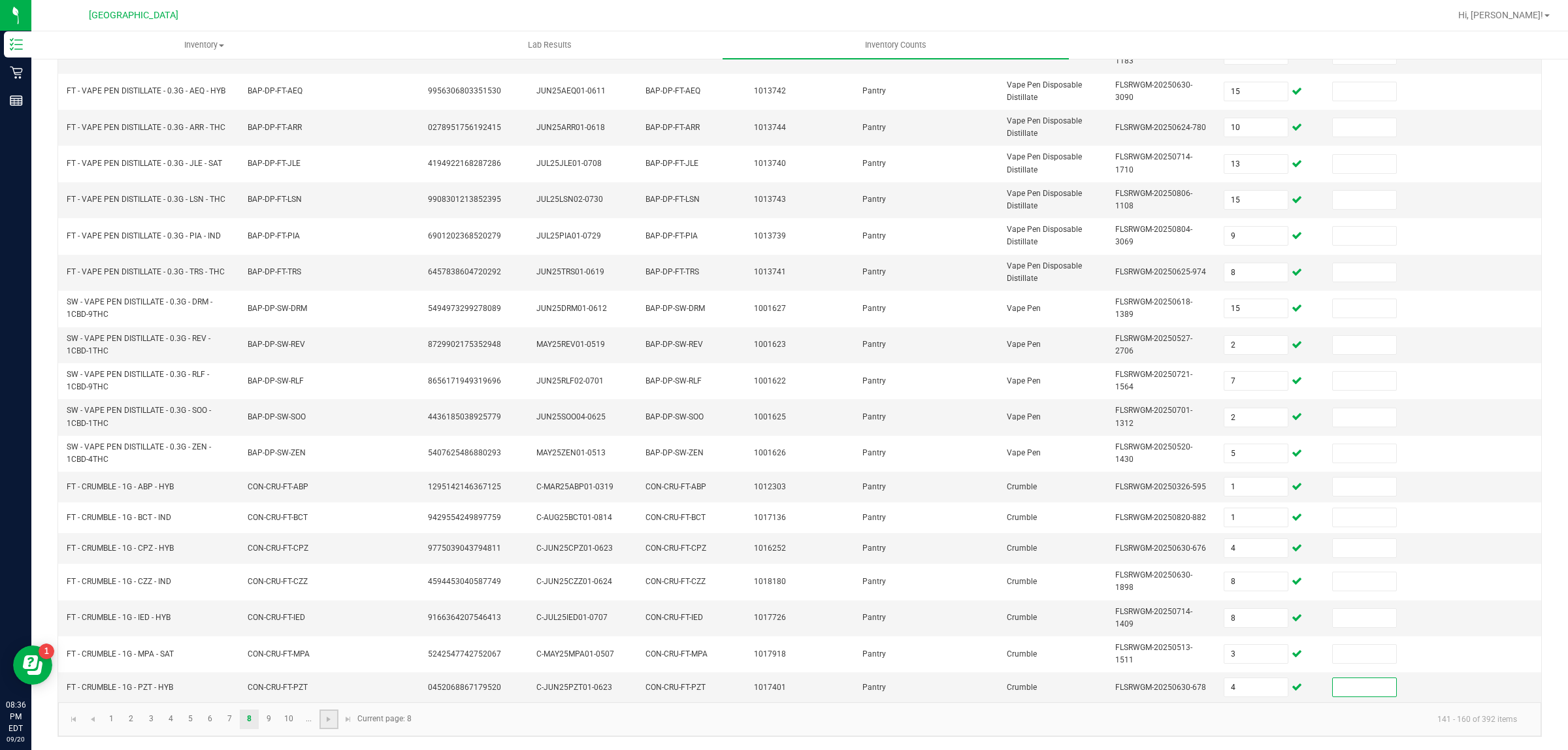
click at [320, 714] on link at bounding box center [329, 719] width 19 height 20
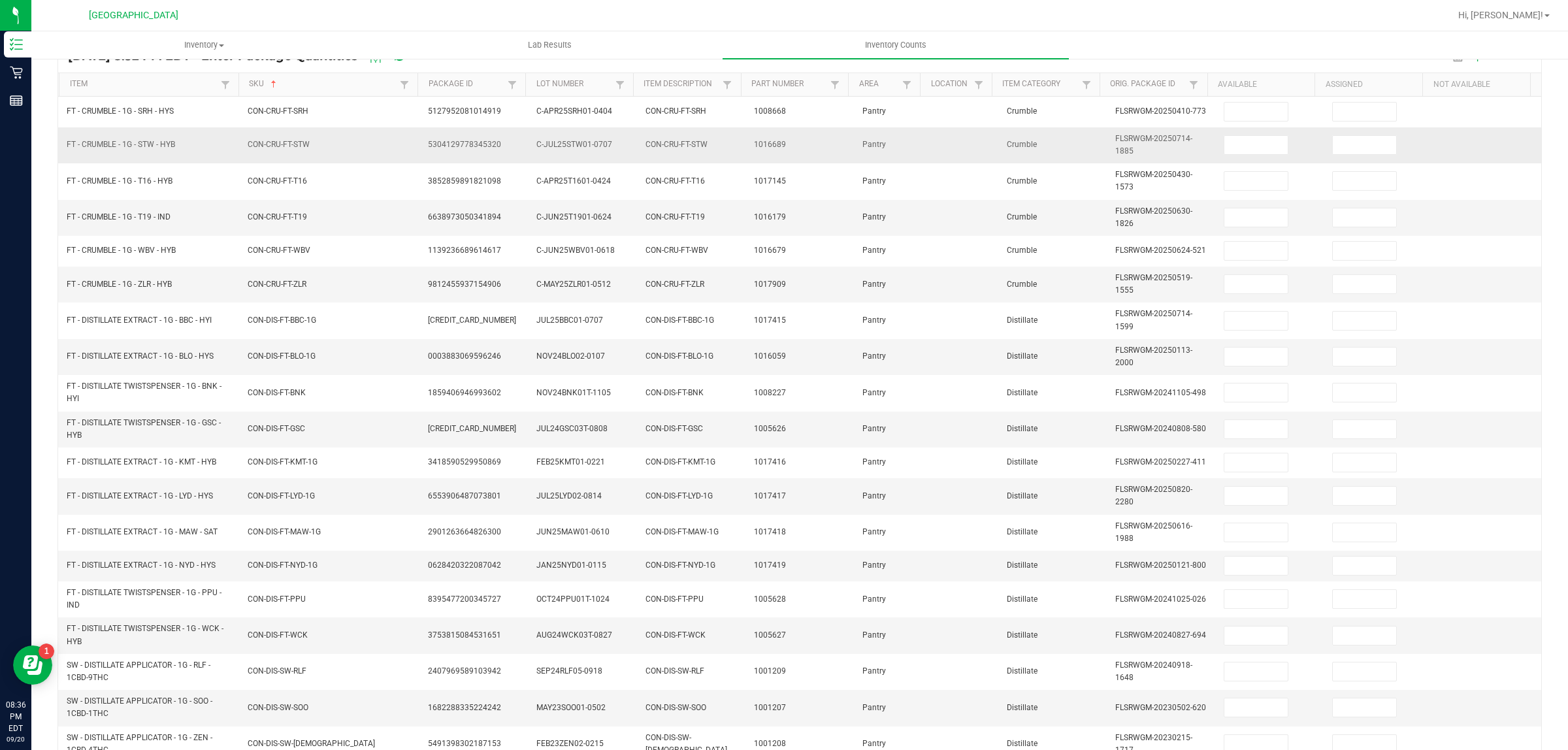
scroll to position [0, 0]
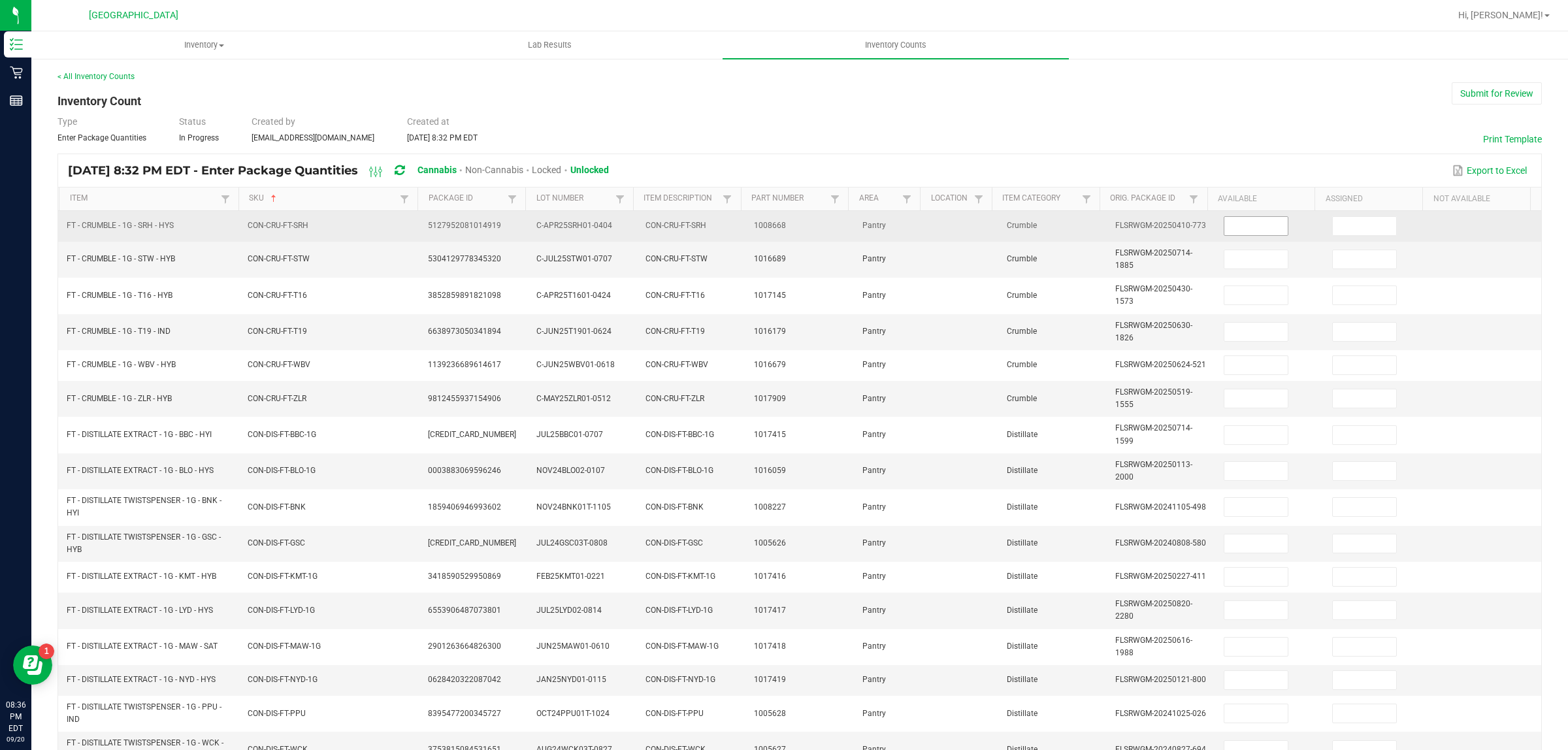
click at [1224, 221] on input at bounding box center [1255, 225] width 63 height 18
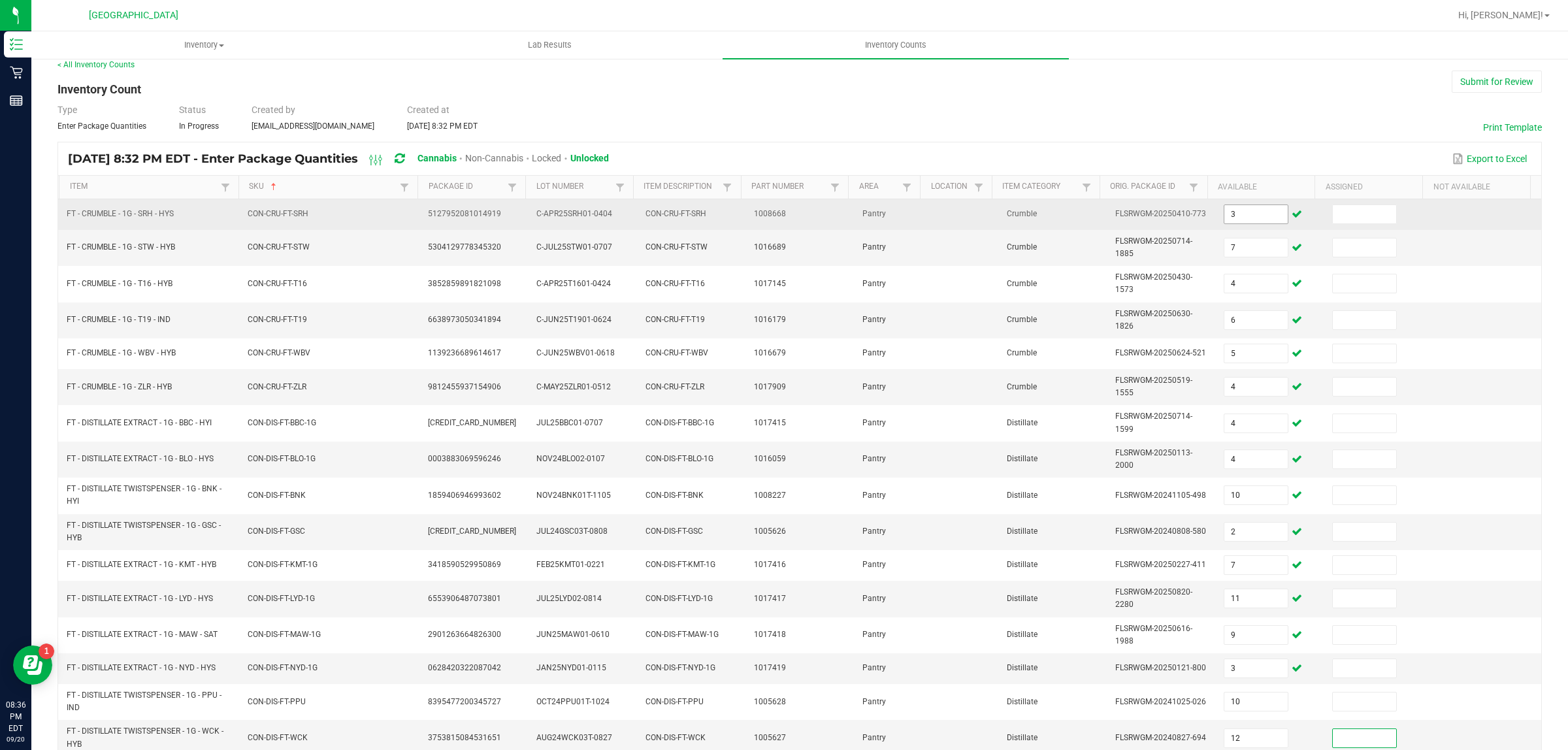
scroll to position [213, 0]
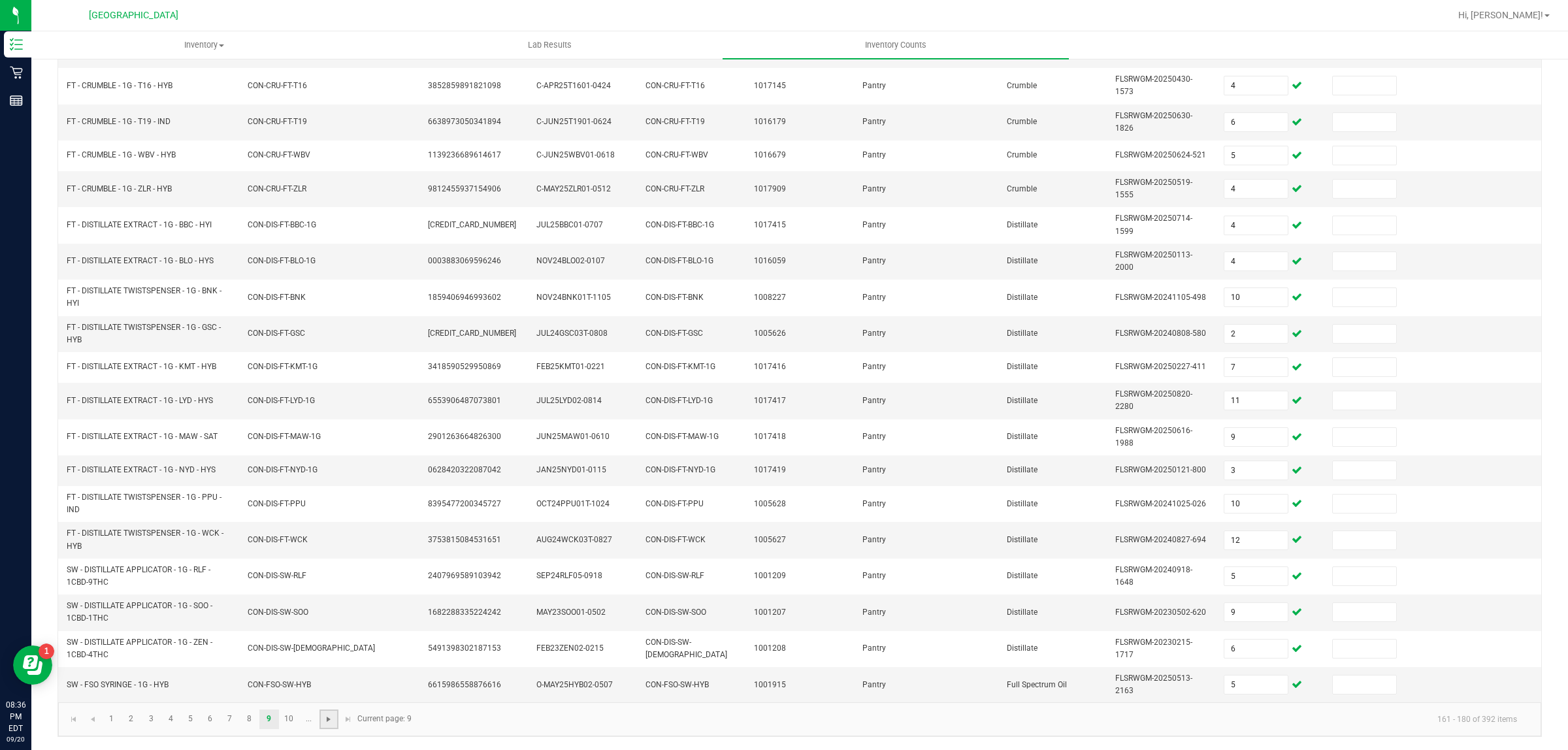
click at [324, 716] on span "Go to the next page" at bounding box center [328, 719] width 10 height 10
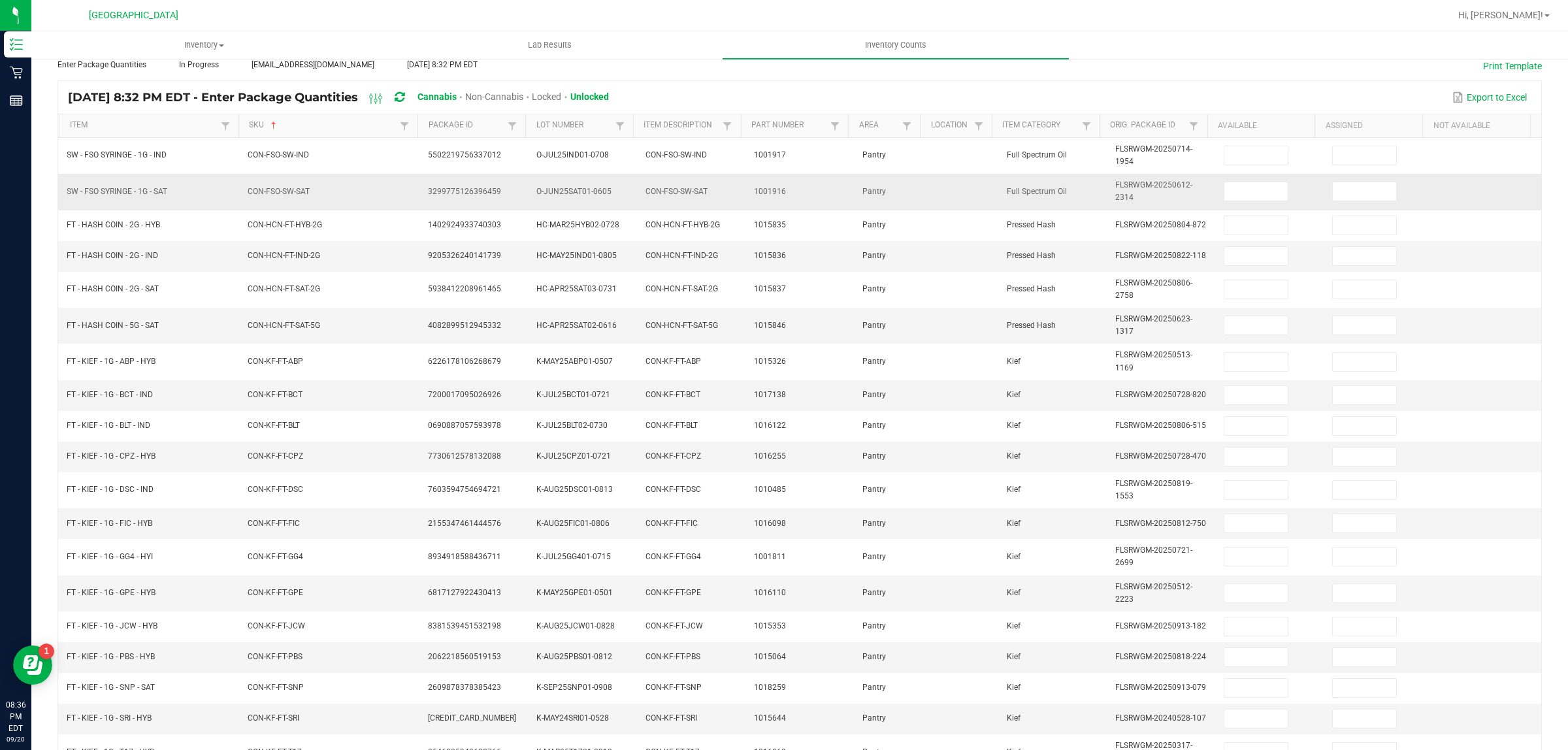
scroll to position [0, 0]
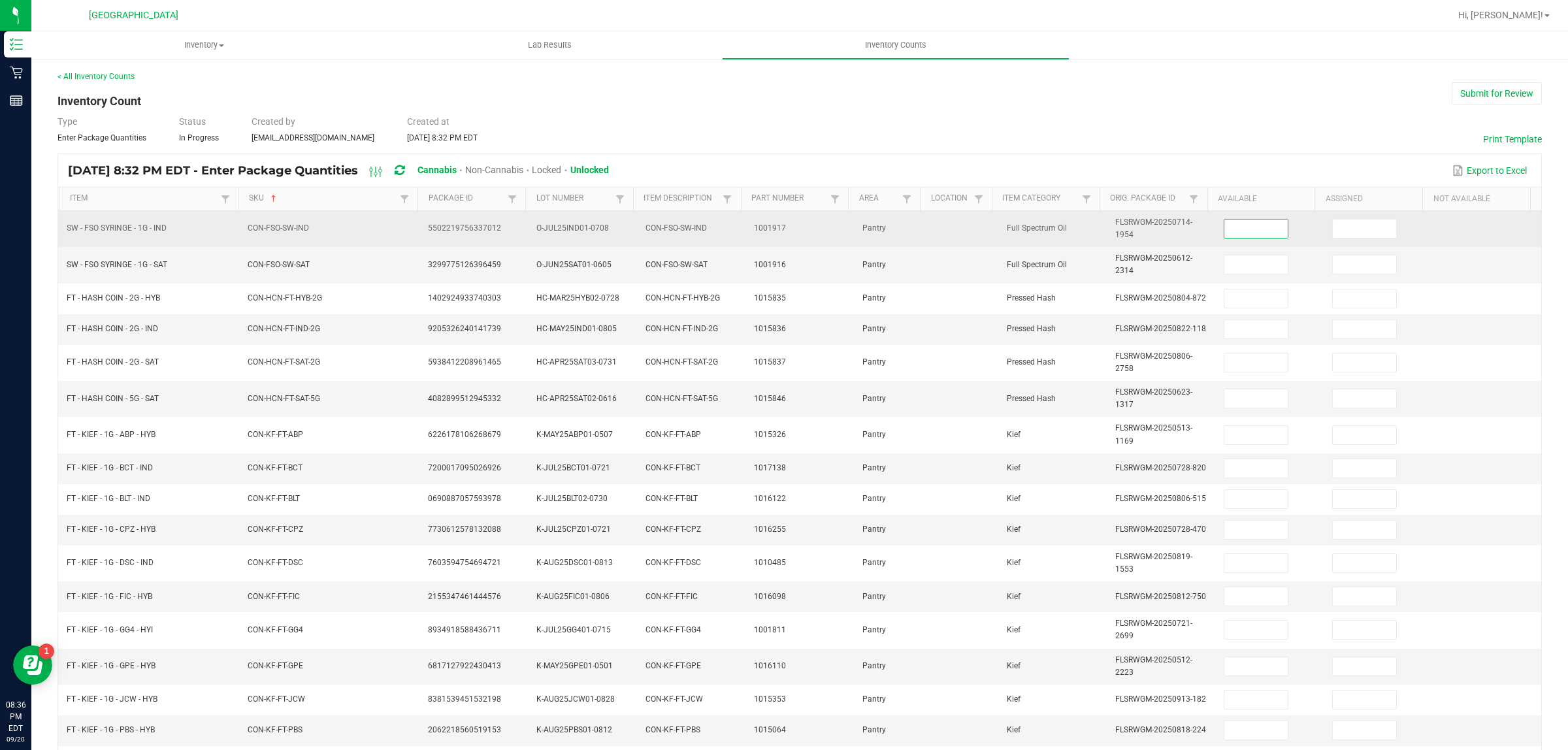
click at [1246, 237] on input at bounding box center [1255, 229] width 63 height 18
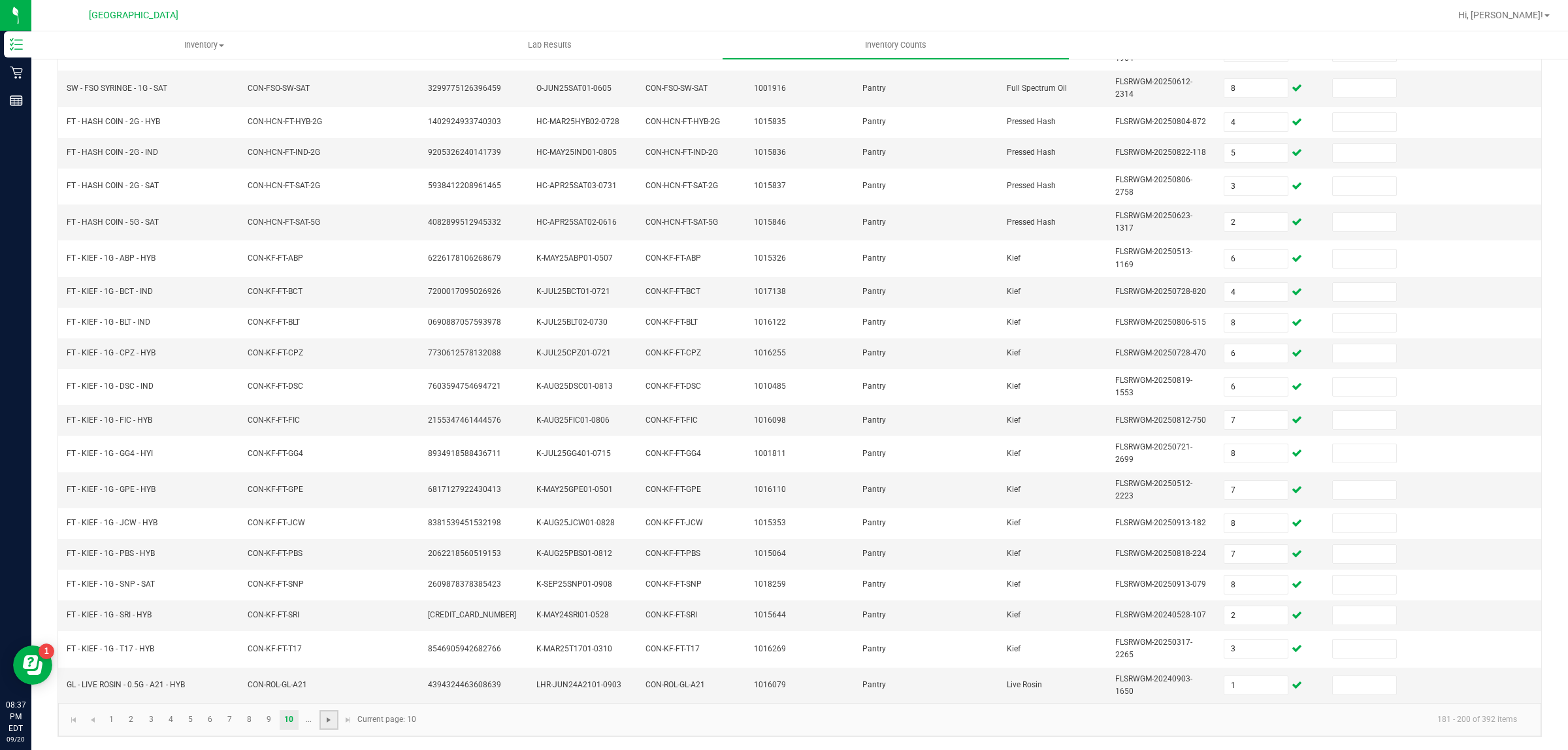
click at [333, 716] on span "Go to the next page" at bounding box center [328, 720] width 10 height 10
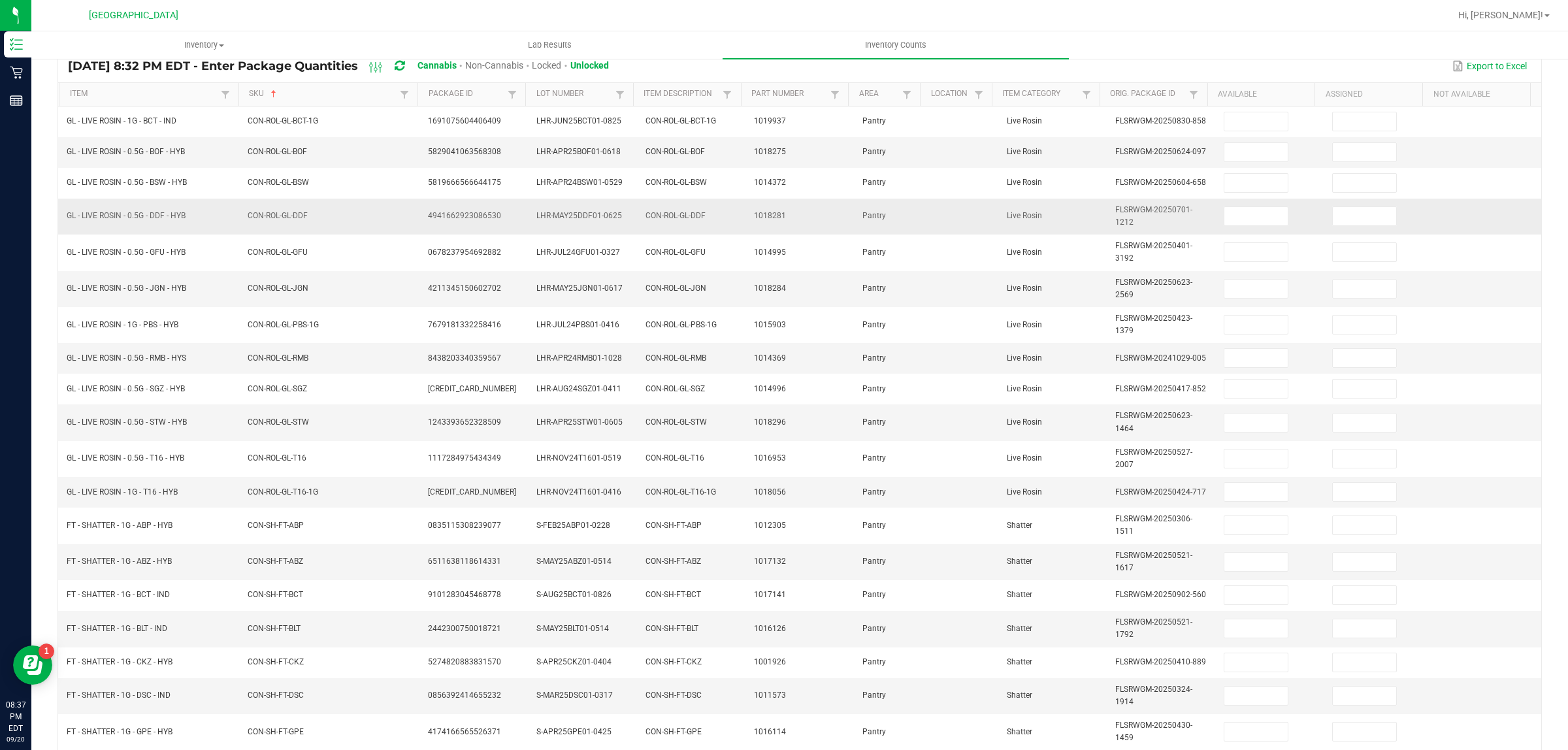
scroll to position [0, 0]
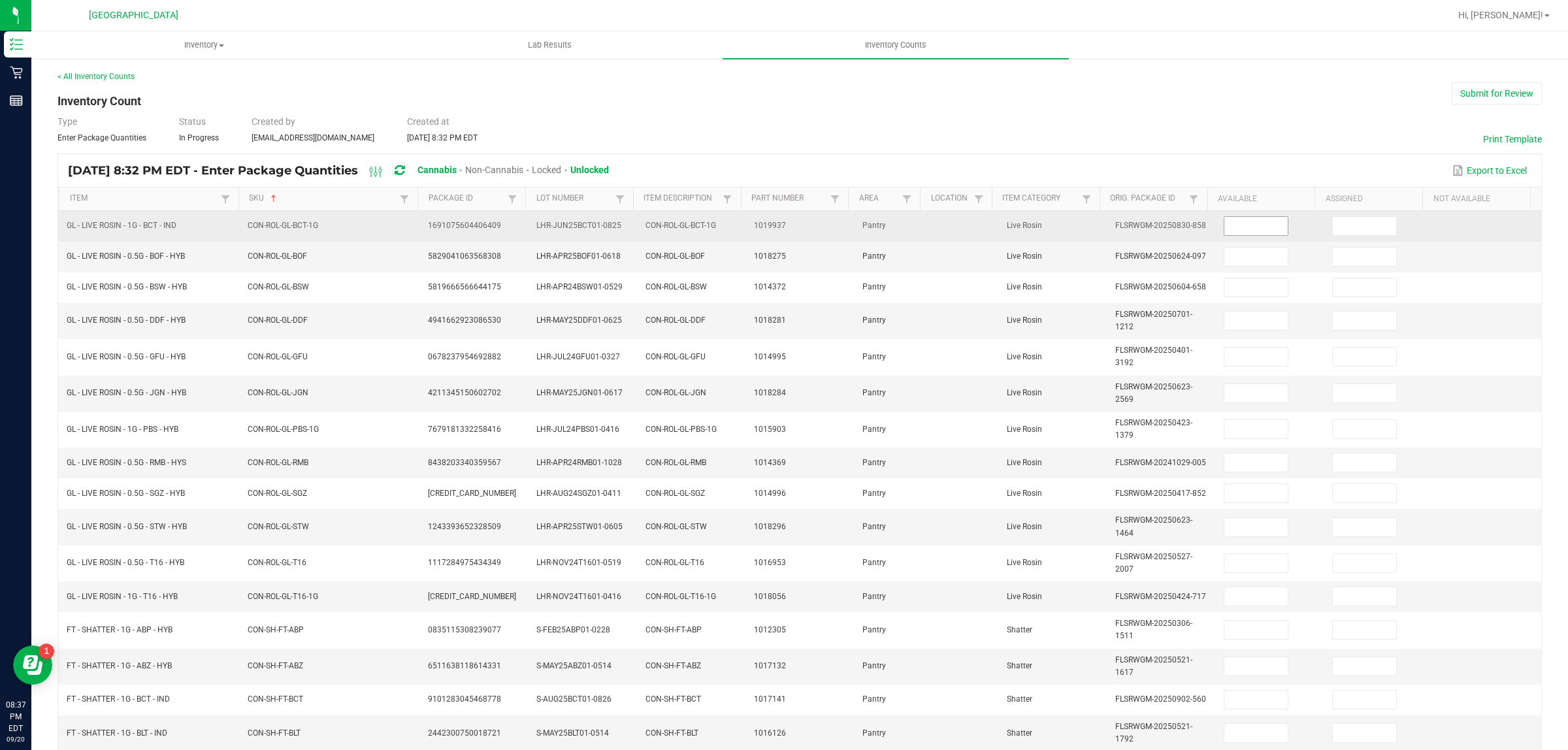
click at [1249, 230] on input at bounding box center [1255, 225] width 63 height 18
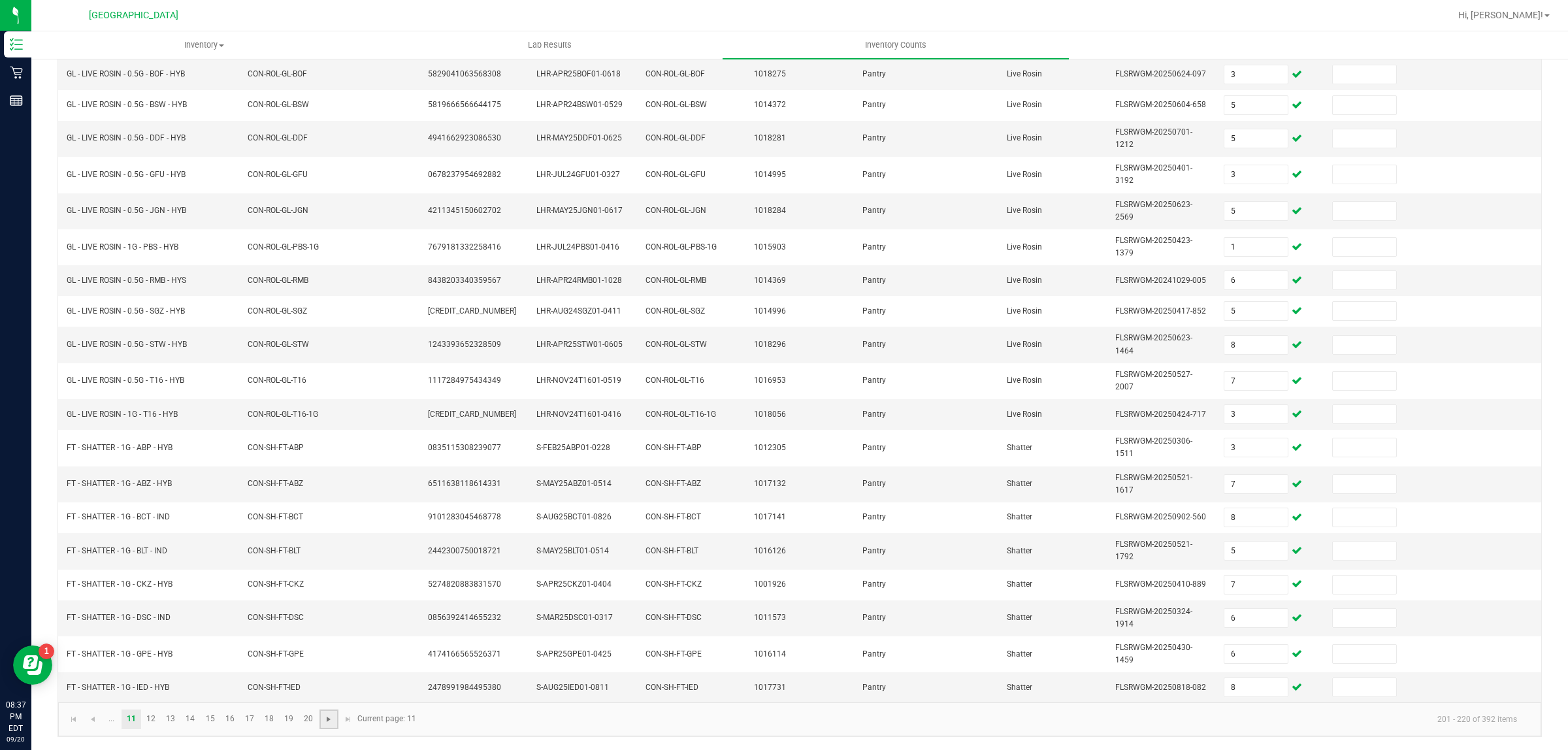
click at [331, 716] on span "Go to the next page" at bounding box center [328, 719] width 10 height 10
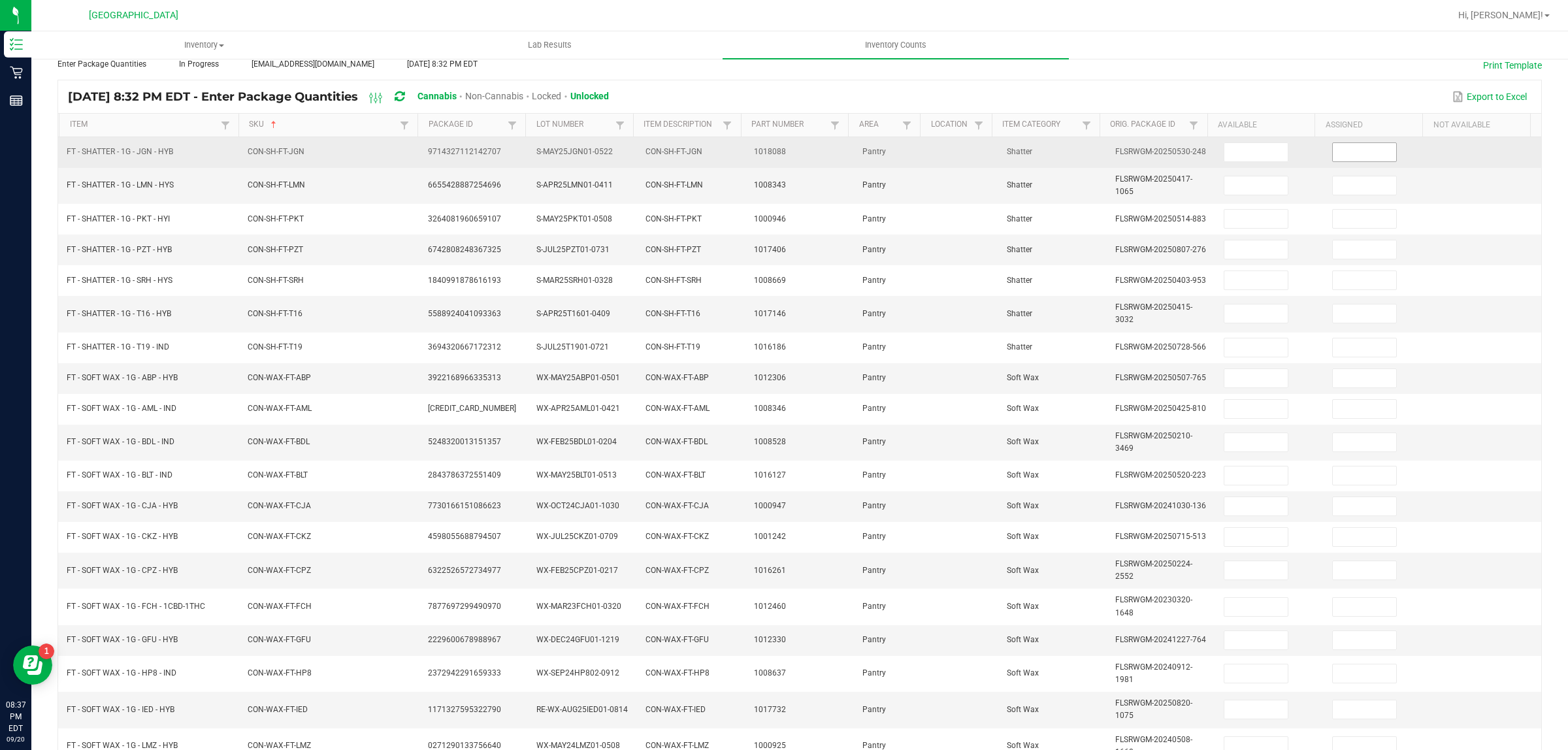
scroll to position [0, 0]
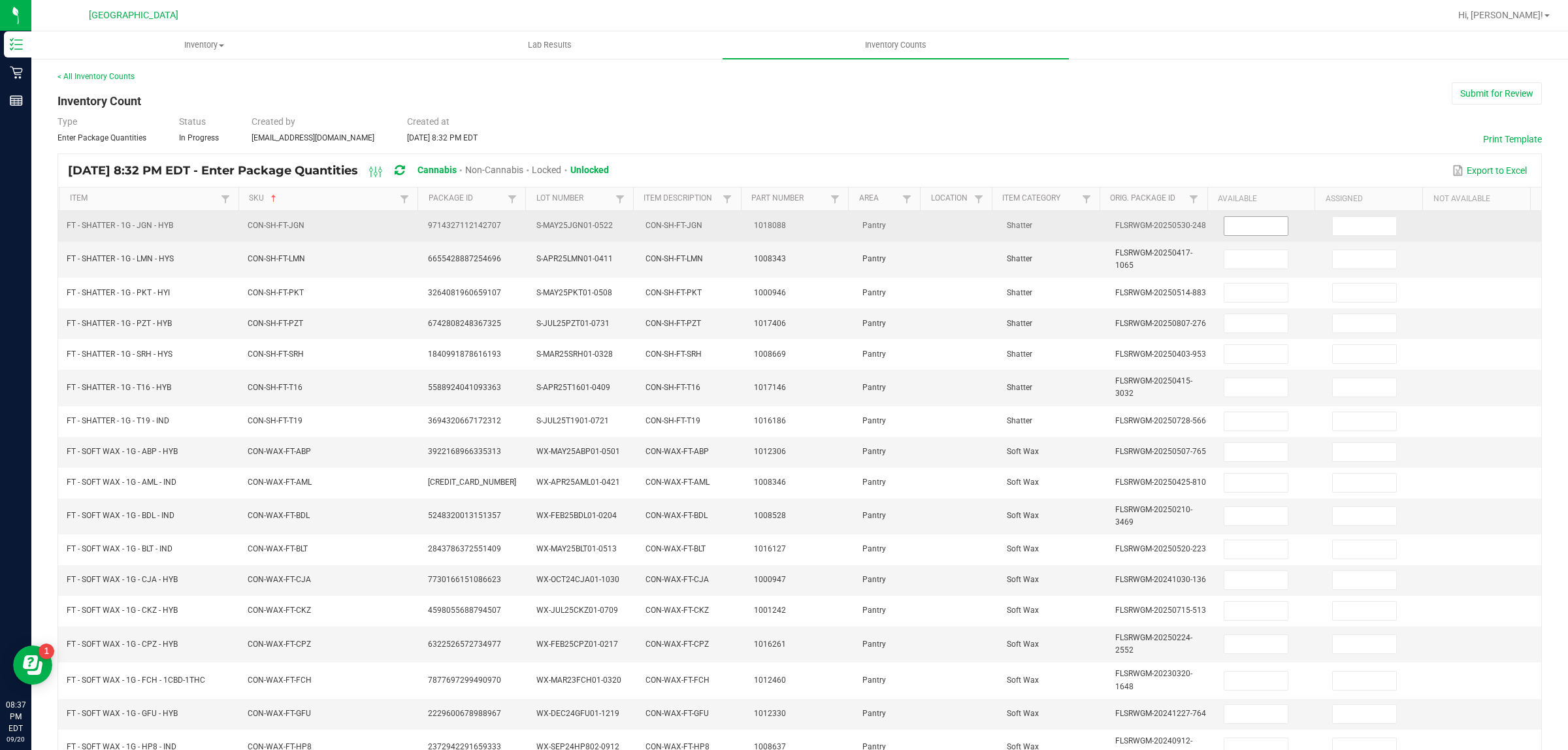
click at [1247, 223] on input at bounding box center [1255, 225] width 63 height 18
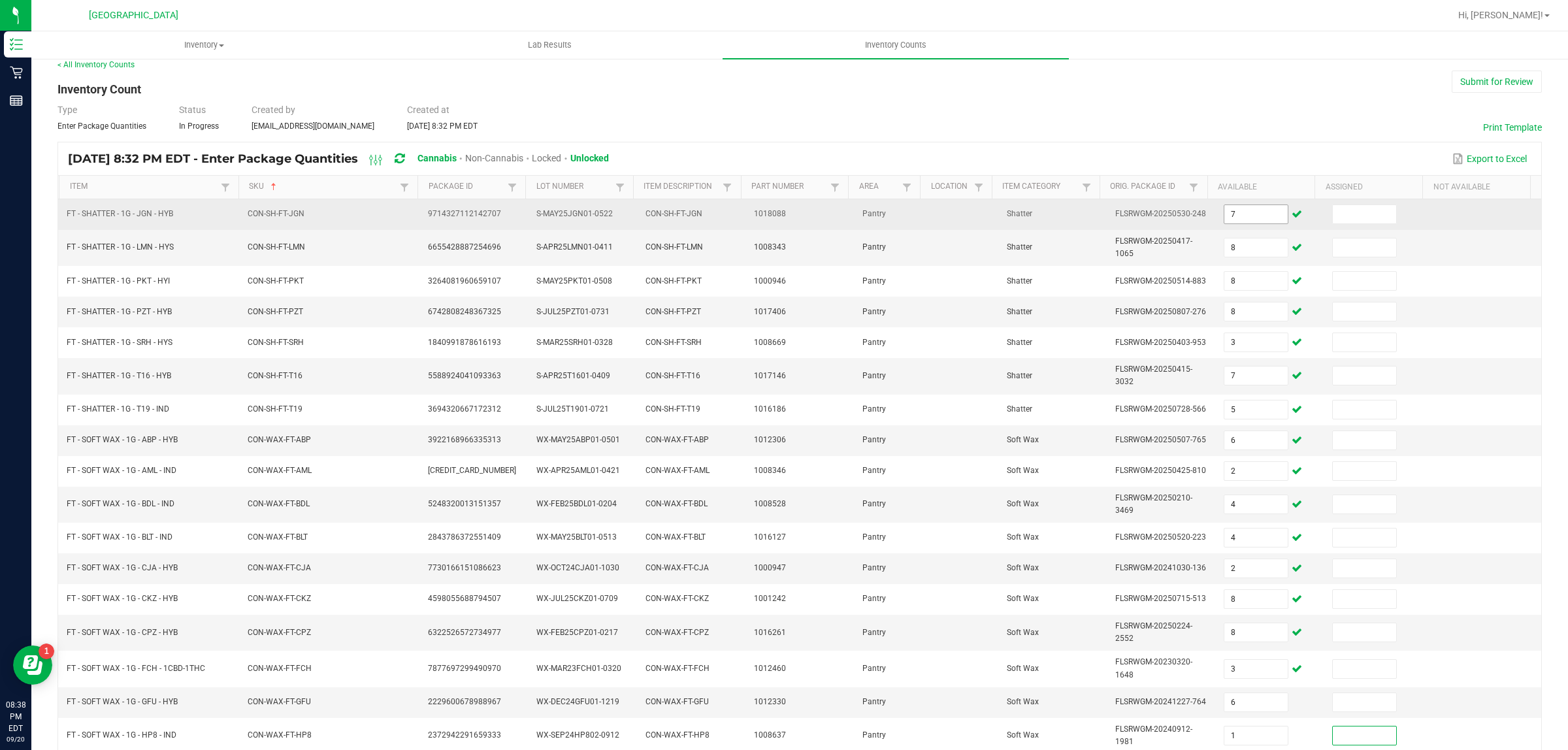
scroll to position [178, 0]
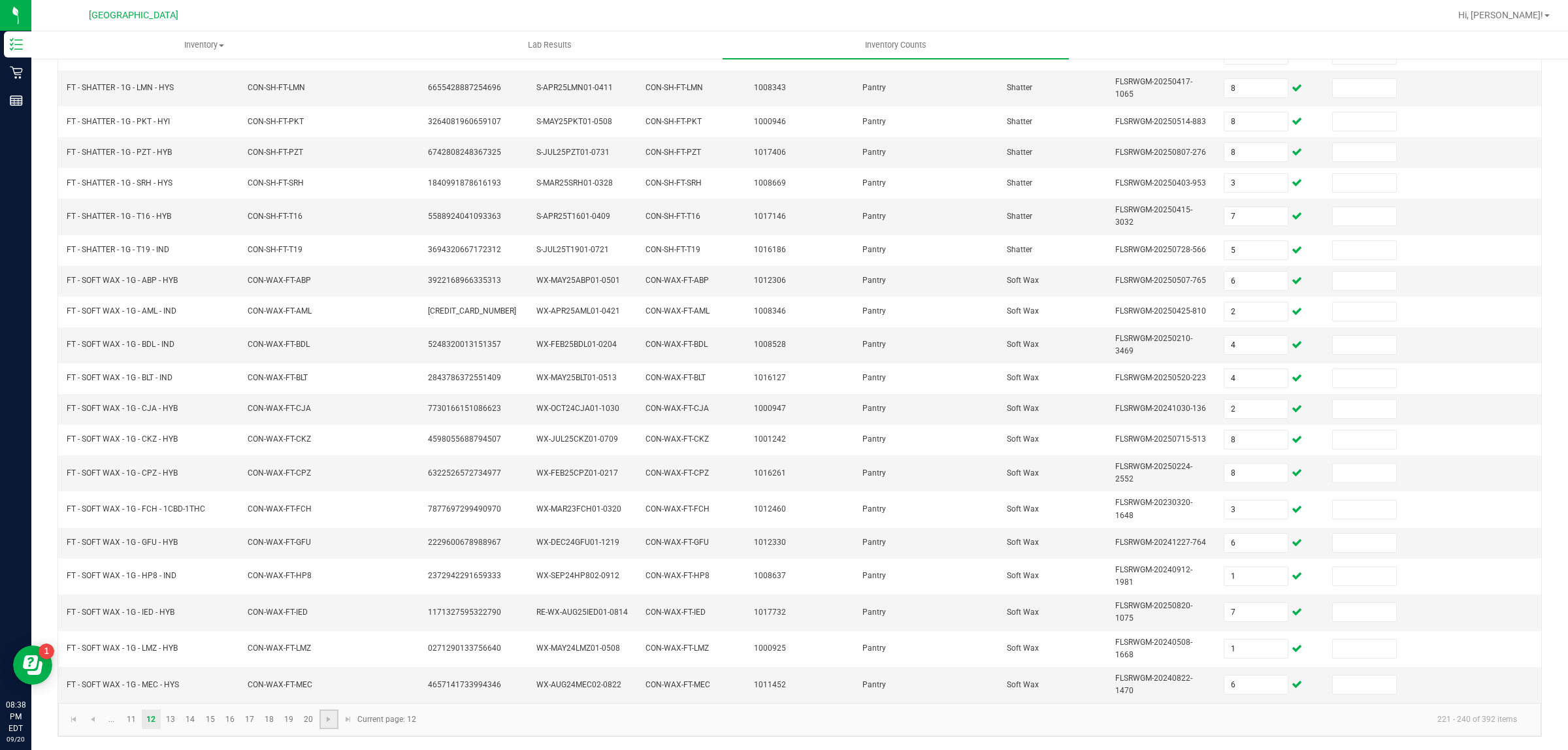
click at [335, 716] on link at bounding box center [329, 719] width 19 height 20
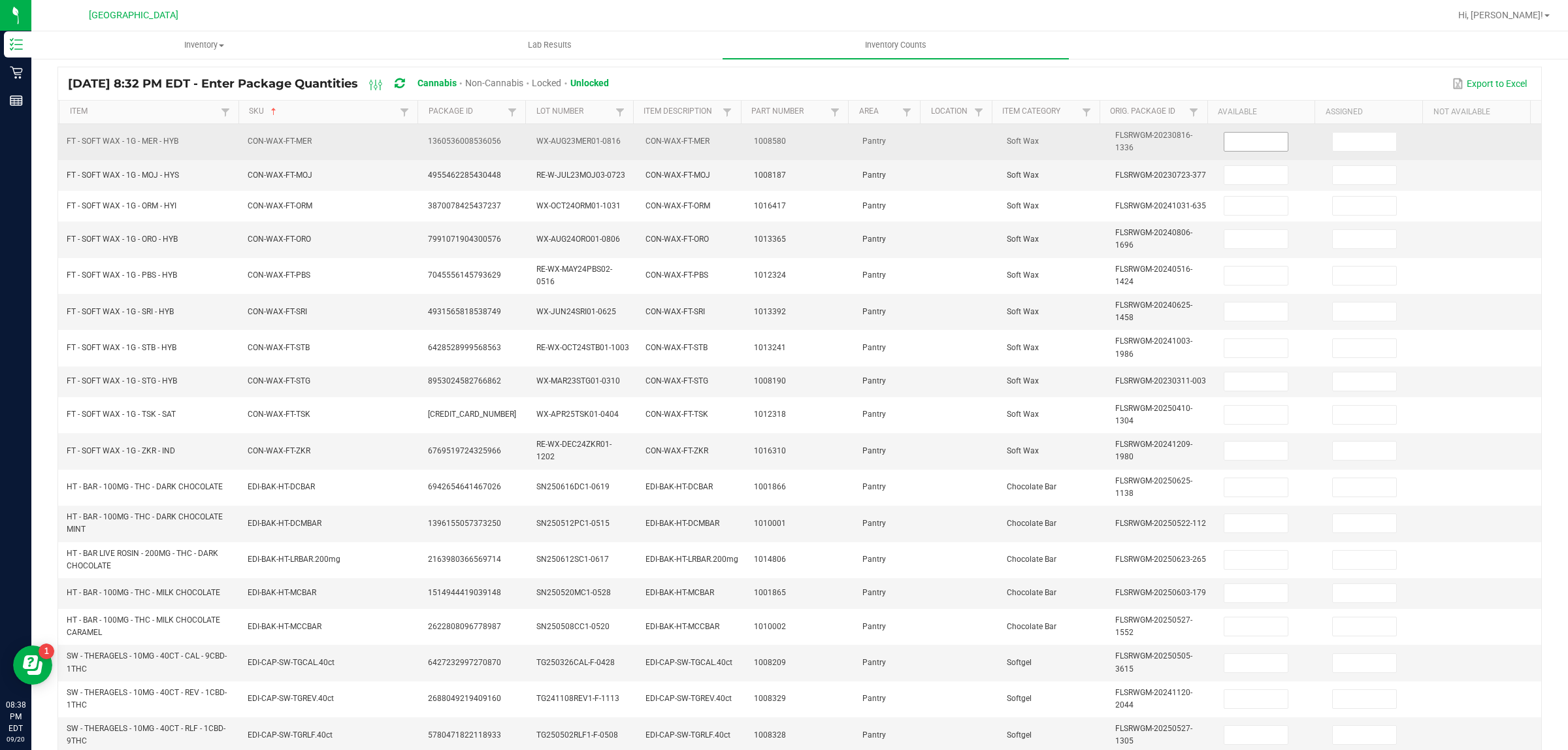
scroll to position [0, 0]
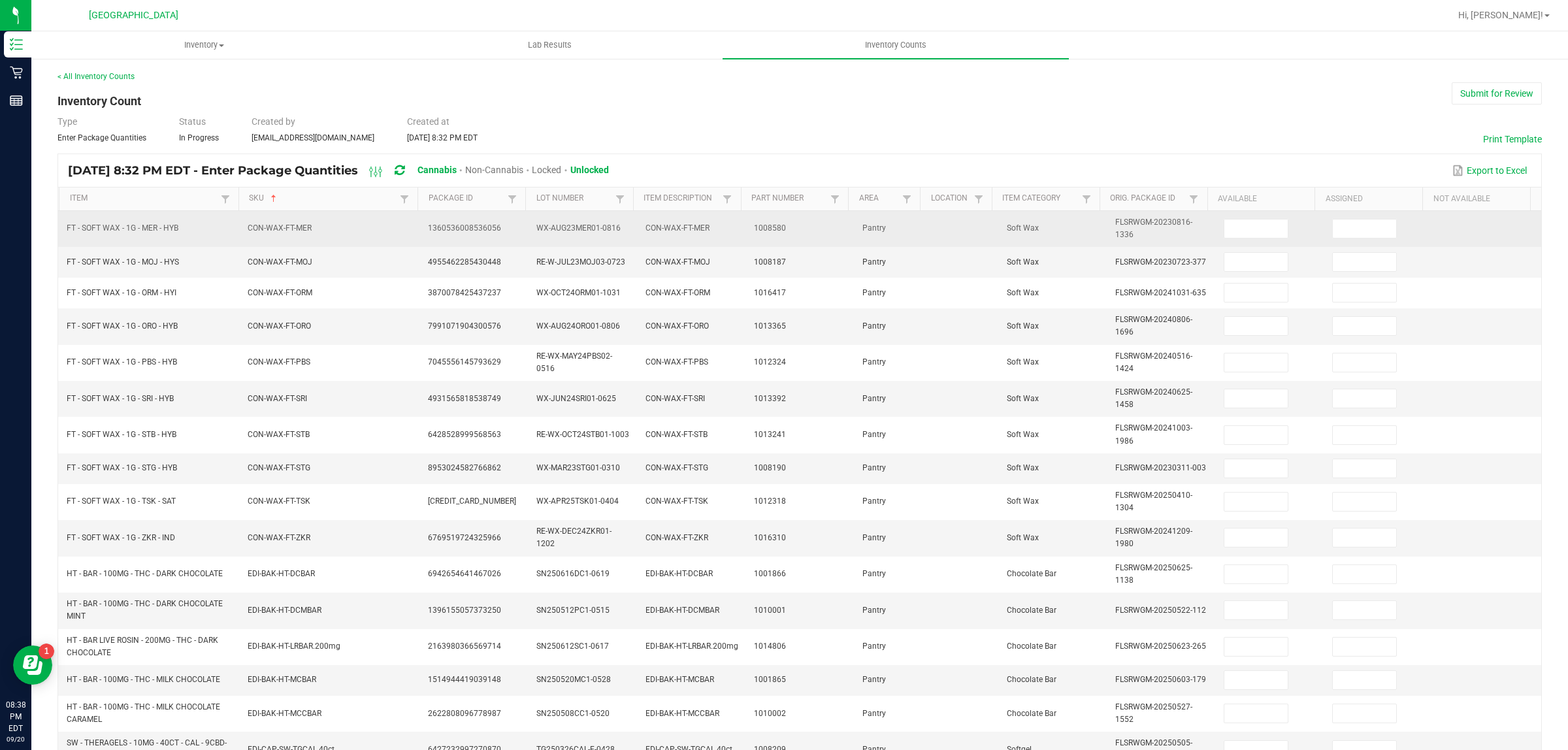
click at [1227, 239] on td at bounding box center [1270, 229] width 109 height 36
click at [1230, 233] on input at bounding box center [1255, 229] width 63 height 18
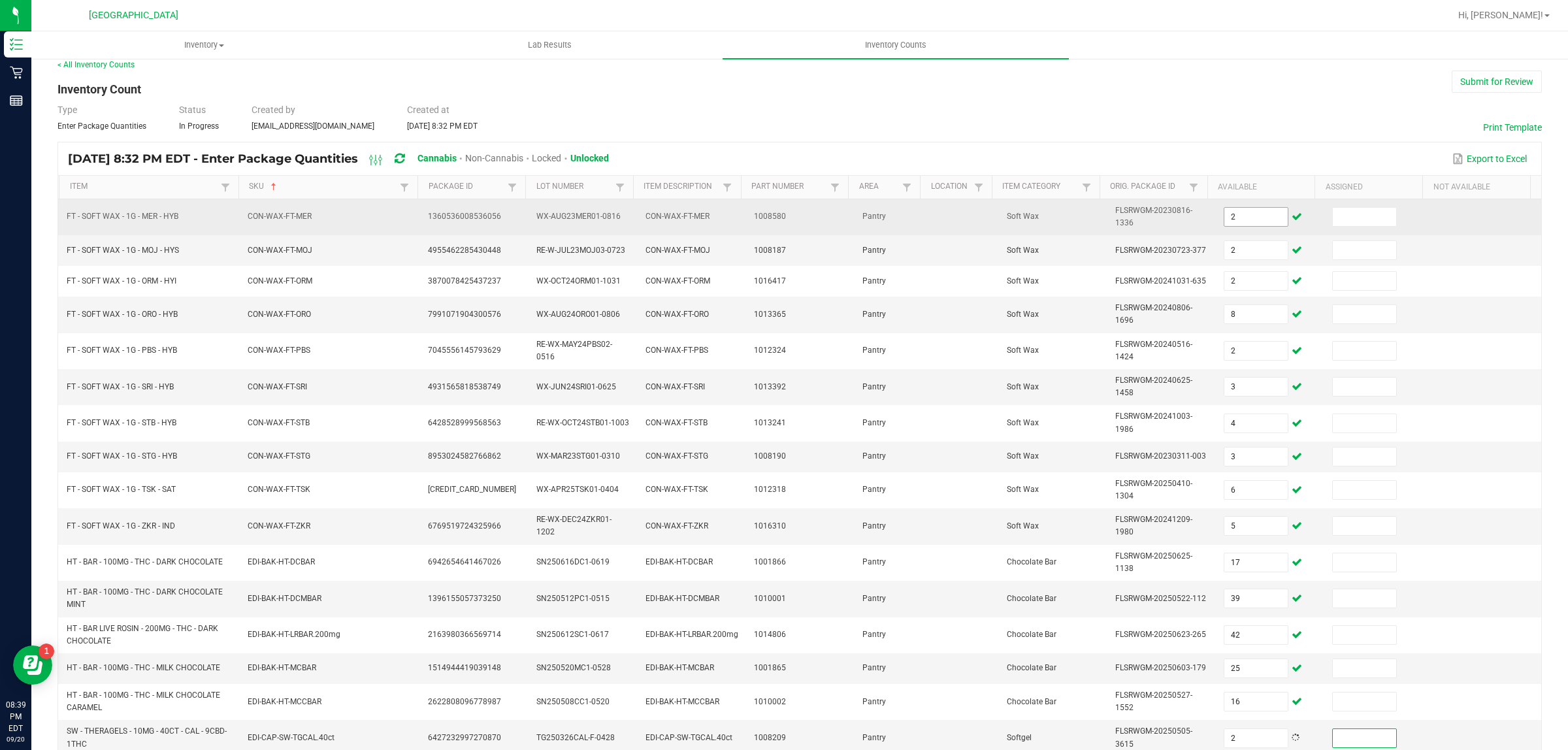
scroll to position [213, 0]
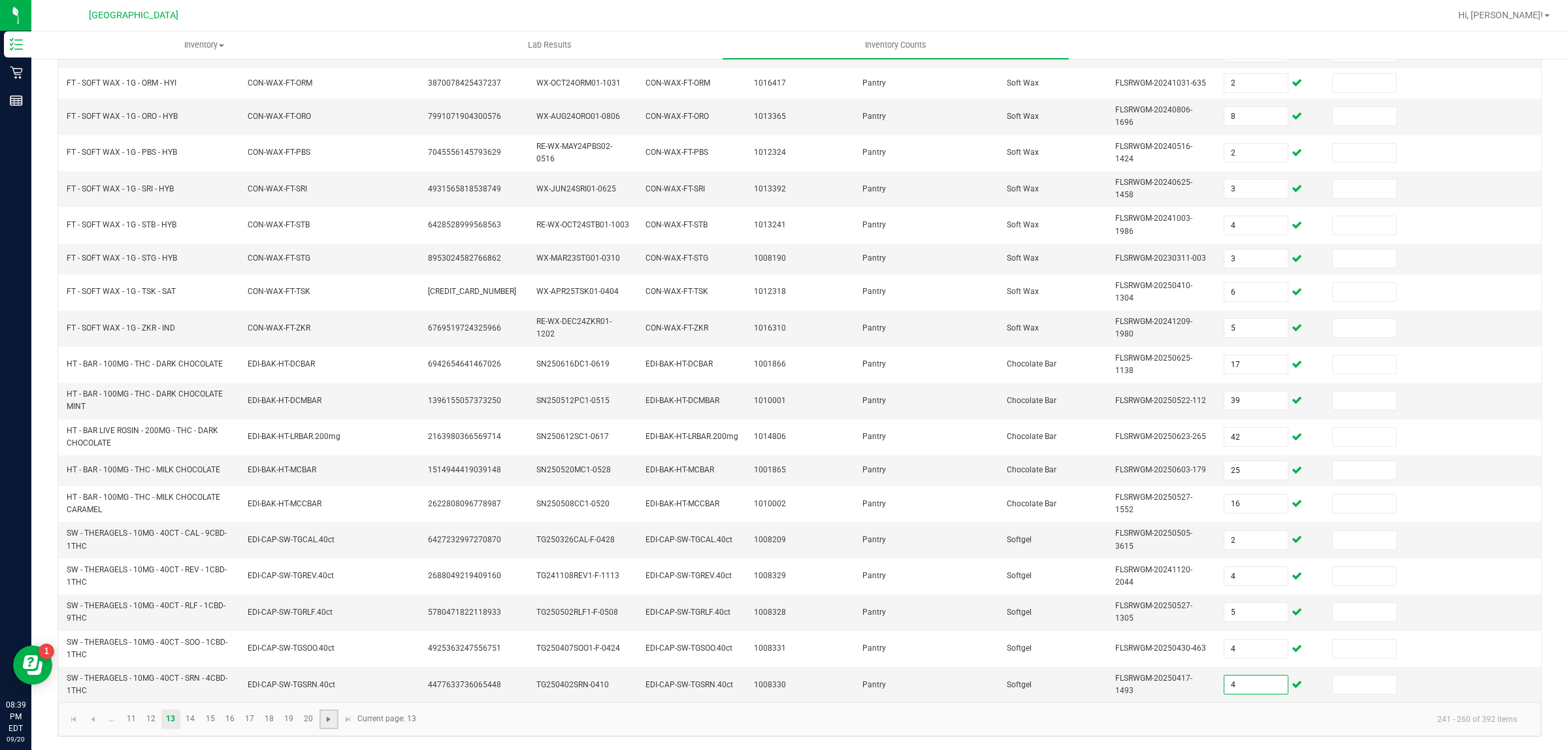
click at [325, 723] on span "Go to the next page" at bounding box center [328, 719] width 10 height 10
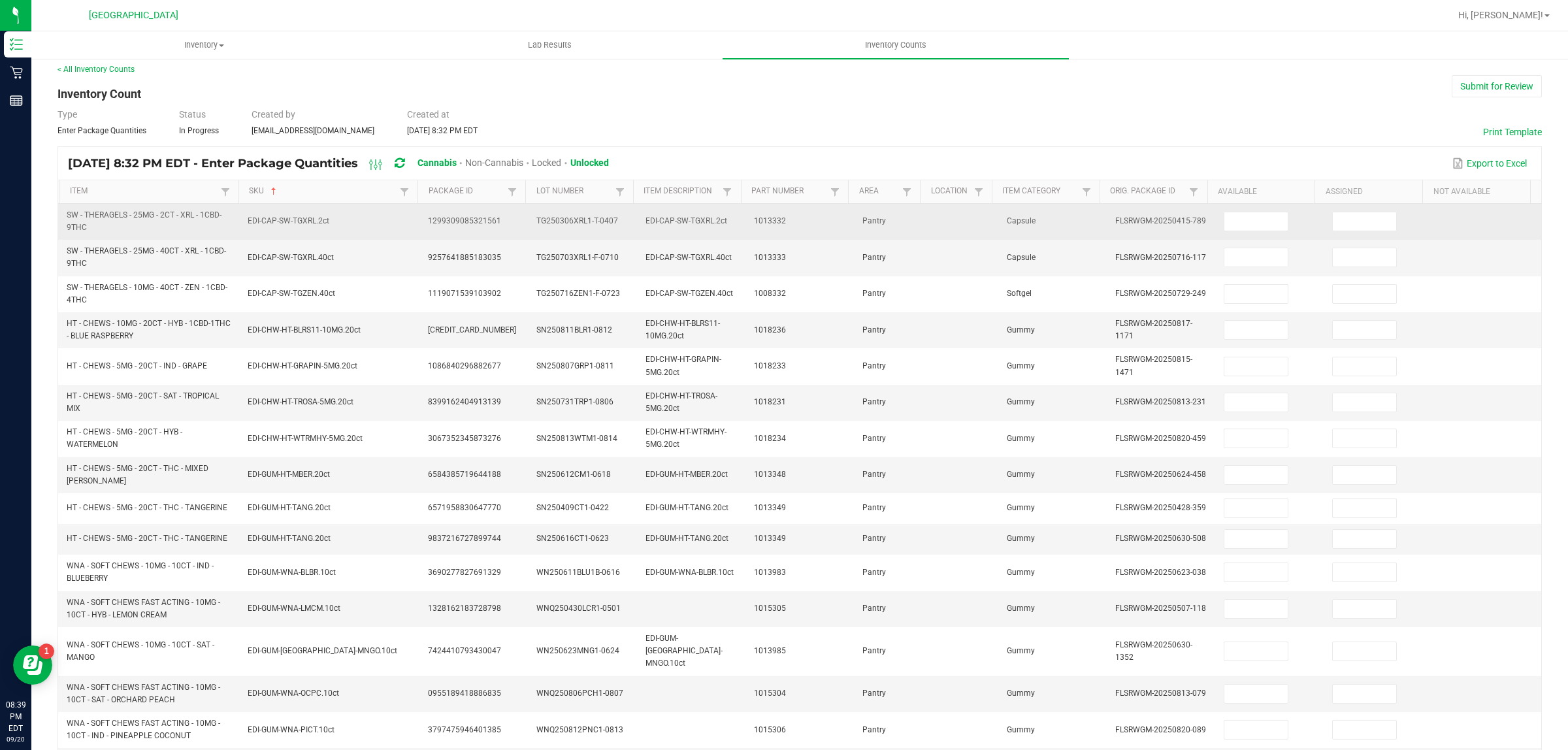
scroll to position [0, 0]
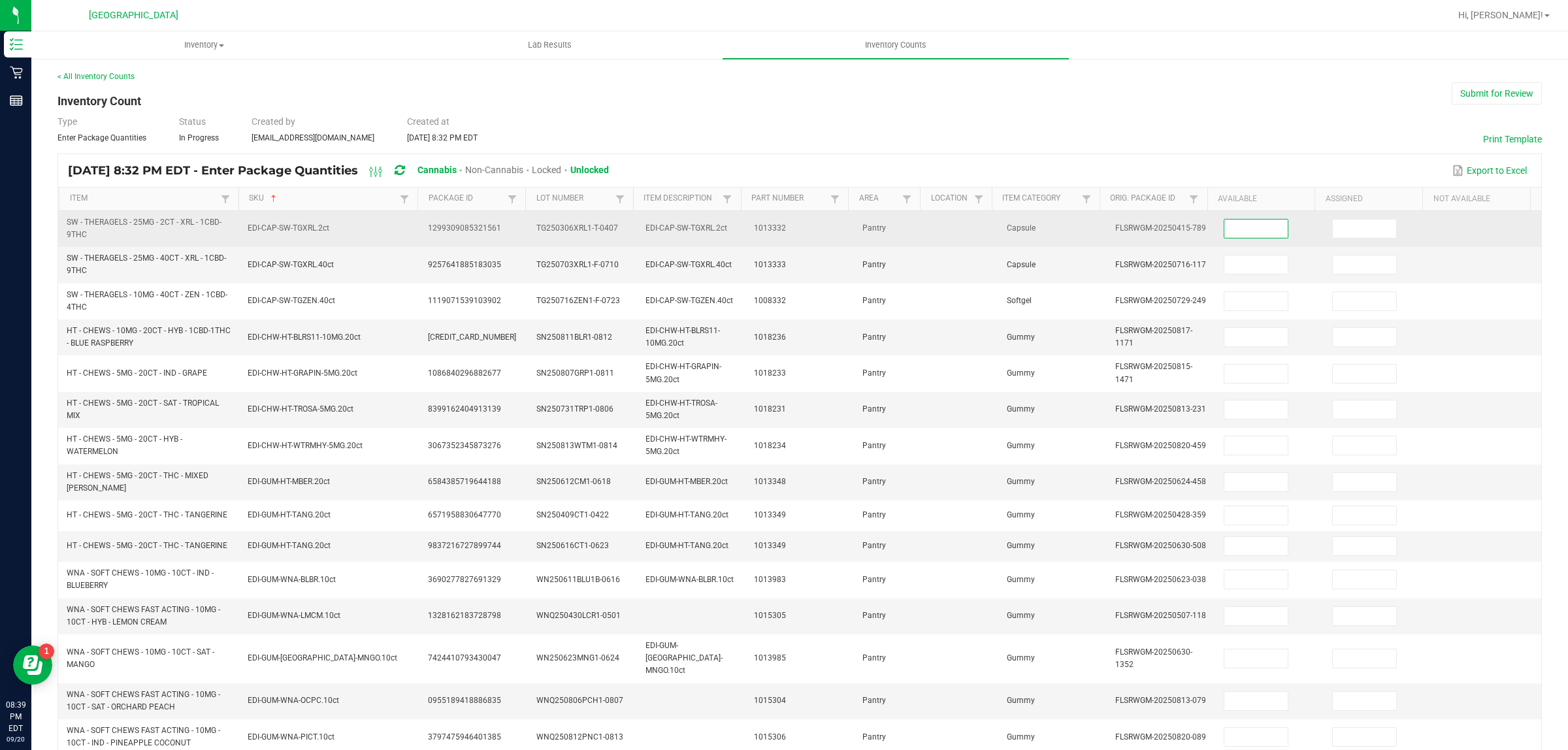
click at [1224, 222] on input at bounding box center [1255, 229] width 63 height 18
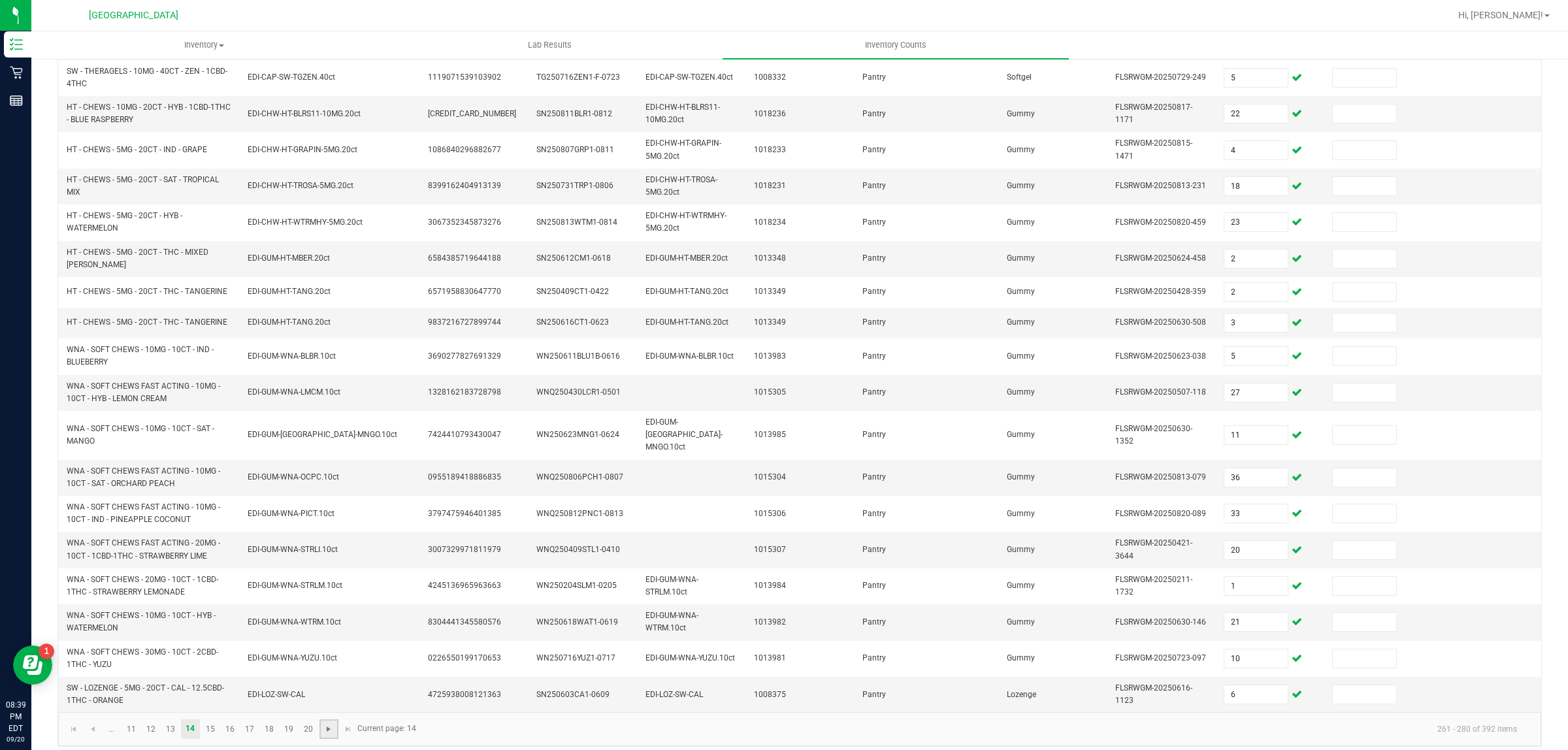
click at [324, 724] on span "Go to the next page" at bounding box center [328, 728] width 10 height 10
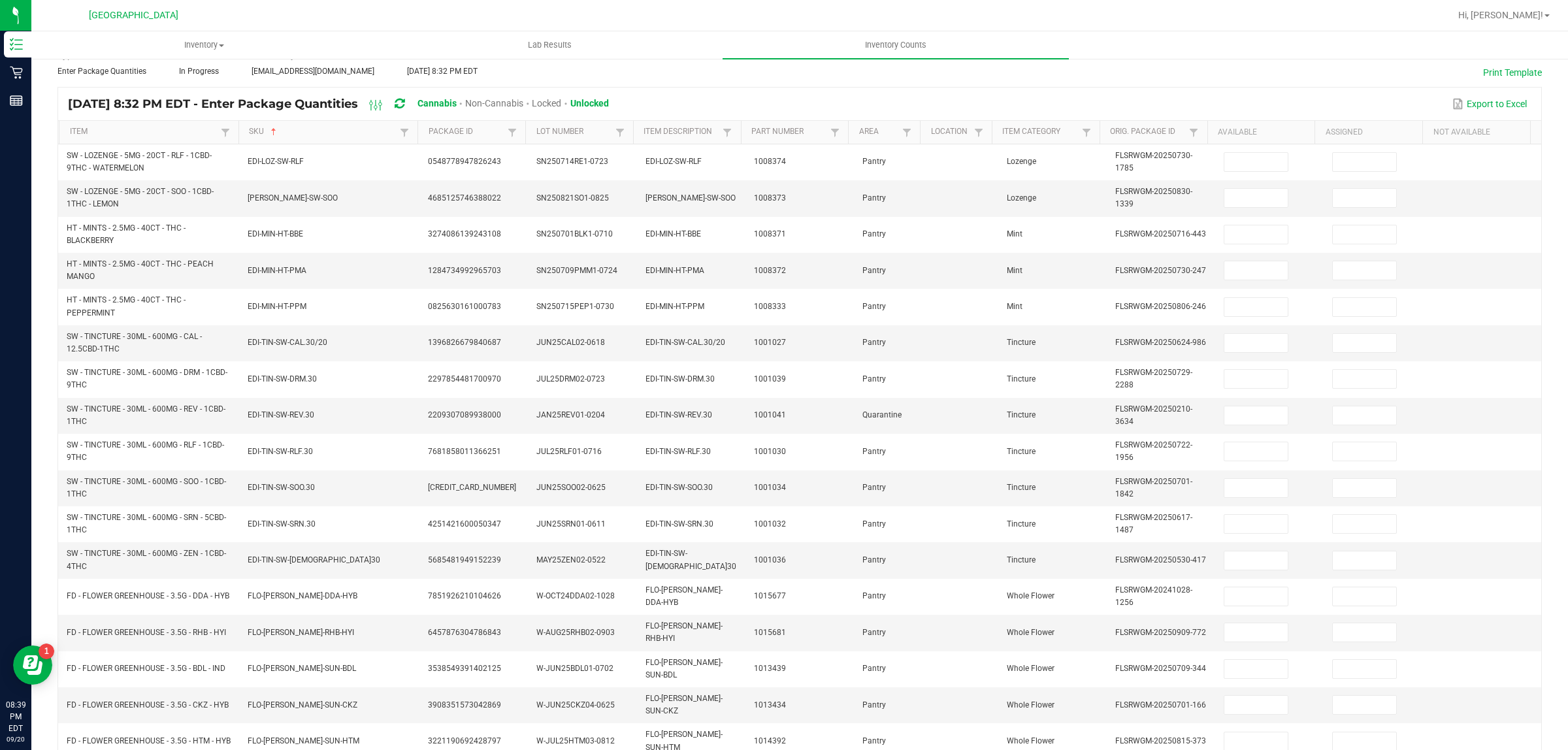
scroll to position [0, 0]
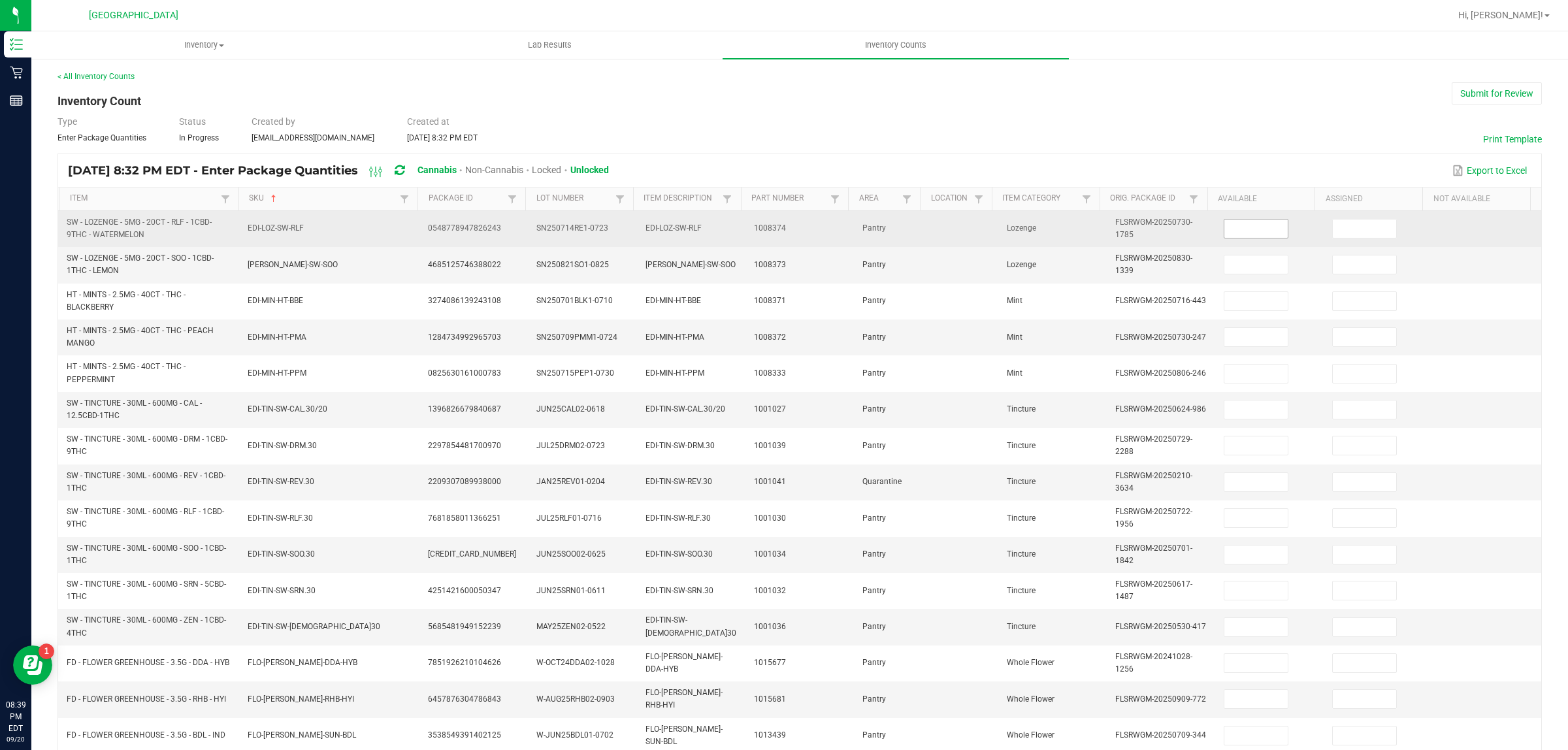
click at [1236, 236] on input at bounding box center [1255, 229] width 63 height 18
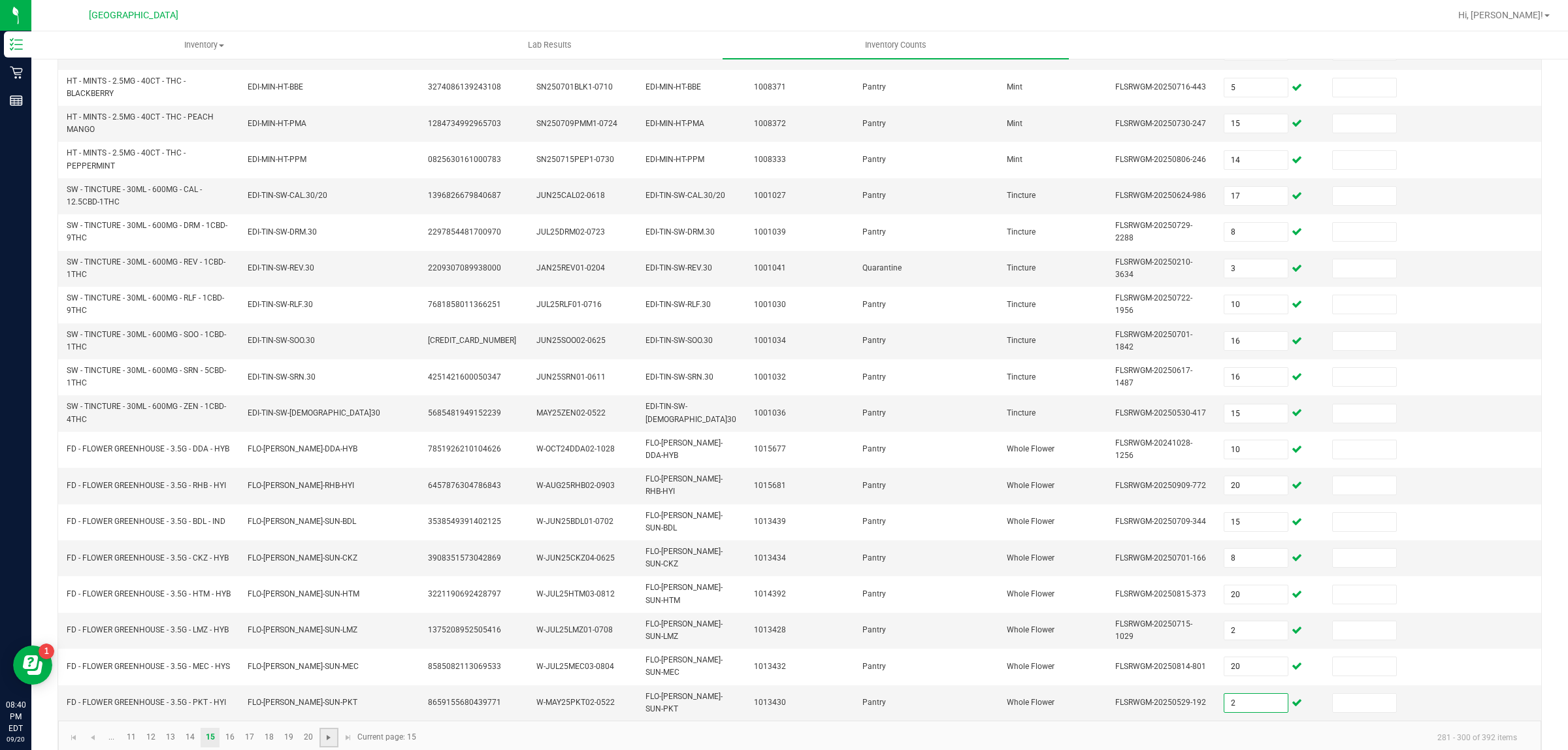
click at [333, 732] on span "Go to the next page" at bounding box center [328, 737] width 10 height 10
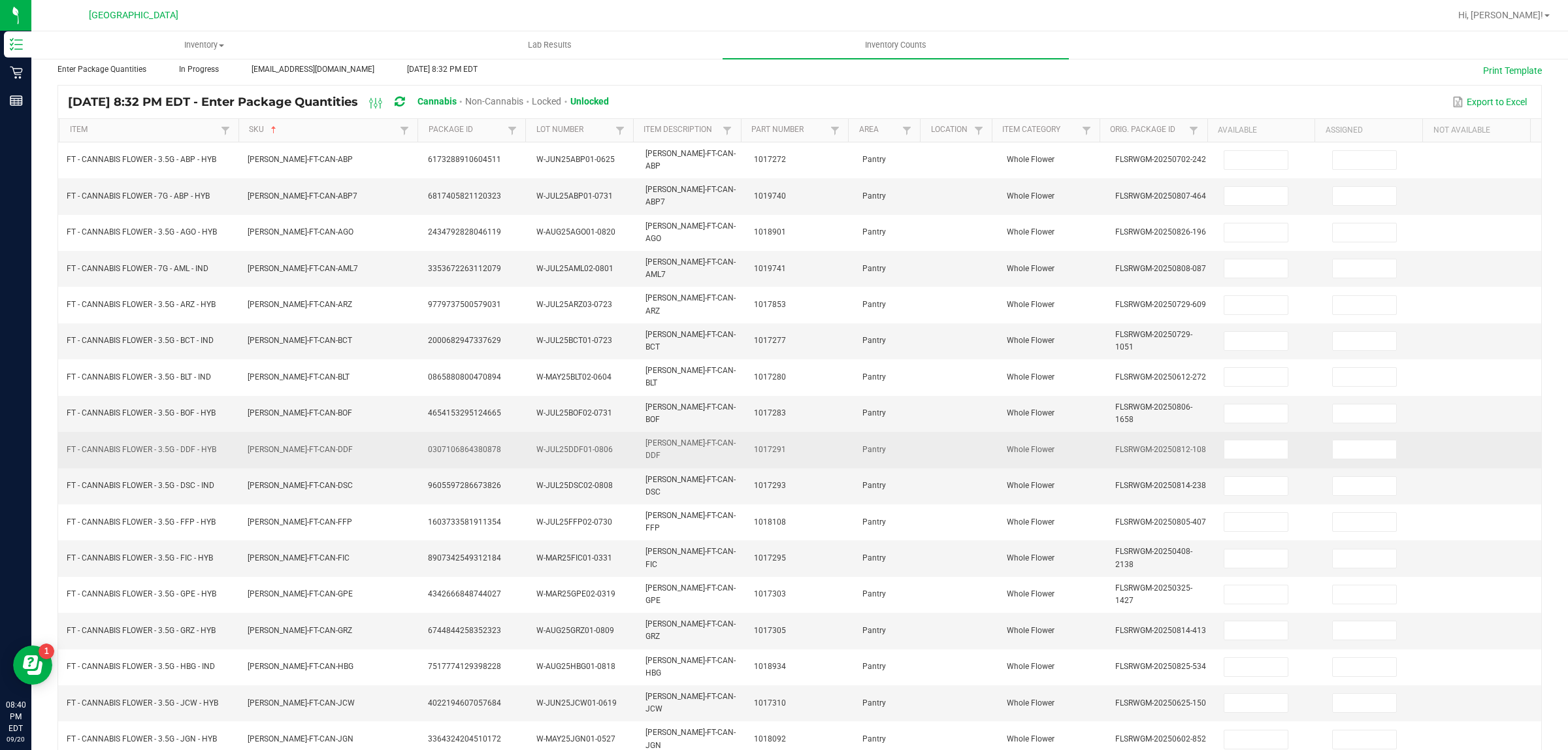
scroll to position [0, 0]
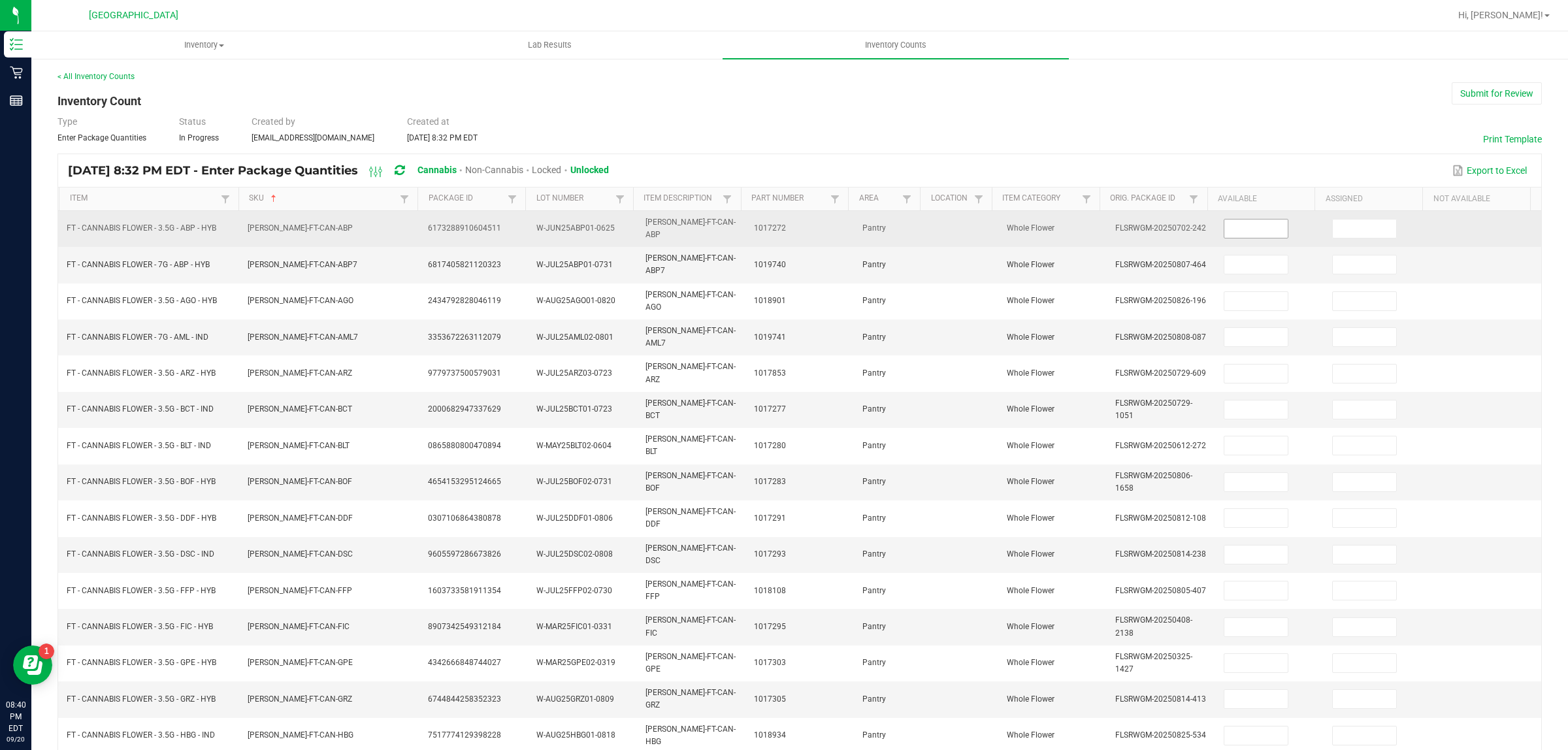
click at [1225, 223] on input at bounding box center [1255, 229] width 63 height 18
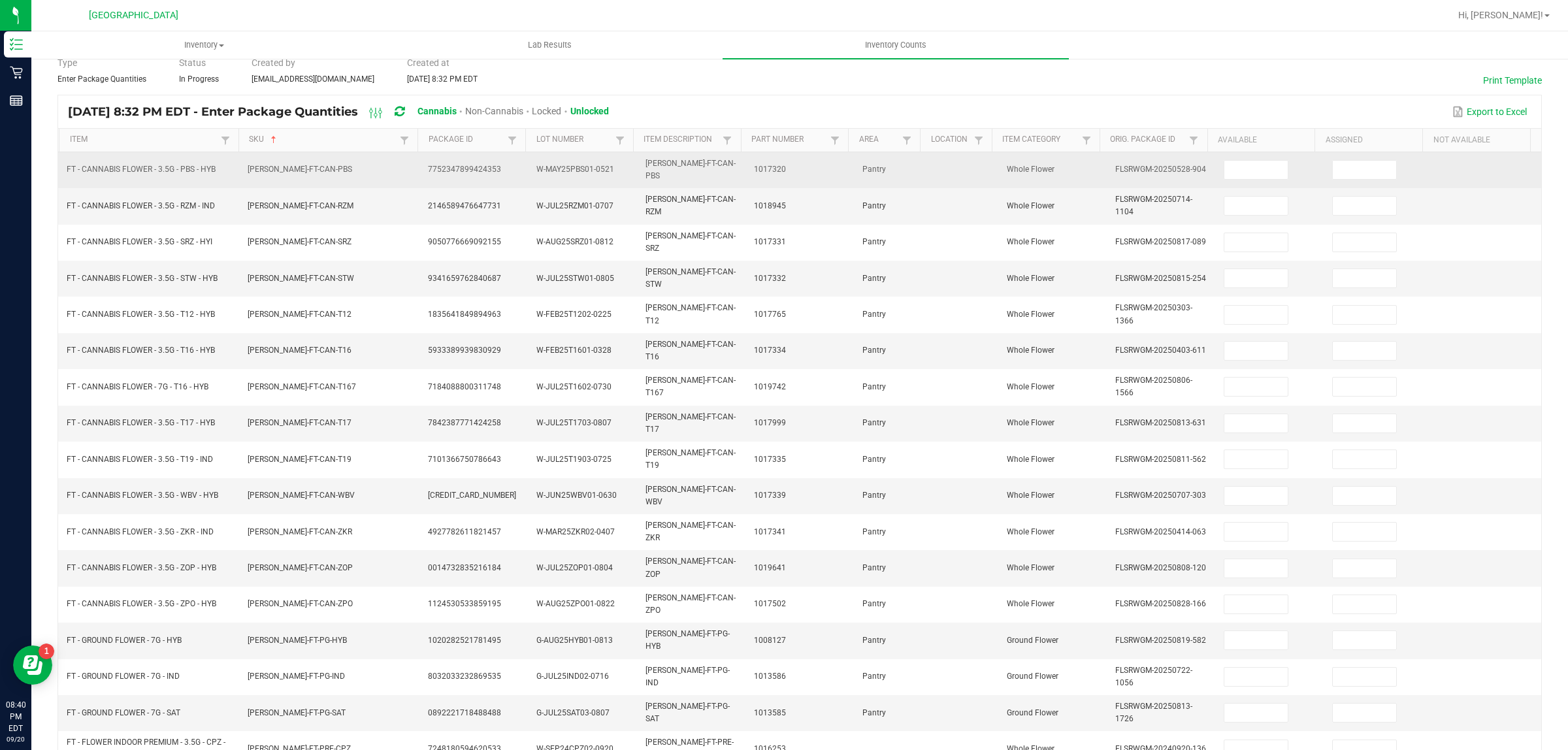
scroll to position [0, 0]
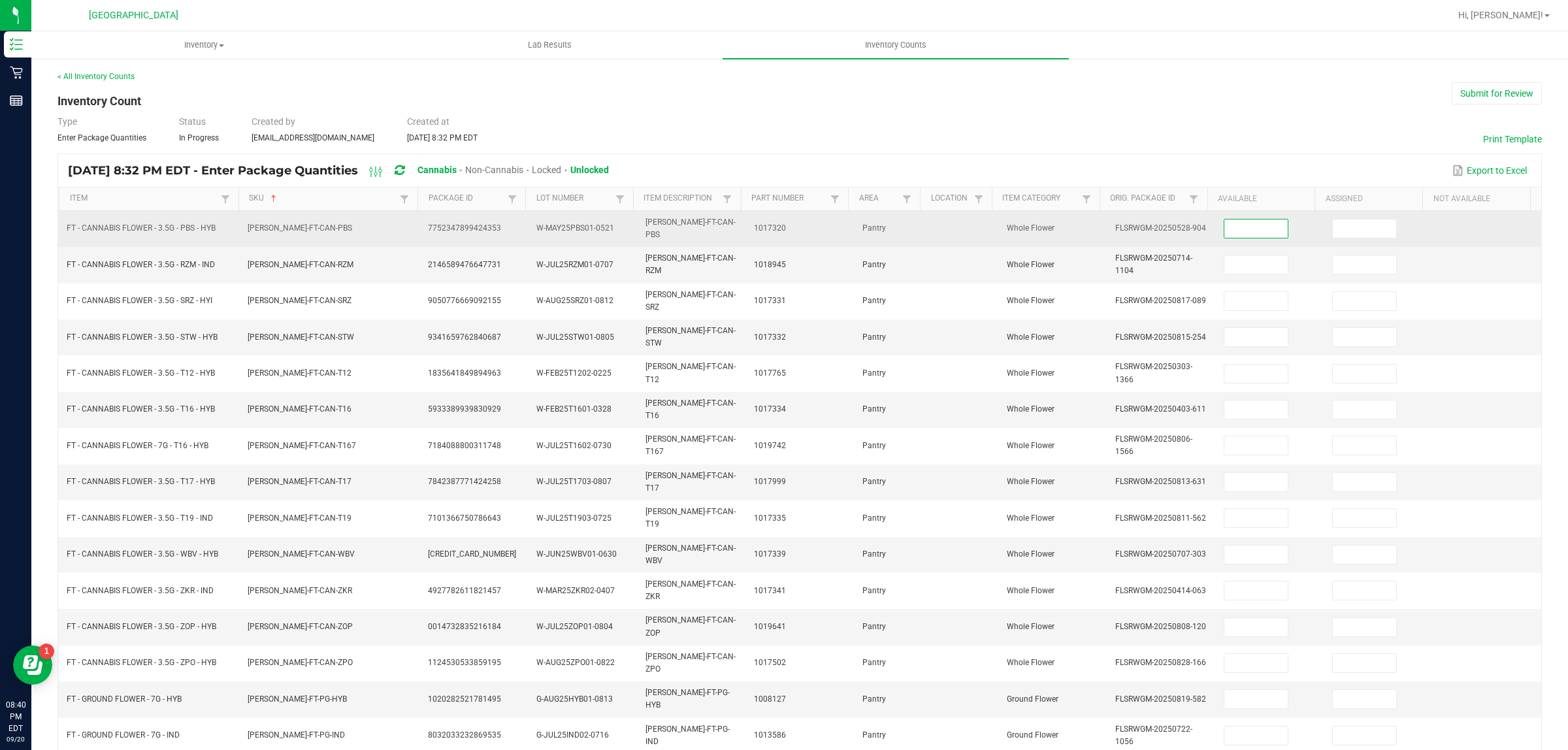
click at [1248, 224] on input at bounding box center [1255, 229] width 63 height 18
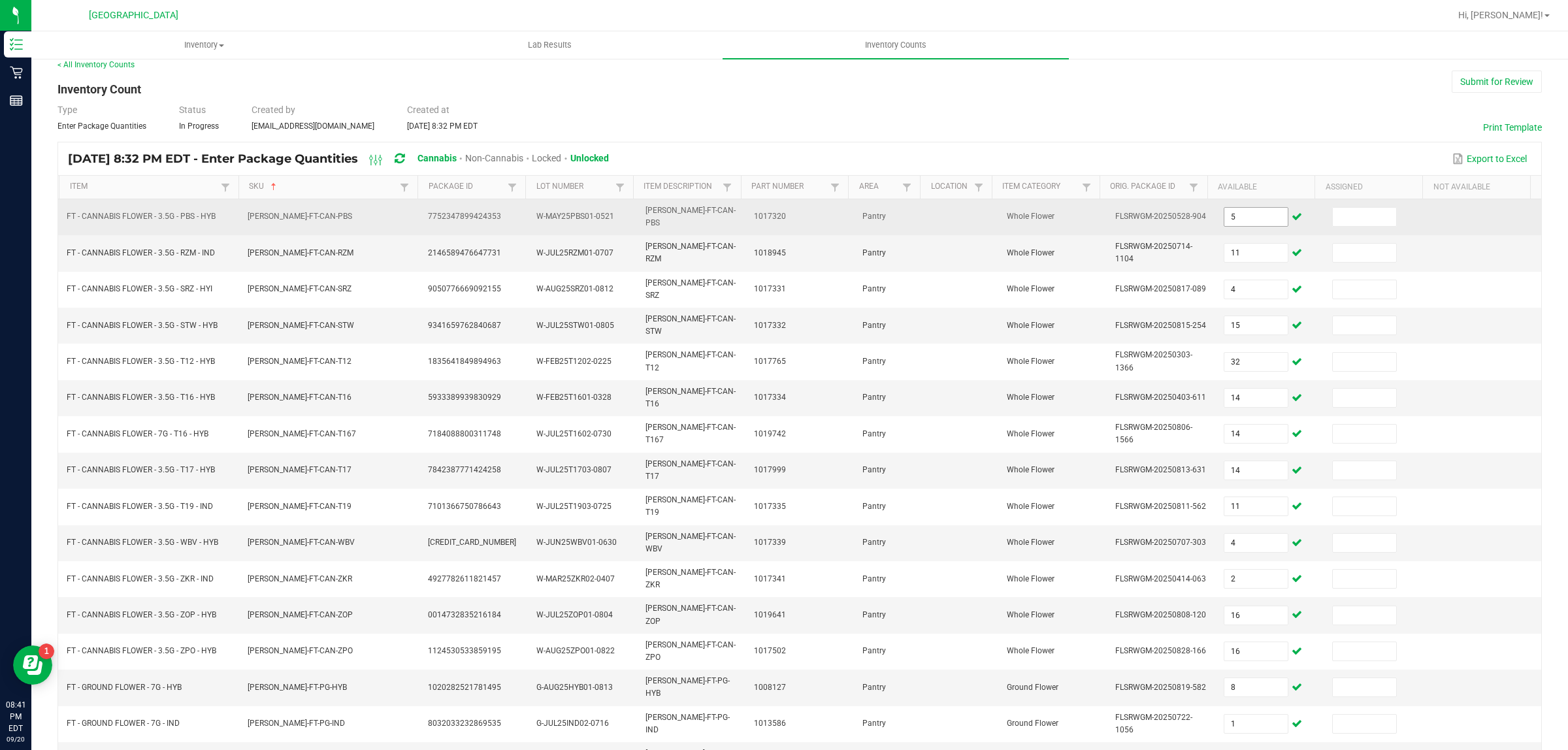
scroll to position [162, 0]
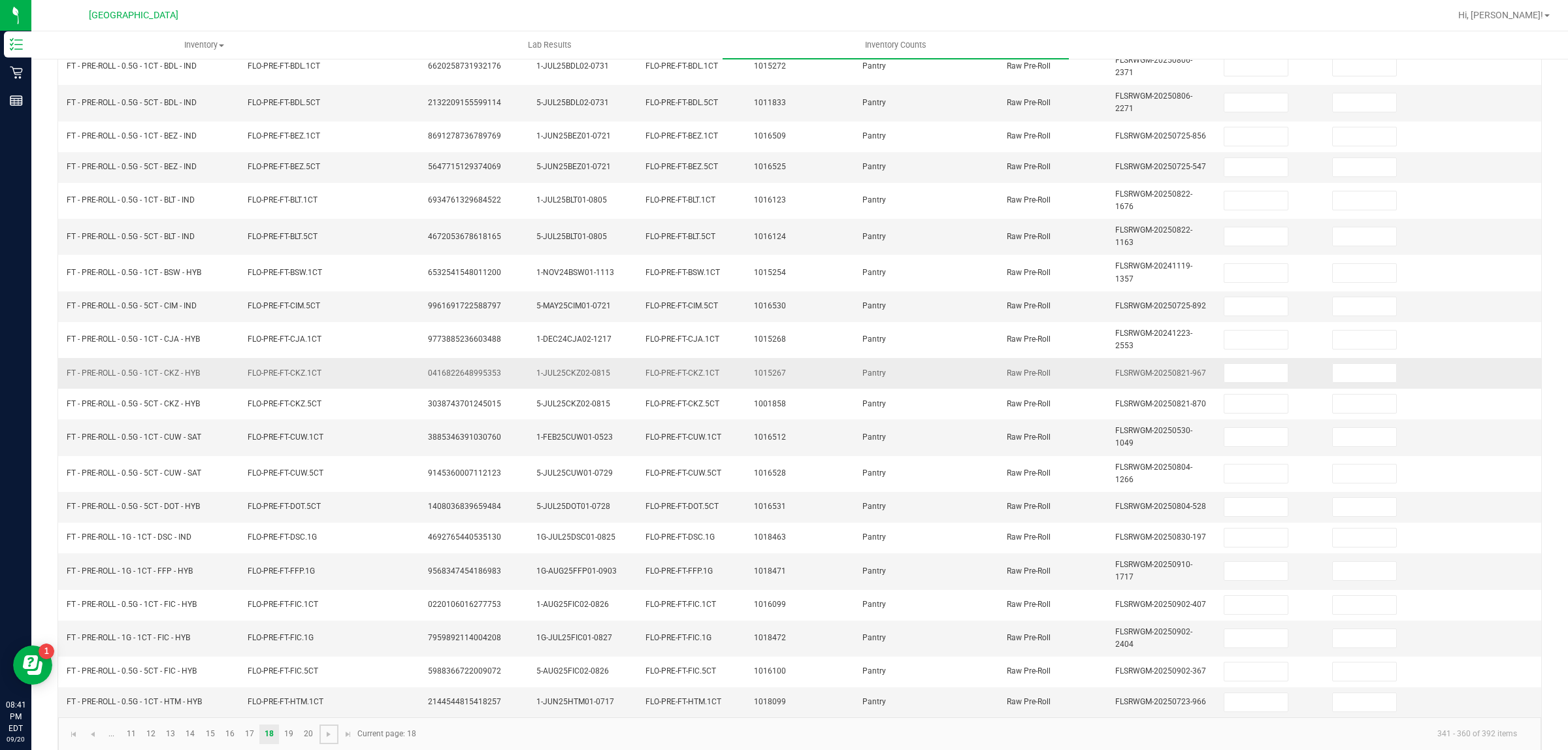
scroll to position [0, 0]
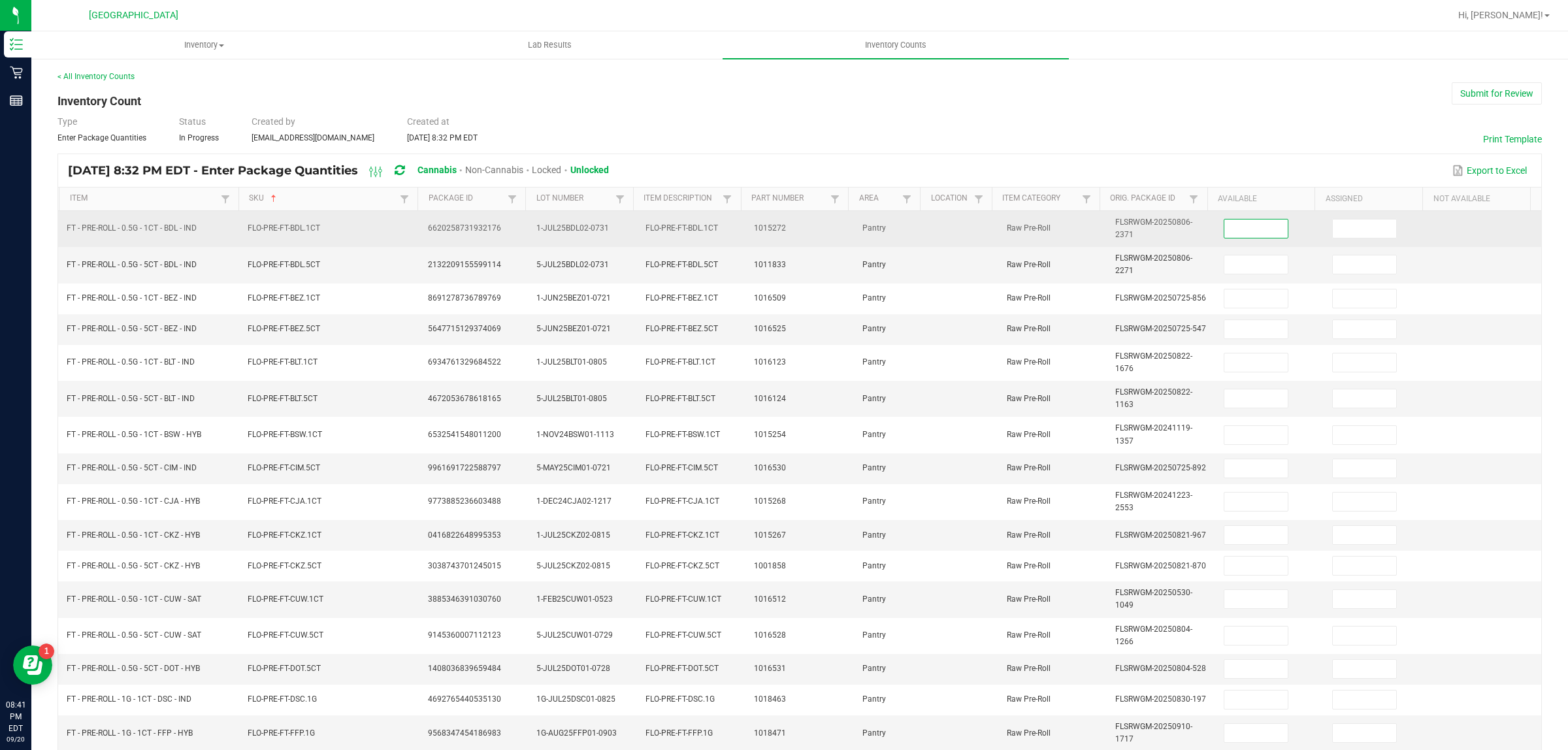
click at [1252, 226] on input at bounding box center [1255, 229] width 63 height 18
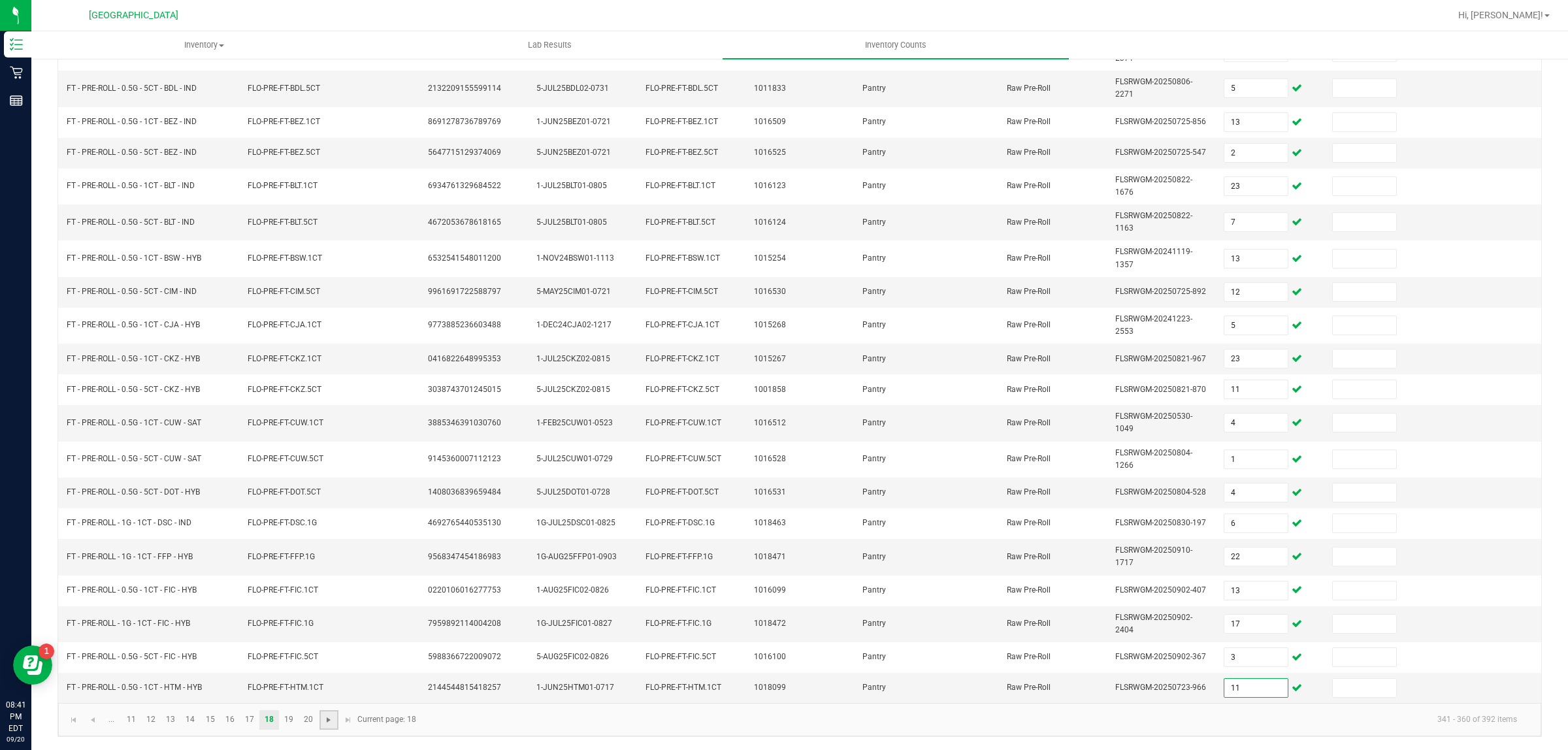
click at [324, 716] on span "Go to the next page" at bounding box center [328, 720] width 10 height 10
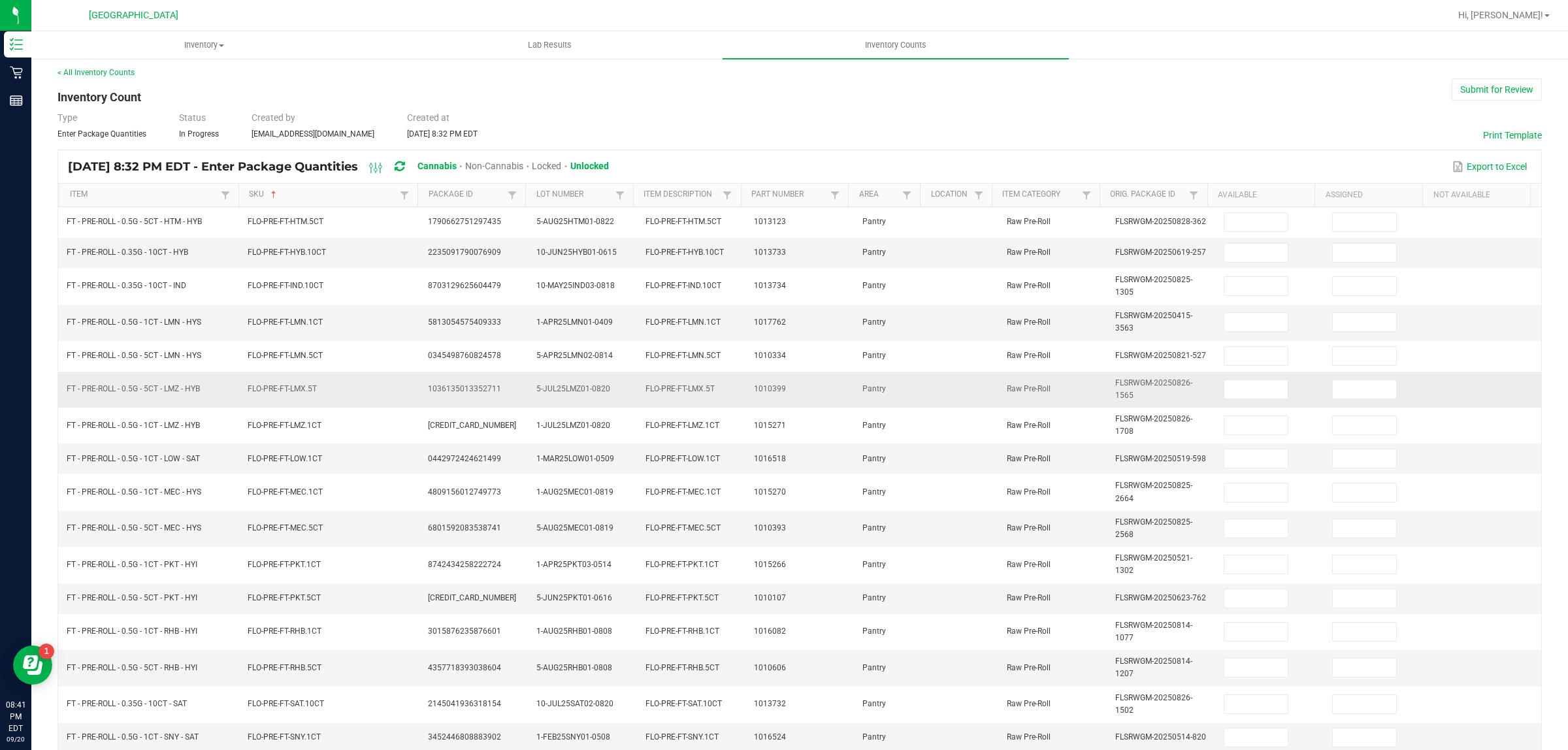
scroll to position [0, 0]
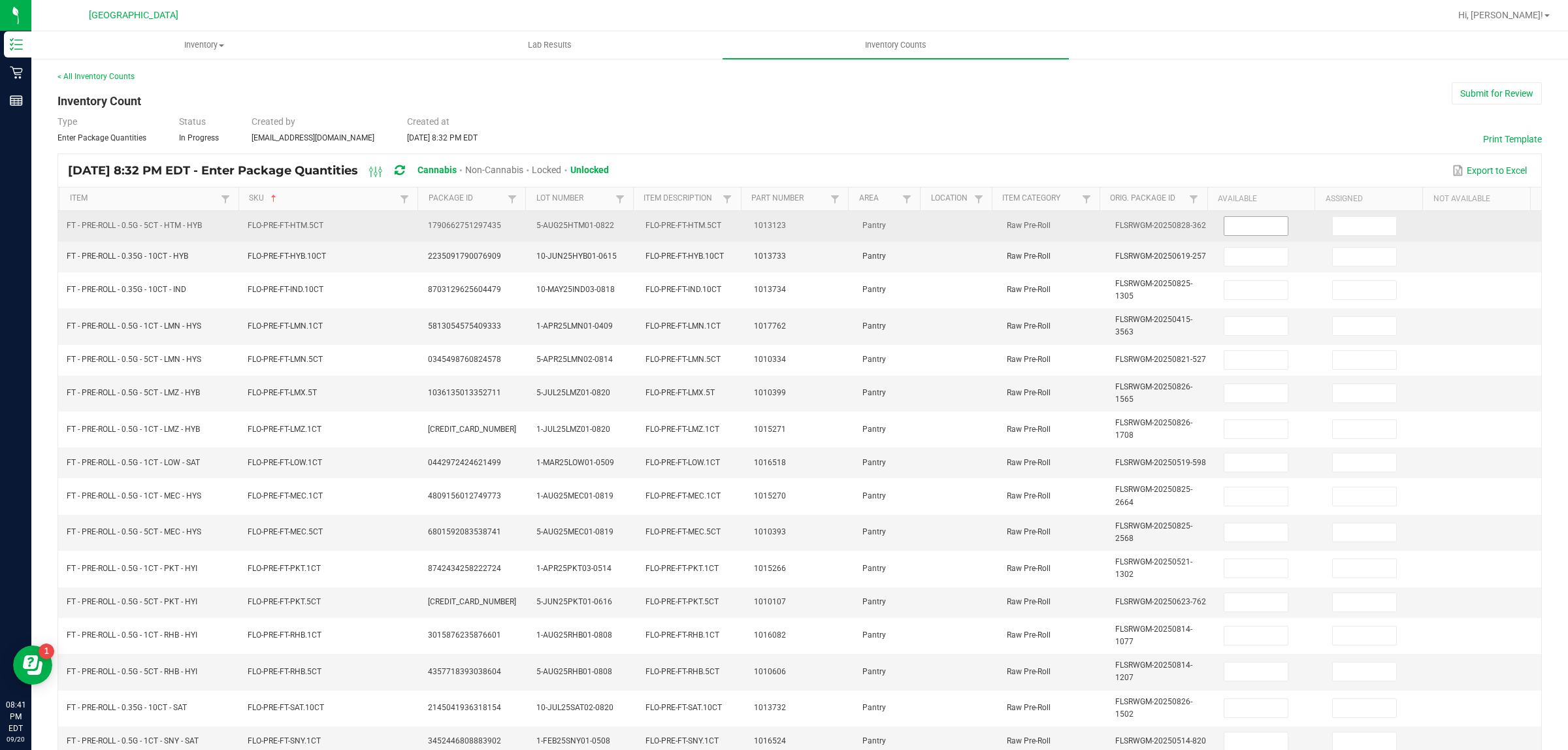
click at [1255, 222] on input at bounding box center [1255, 225] width 63 height 18
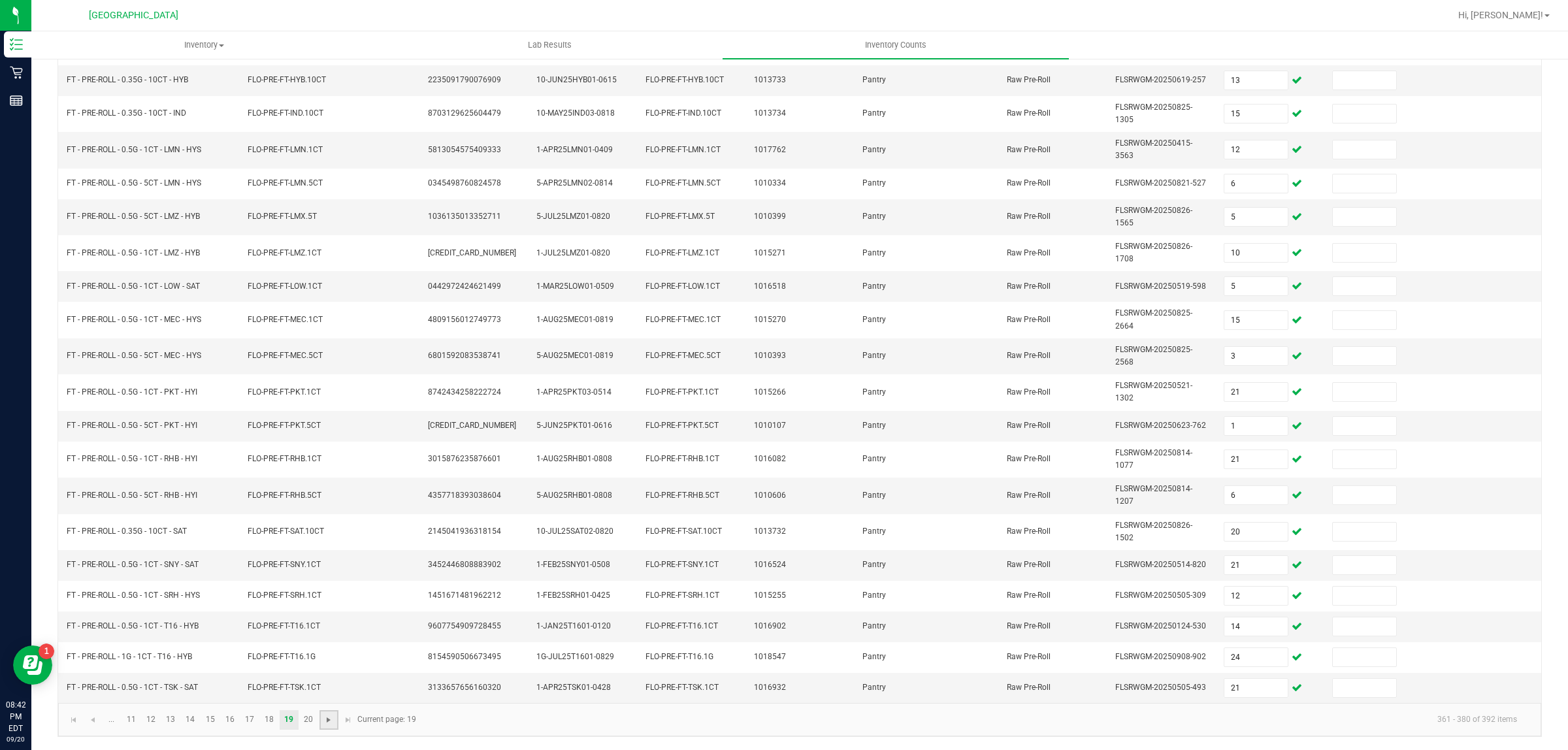
click at [325, 720] on span "Go to the next page" at bounding box center [328, 720] width 10 height 10
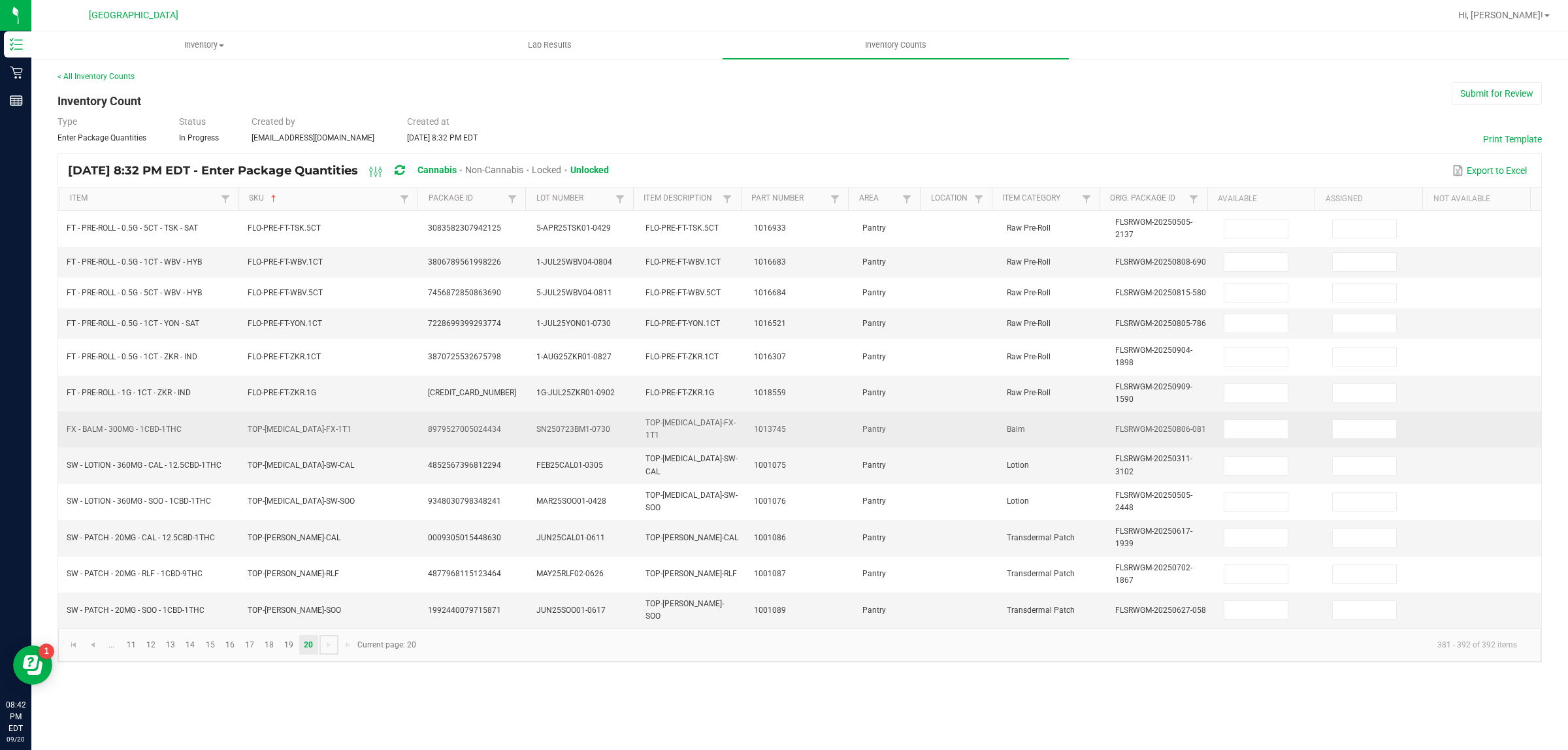
scroll to position [0, 0]
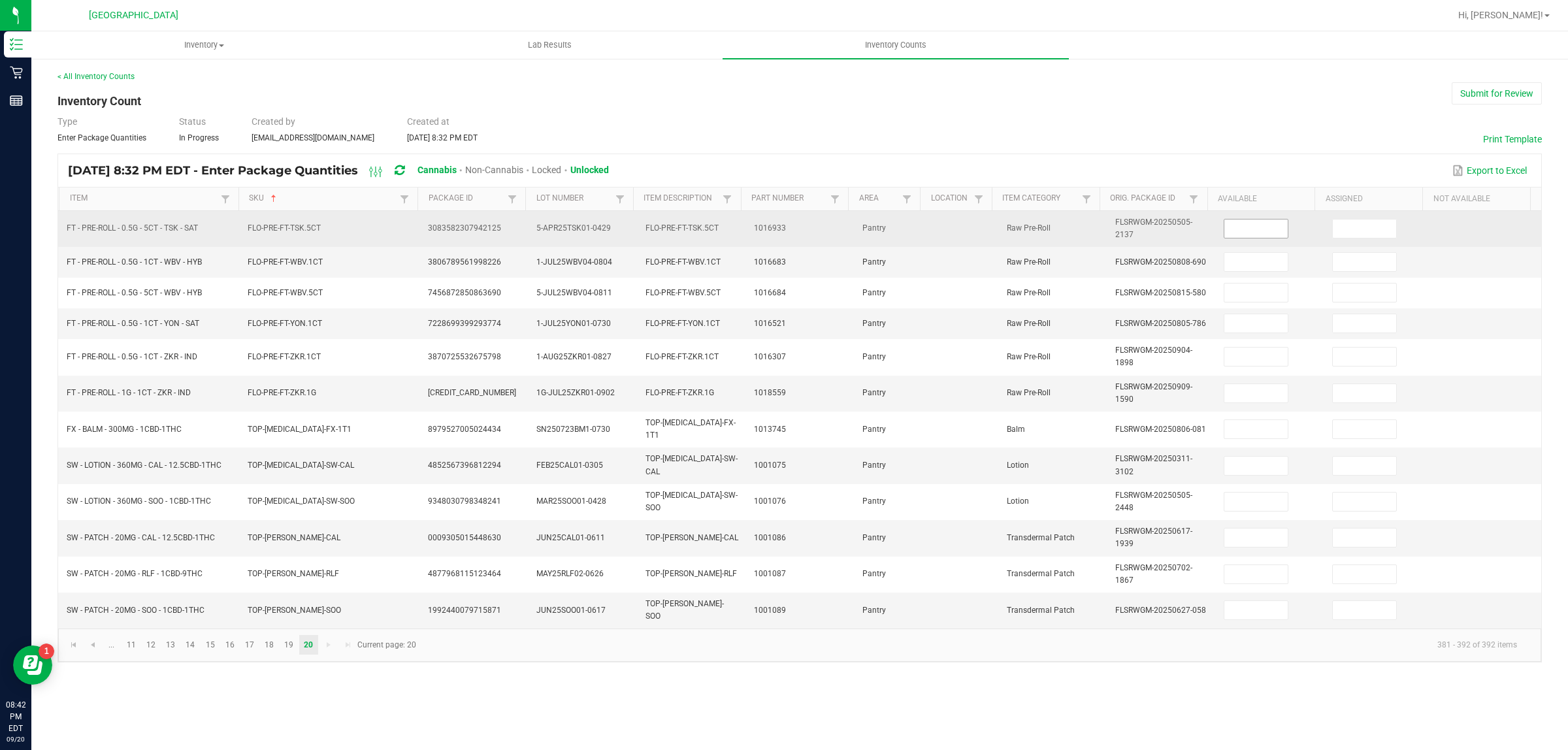
click at [1224, 226] on input at bounding box center [1255, 229] width 63 height 18
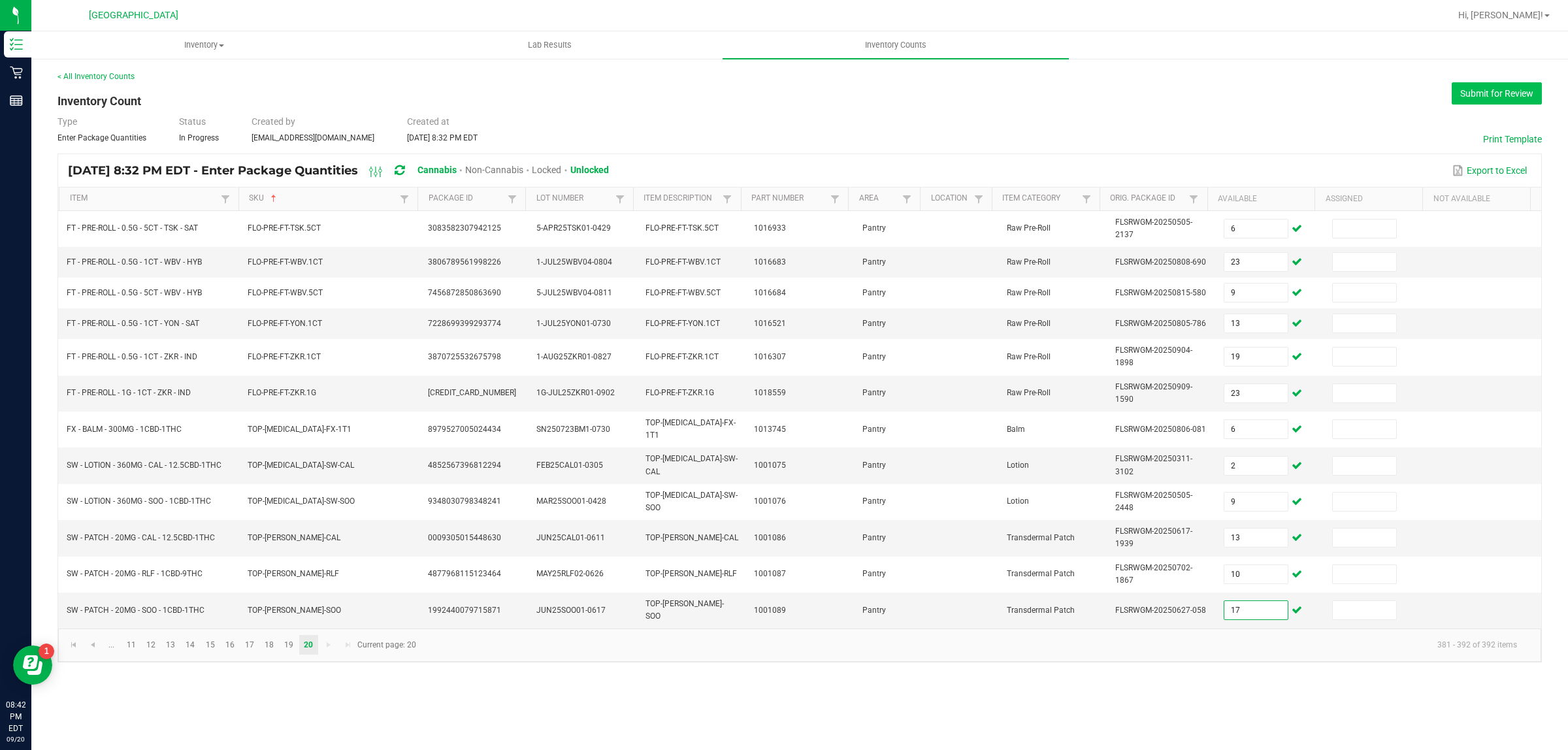
click at [1504, 90] on button "Submit for Review" at bounding box center [1496, 94] width 90 height 22
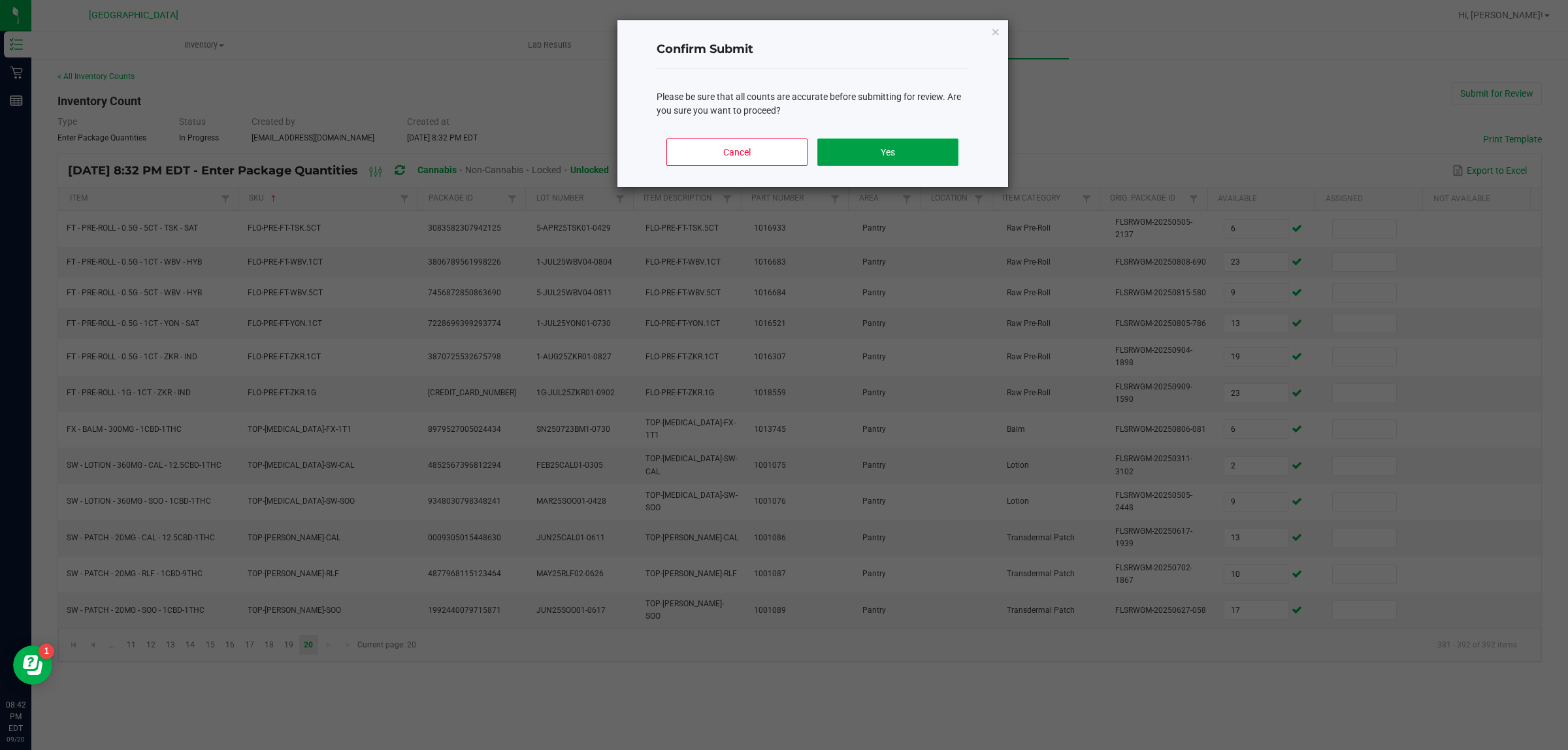
click at [941, 145] on button "Yes" at bounding box center [888, 152] width 141 height 27
